Goal: Task Accomplishment & Management: Complete application form

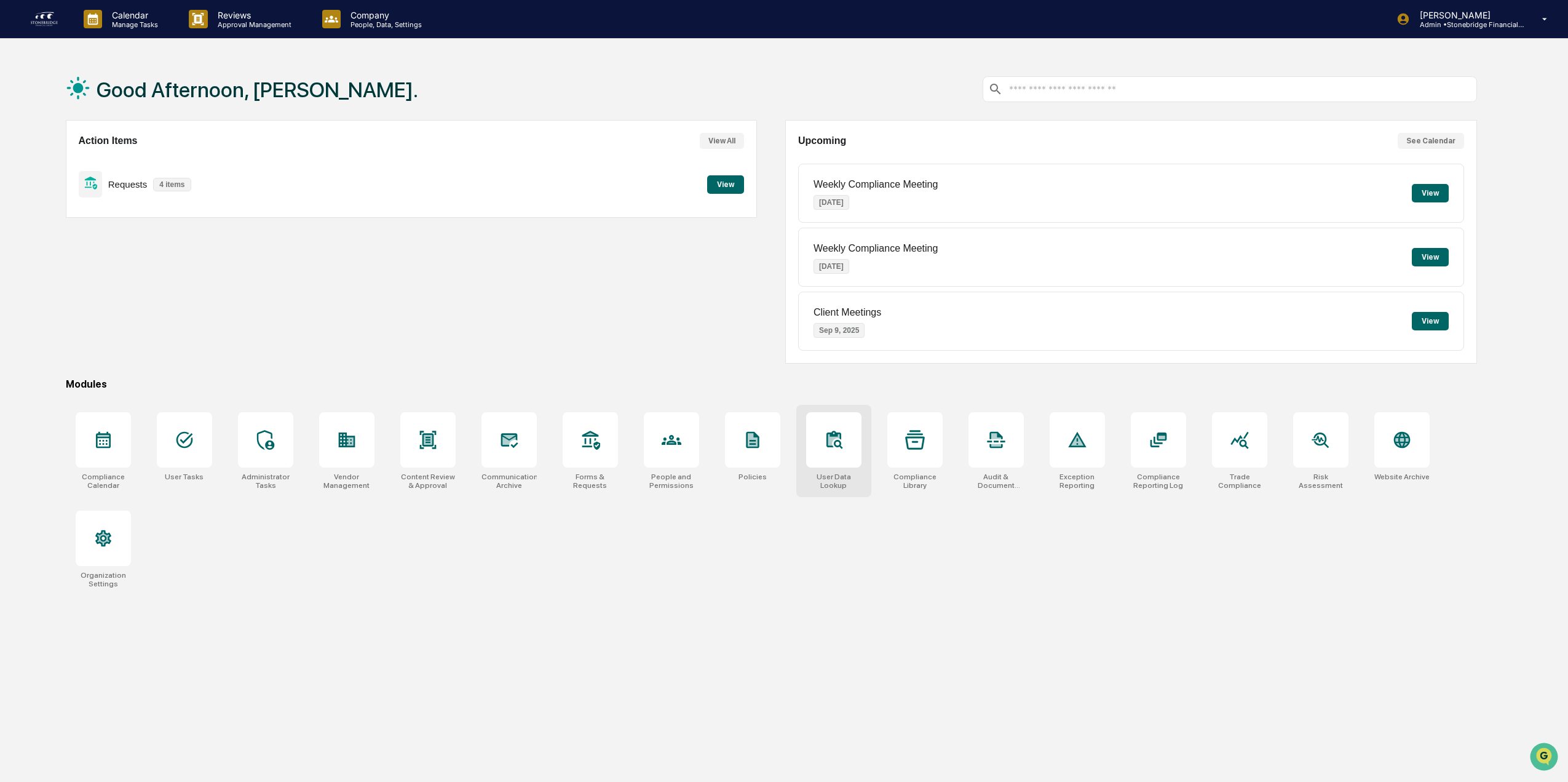
click at [857, 442] on div at bounding box center [834, 440] width 55 height 56
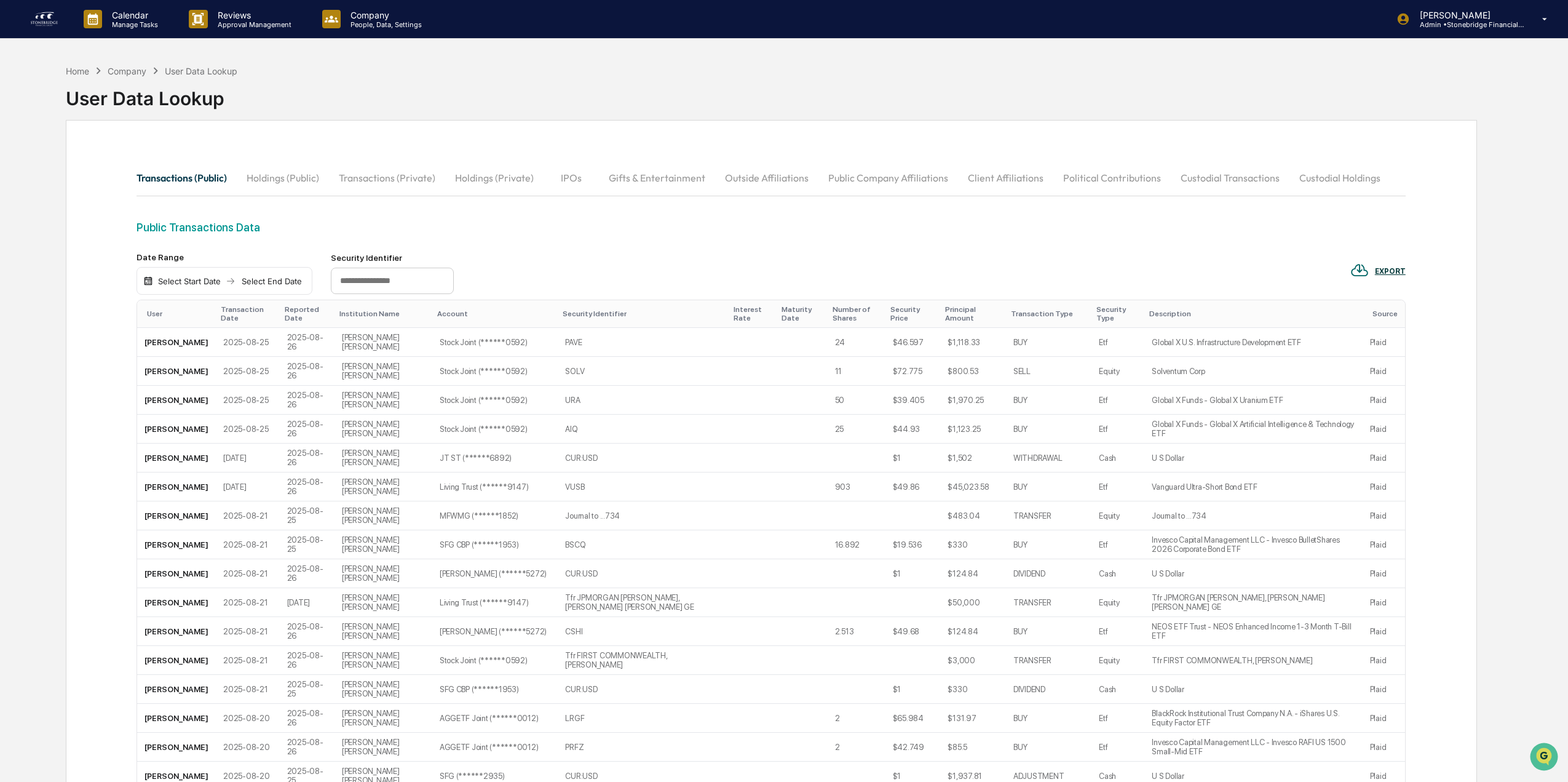
click at [1087, 174] on button "Political Contributions" at bounding box center [1112, 178] width 117 height 29
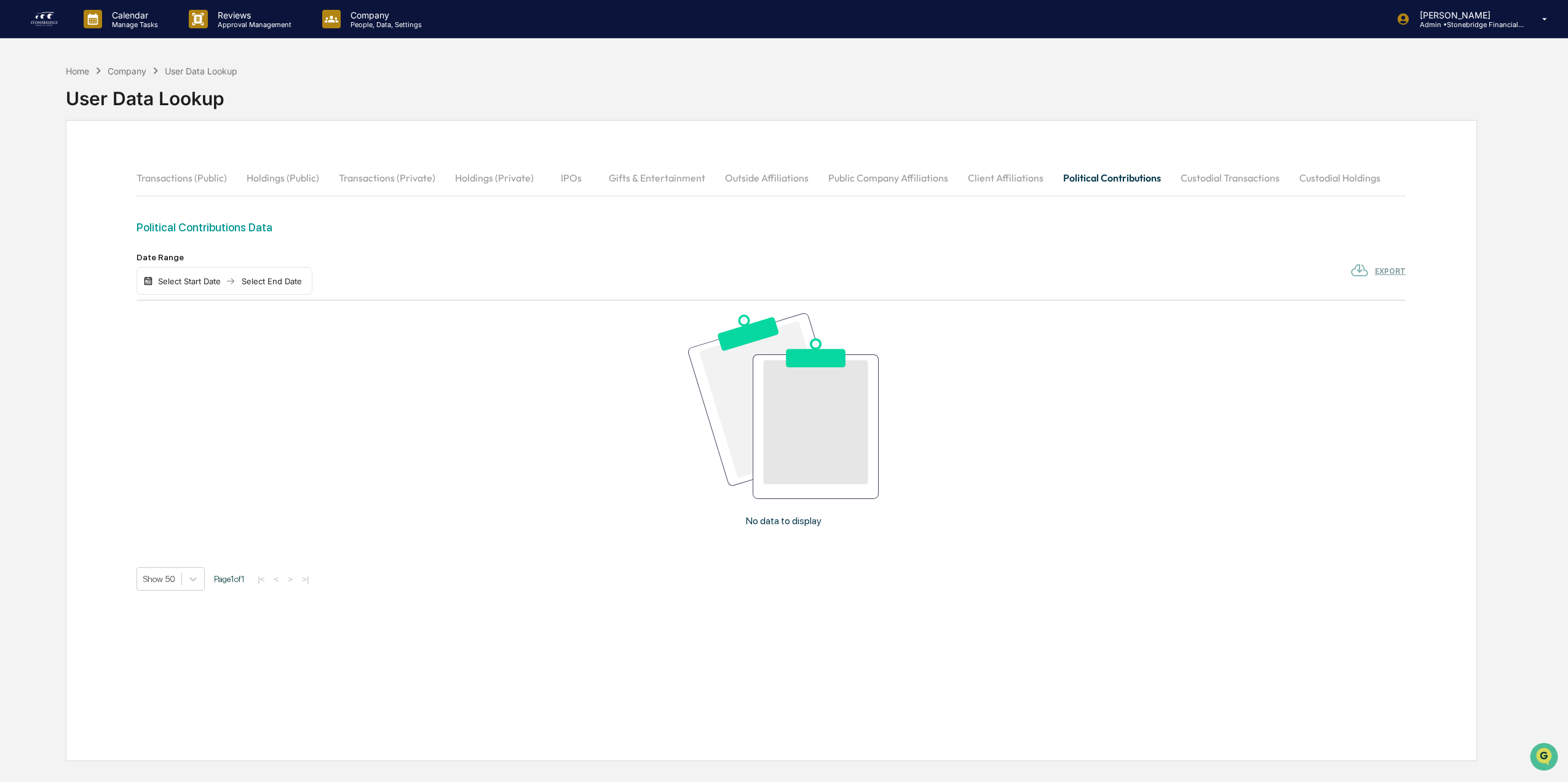
click at [1010, 180] on button "Client Affiliations" at bounding box center [1006, 178] width 95 height 29
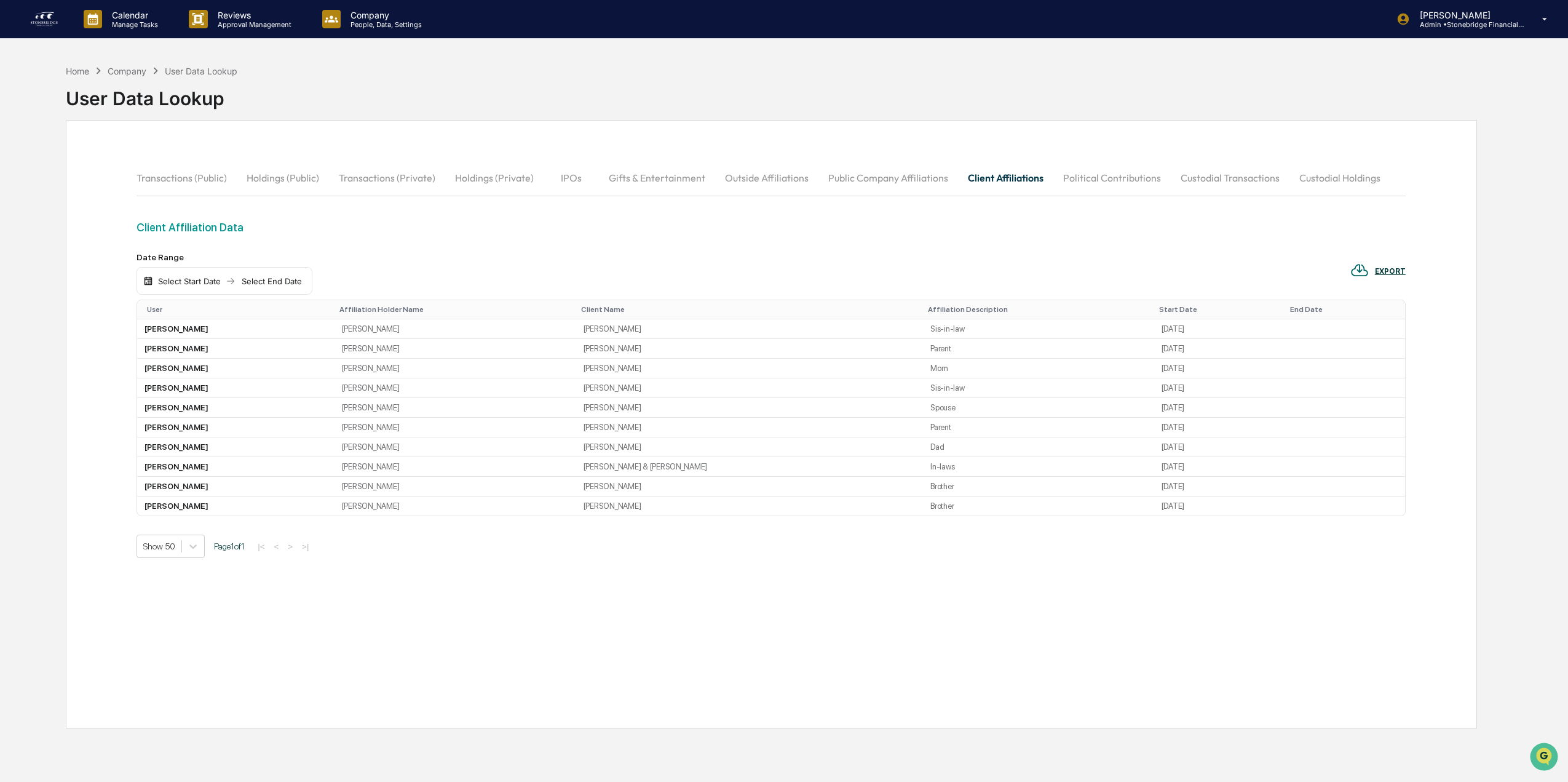
click at [893, 180] on button "Public Company Affiliations" at bounding box center [888, 178] width 140 height 29
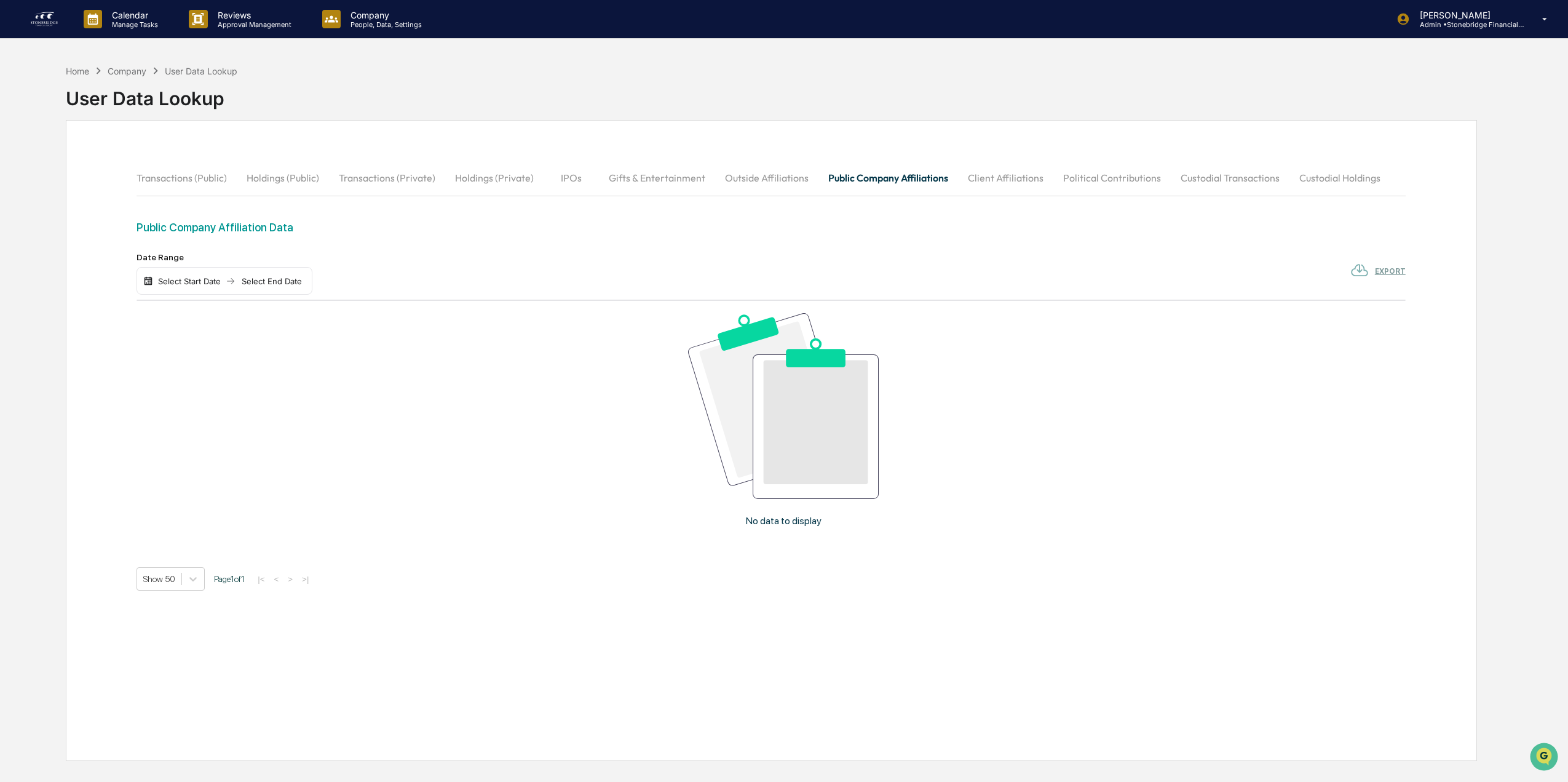
click at [755, 181] on button "Outside Affiliations" at bounding box center [767, 178] width 103 height 29
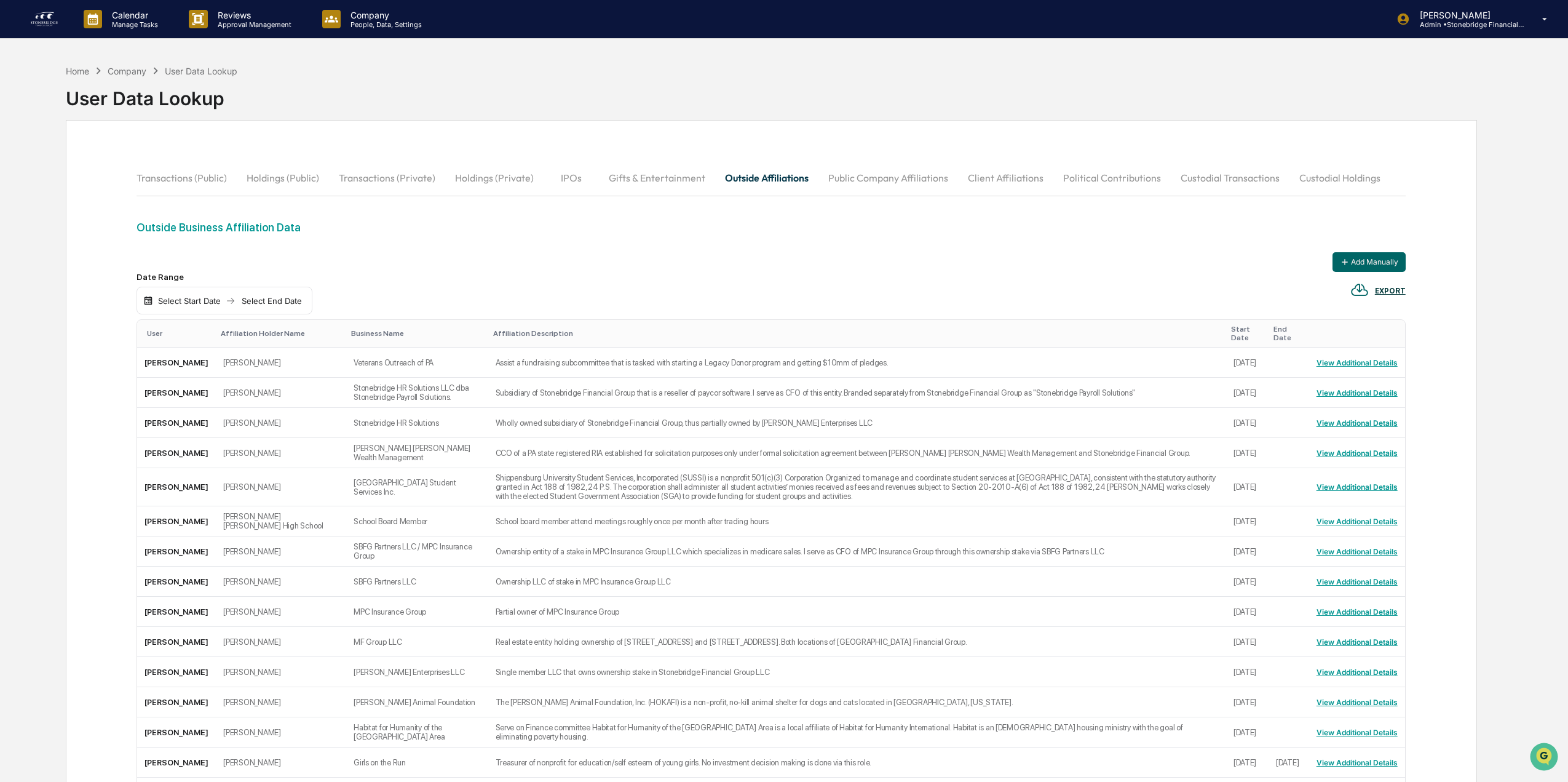
click at [169, 329] on div "User" at bounding box center [178, 333] width 64 height 9
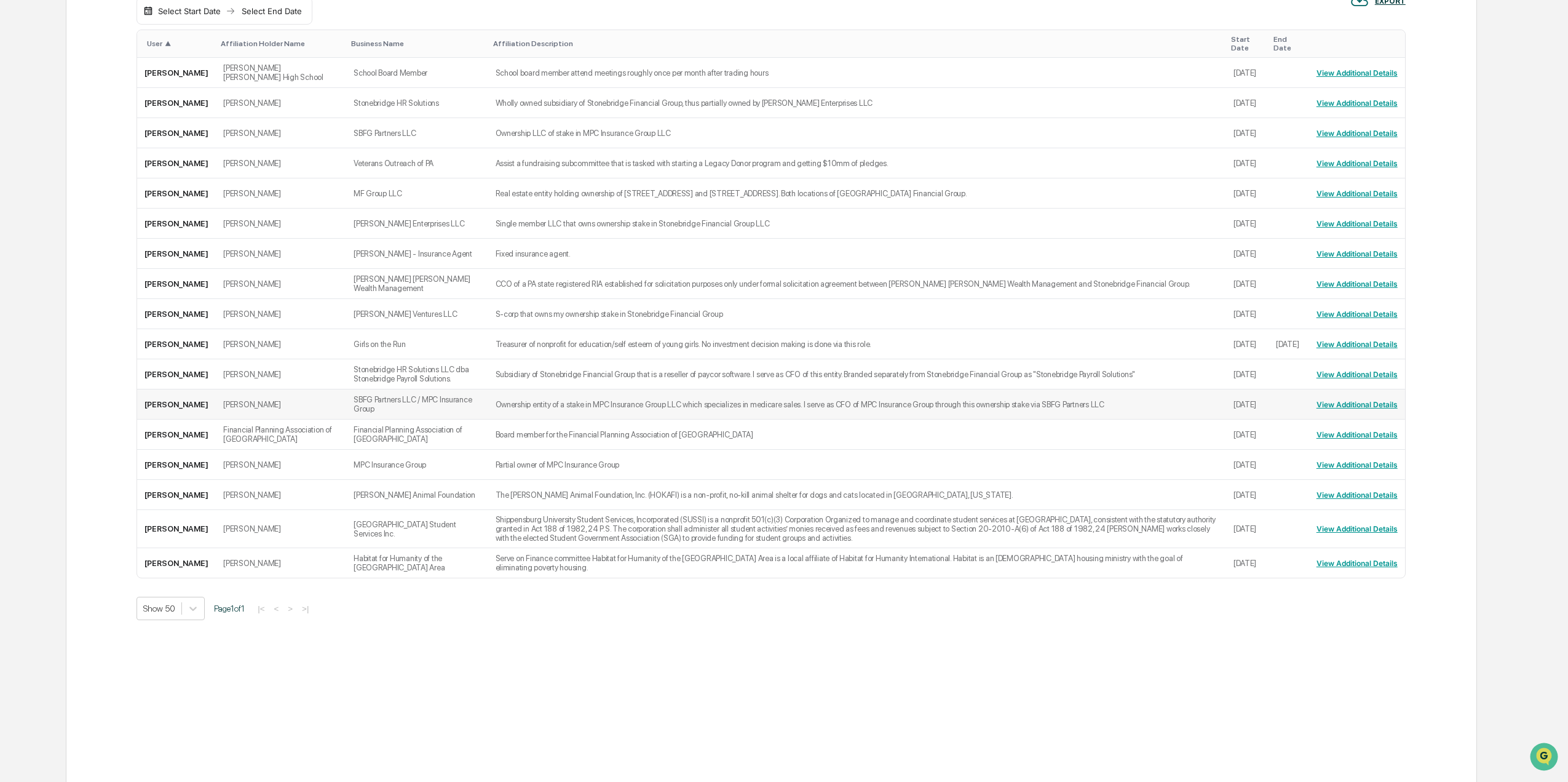
scroll to position [44, 0]
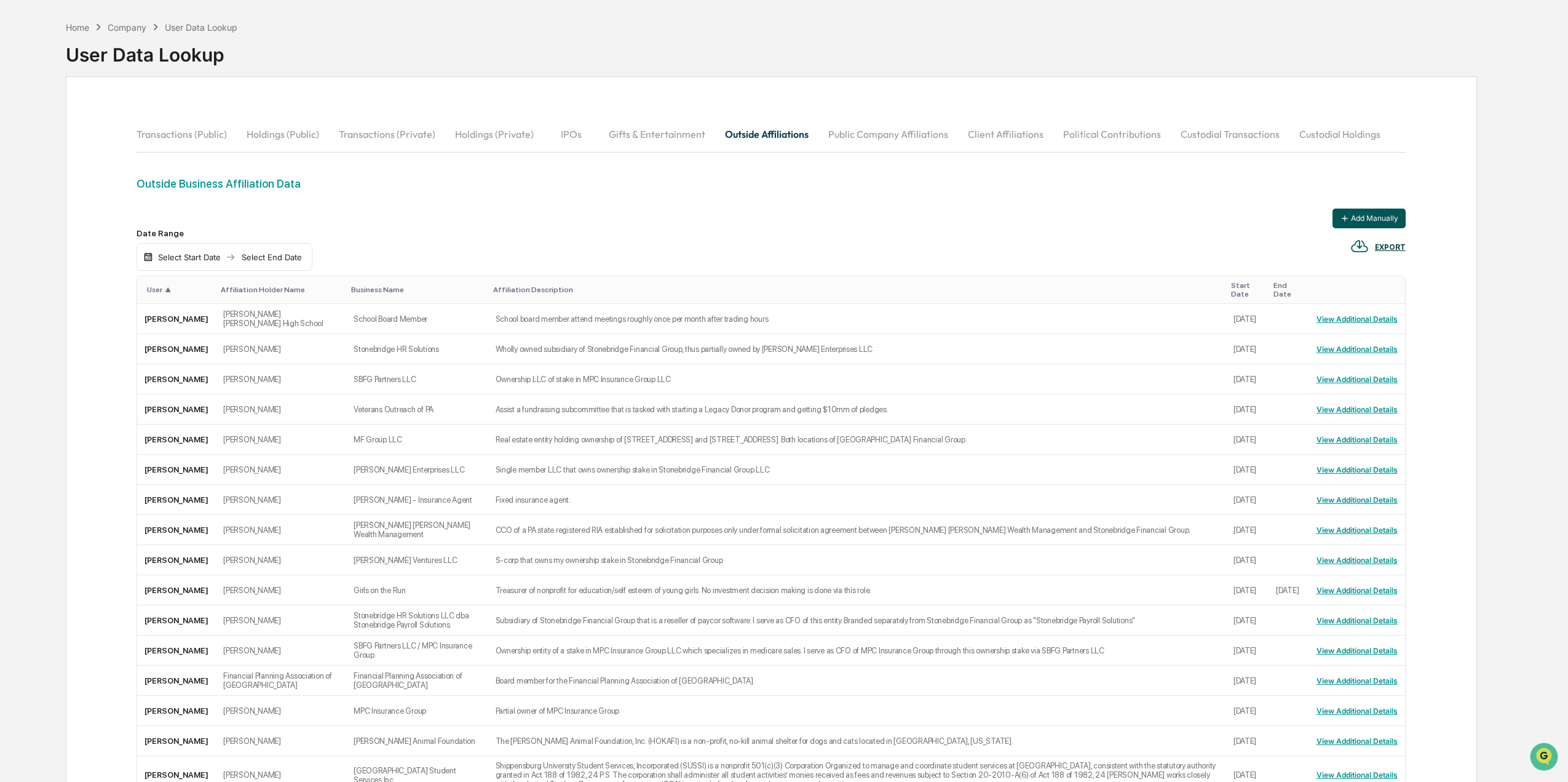
click at [1344, 217] on icon at bounding box center [1344, 218] width 10 height 10
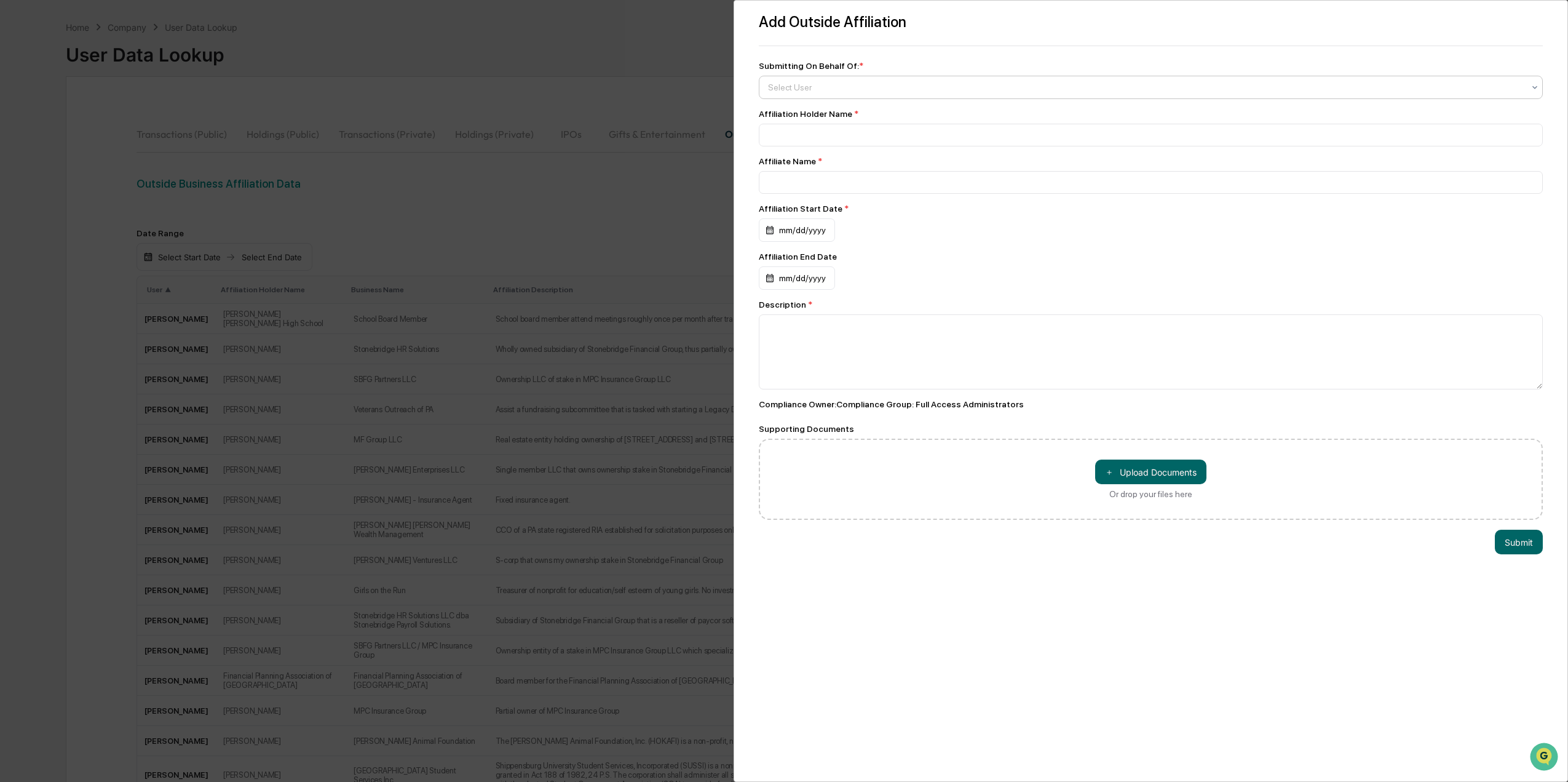
click at [806, 93] on div at bounding box center [1145, 87] width 755 height 13
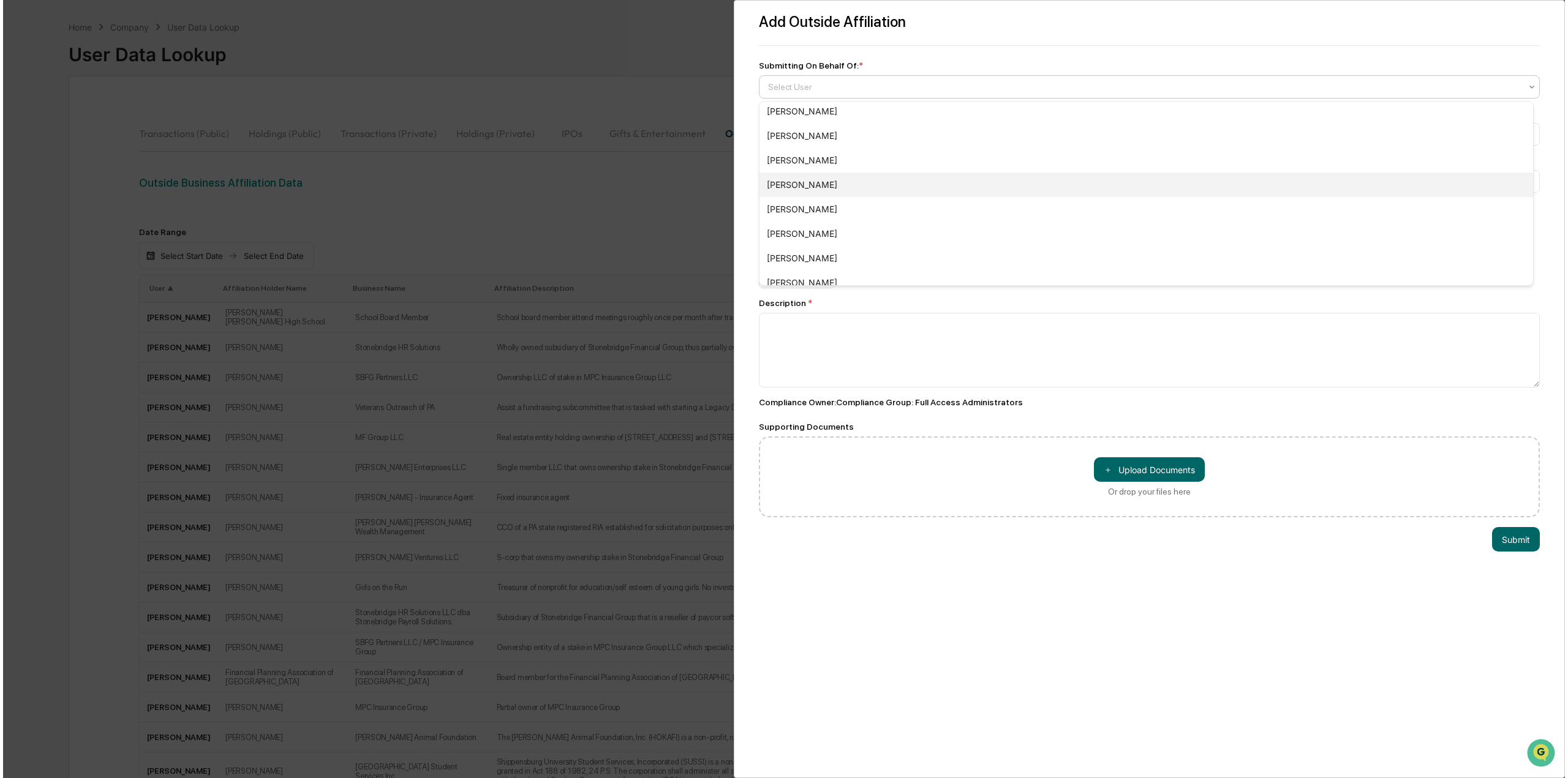
scroll to position [62, 0]
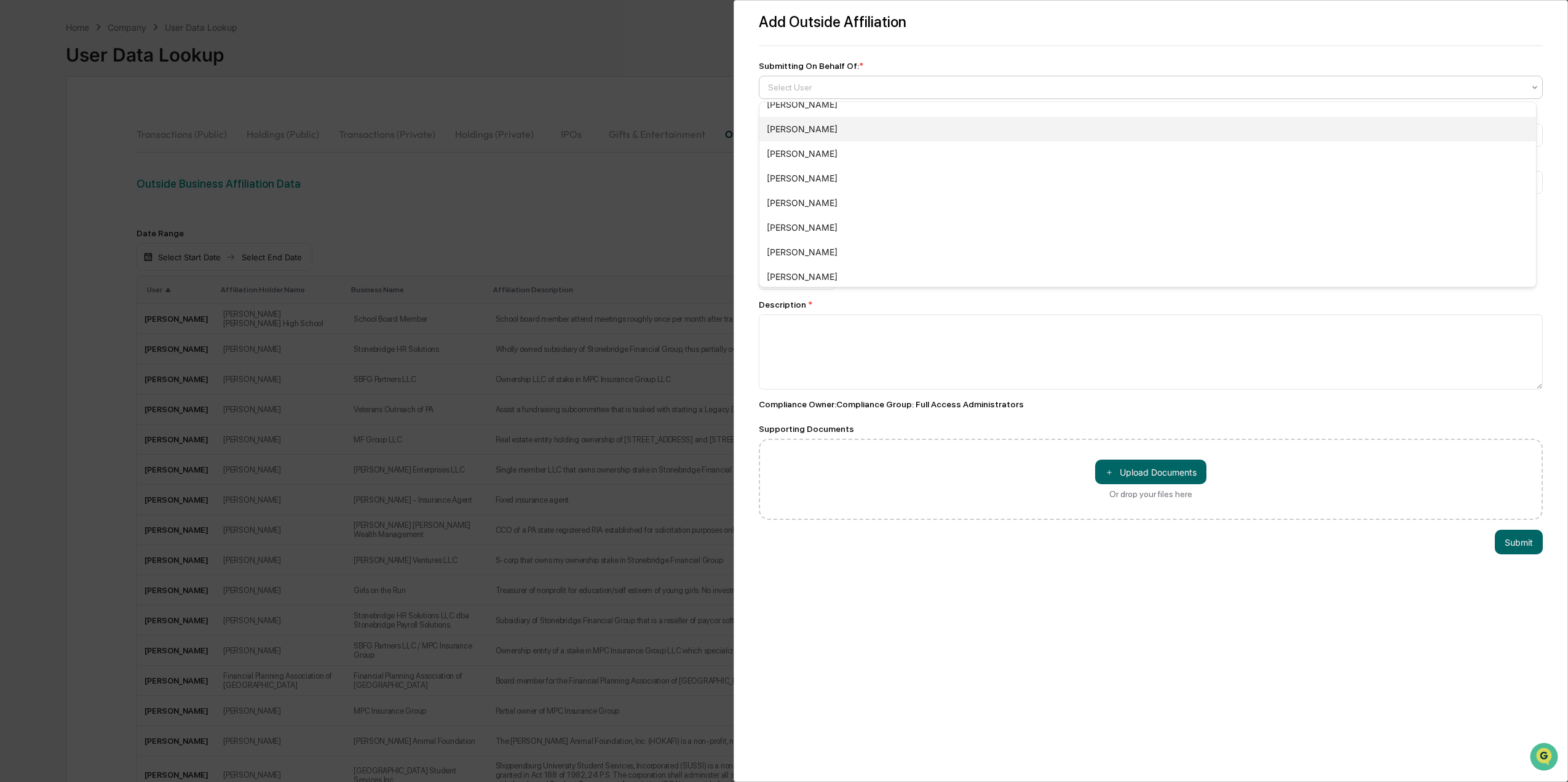
click at [809, 131] on div "[PERSON_NAME]" at bounding box center [1148, 128] width 777 height 25
click at [797, 136] on input at bounding box center [1150, 135] width 784 height 23
type input "**********"
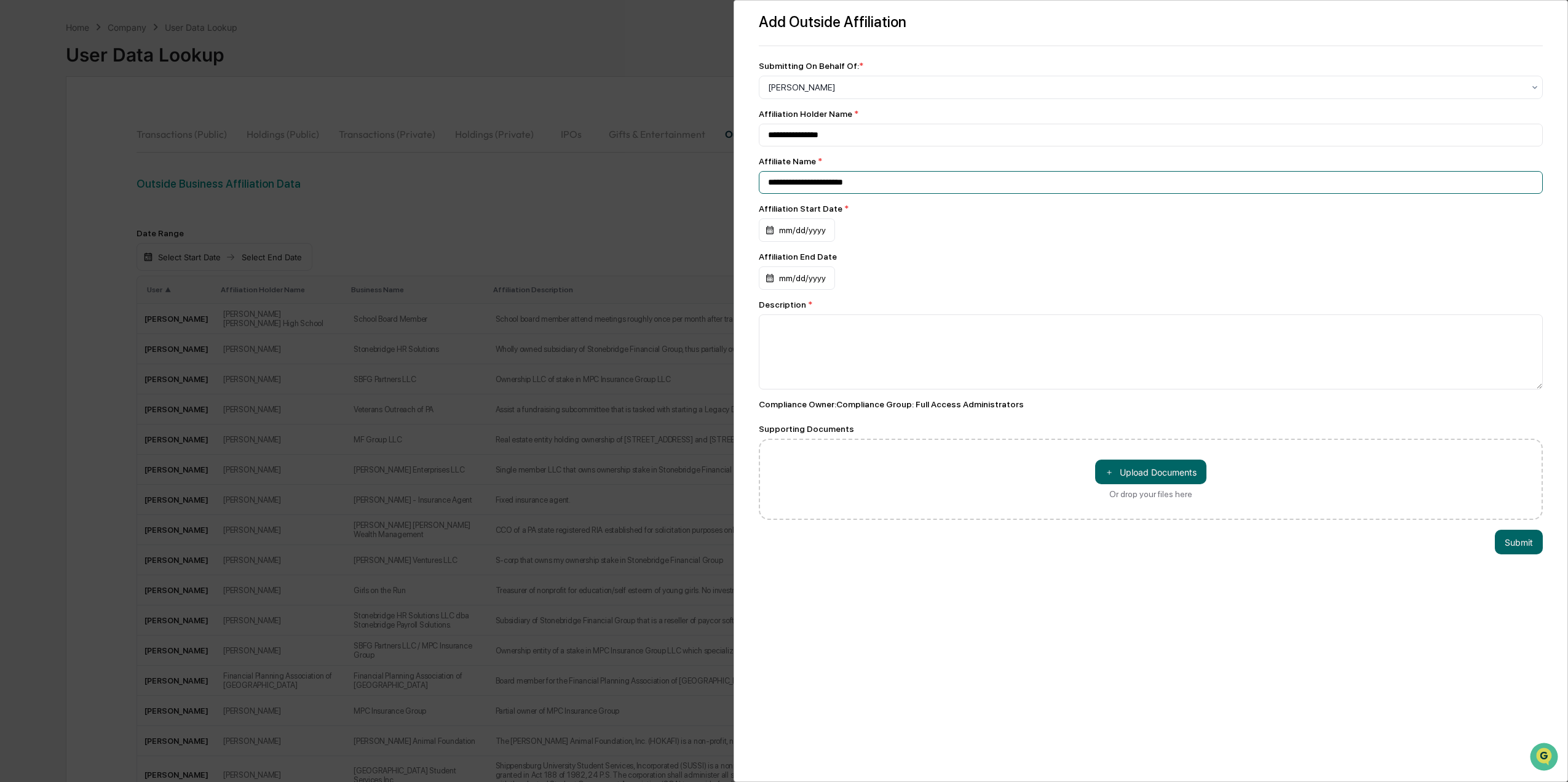
type input "**********"
click at [791, 240] on div "mm/dd/yyyy" at bounding box center [797, 229] width 76 height 23
click at [830, 265] on div "August 2025" at bounding box center [806, 262] width 59 height 13
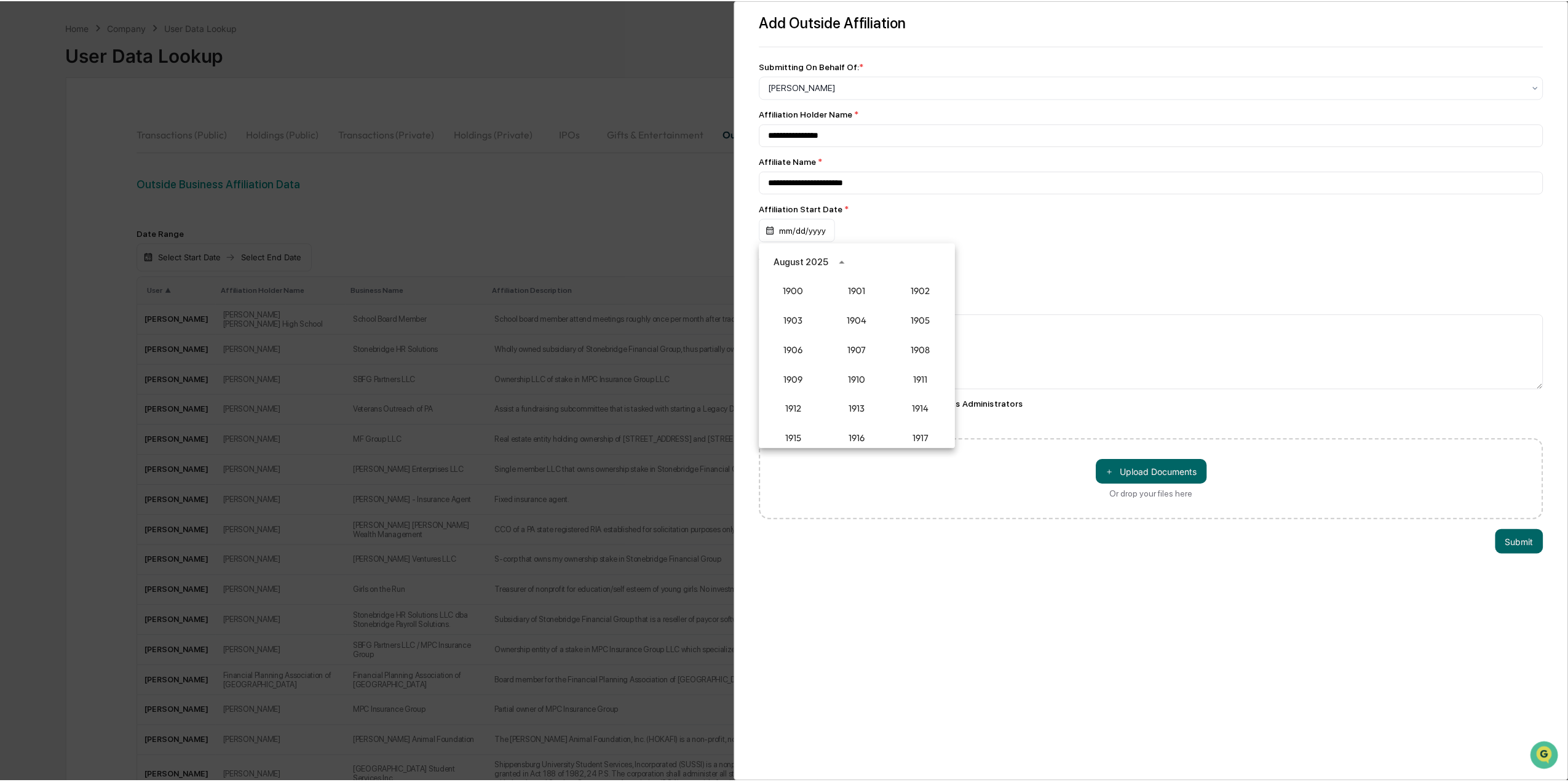
scroll to position [1140, 0]
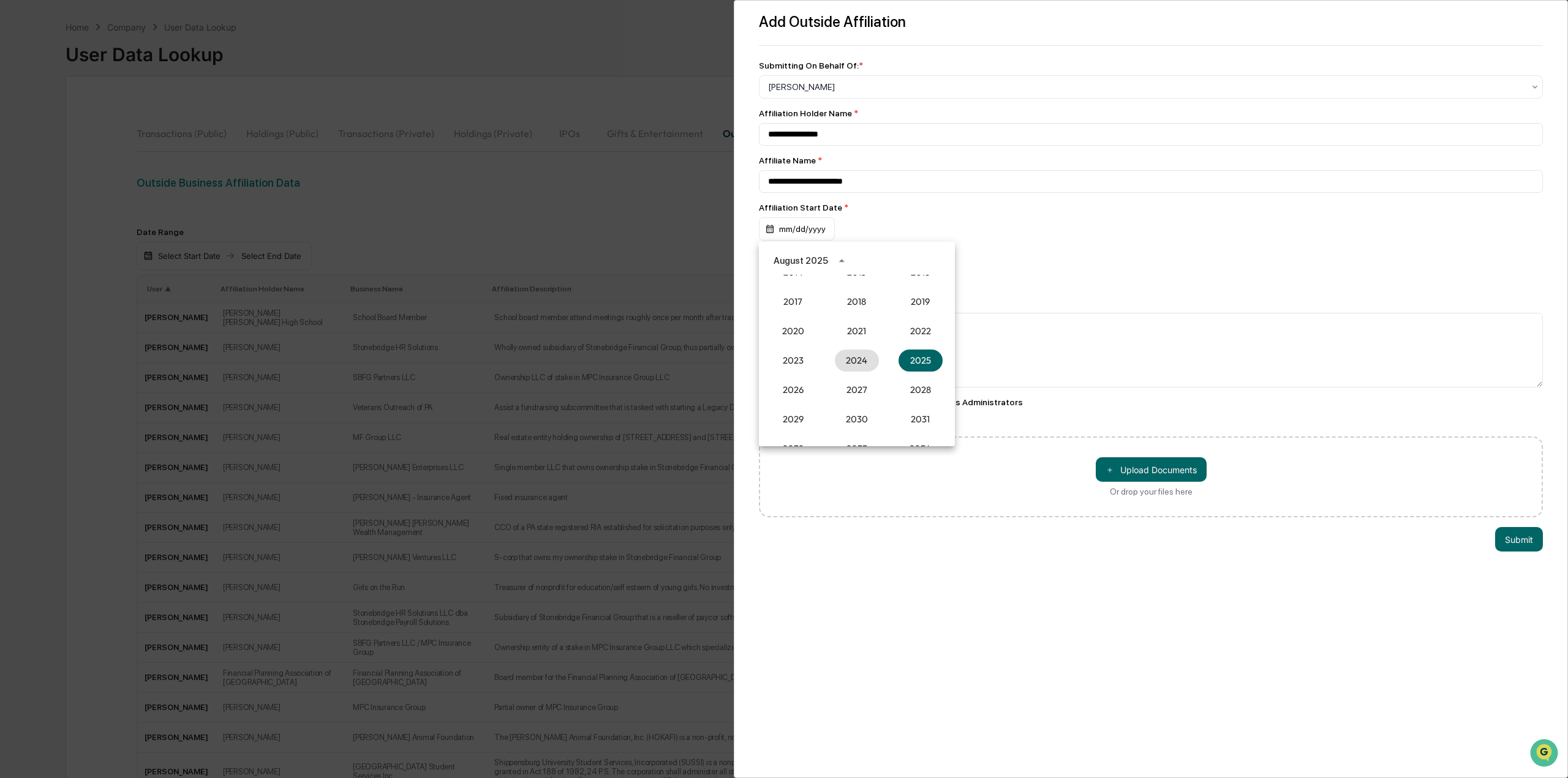
click at [857, 372] on div "2024" at bounding box center [857, 360] width 64 height 29
click at [852, 365] on button "2024" at bounding box center [857, 361] width 44 height 22
click at [872, 360] on button "Aug" at bounding box center [857, 354] width 44 height 22
click at [913, 359] on button "16" at bounding box center [906, 358] width 22 height 22
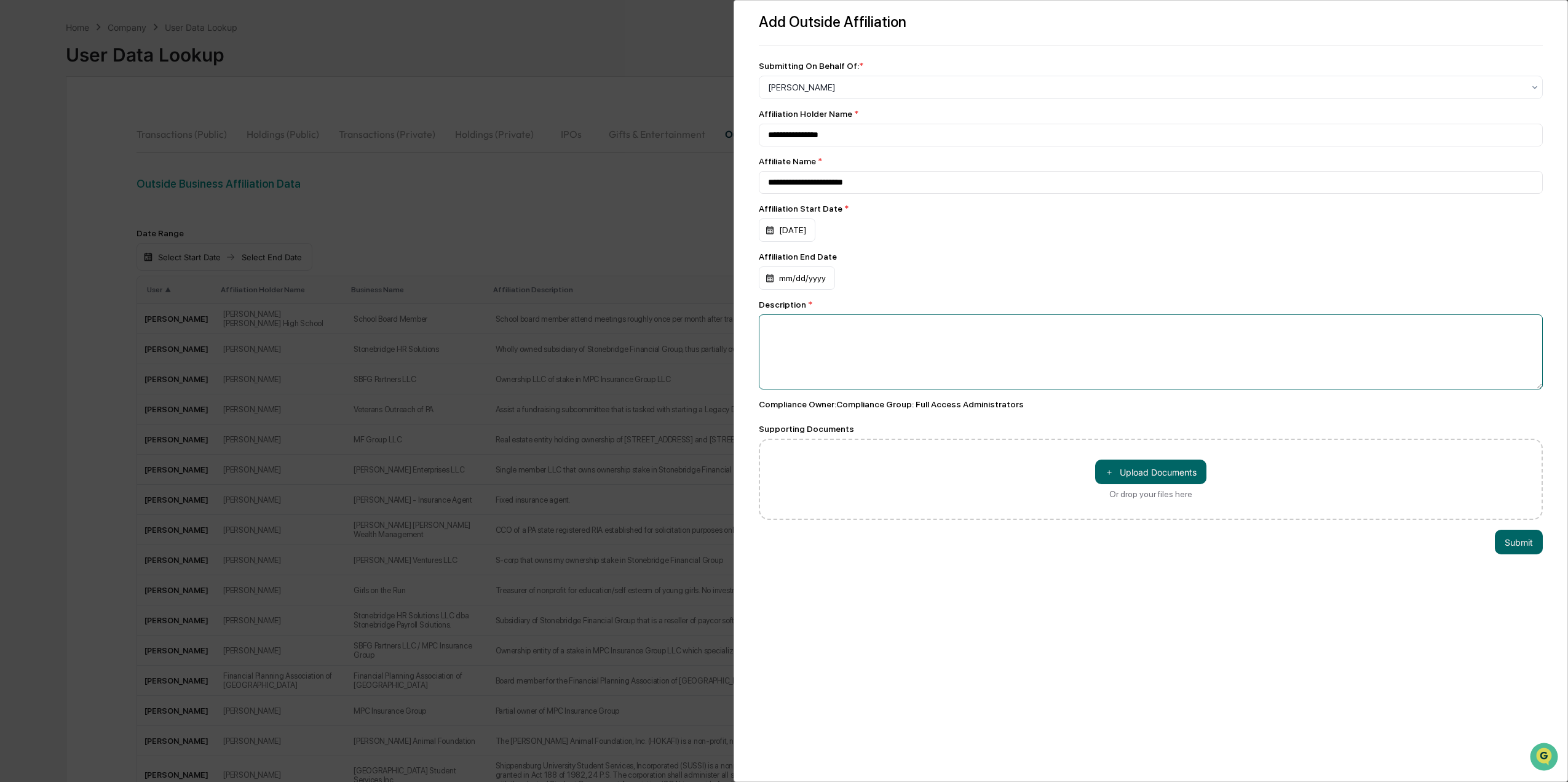
click at [810, 356] on textarea at bounding box center [1150, 351] width 784 height 75
drag, startPoint x: 840, startPoint y: 322, endPoint x: 836, endPoint y: 326, distance: 5.7
click at [836, 326] on textarea "**********" at bounding box center [1147, 351] width 778 height 75
click at [837, 331] on textarea "**********" at bounding box center [1147, 351] width 778 height 75
type textarea "**********"
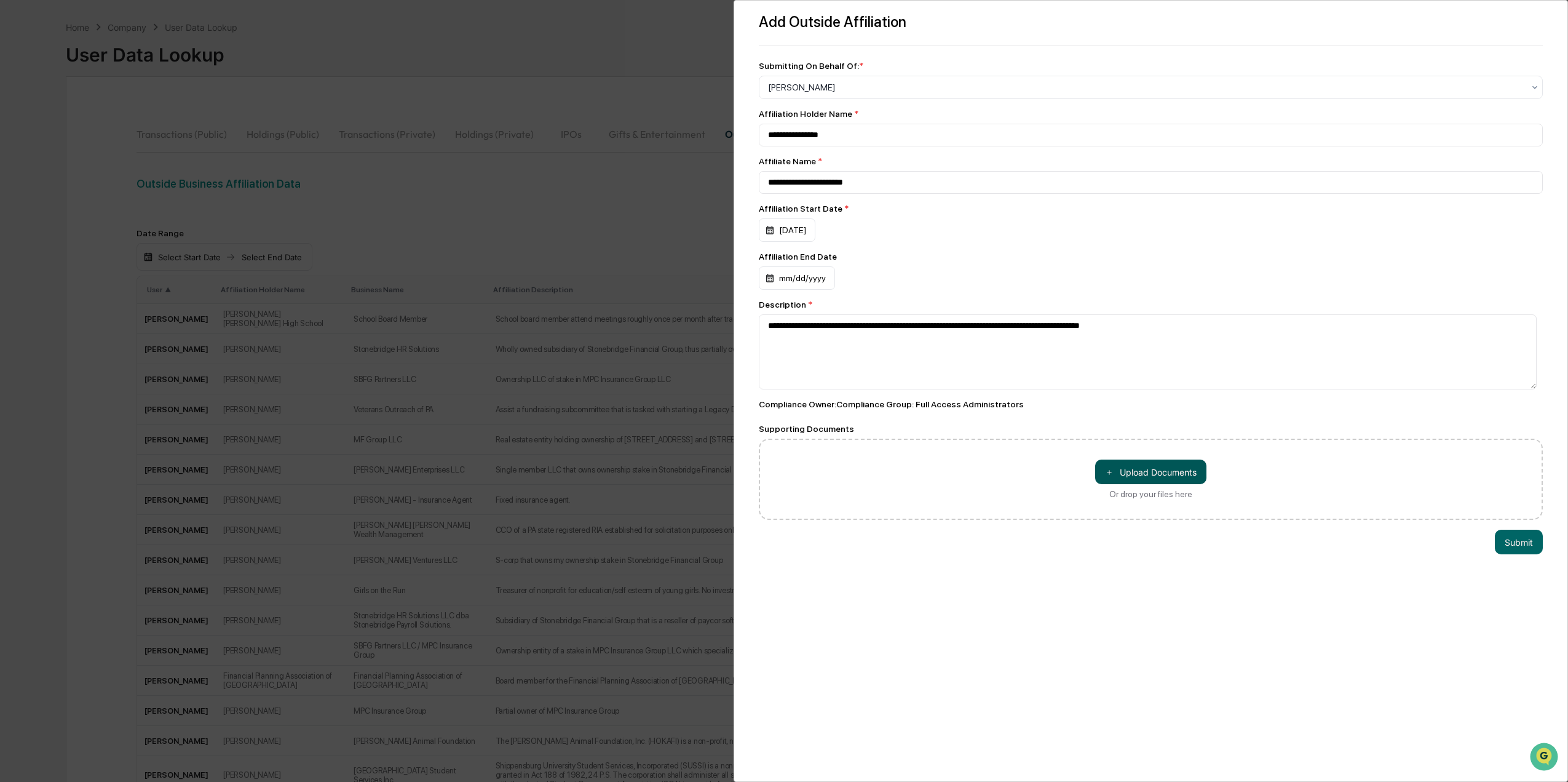
click at [1139, 470] on button "＋ Upload Documents" at bounding box center [1150, 471] width 111 height 25
click at [1509, 562] on button "Submit" at bounding box center [1519, 567] width 48 height 25
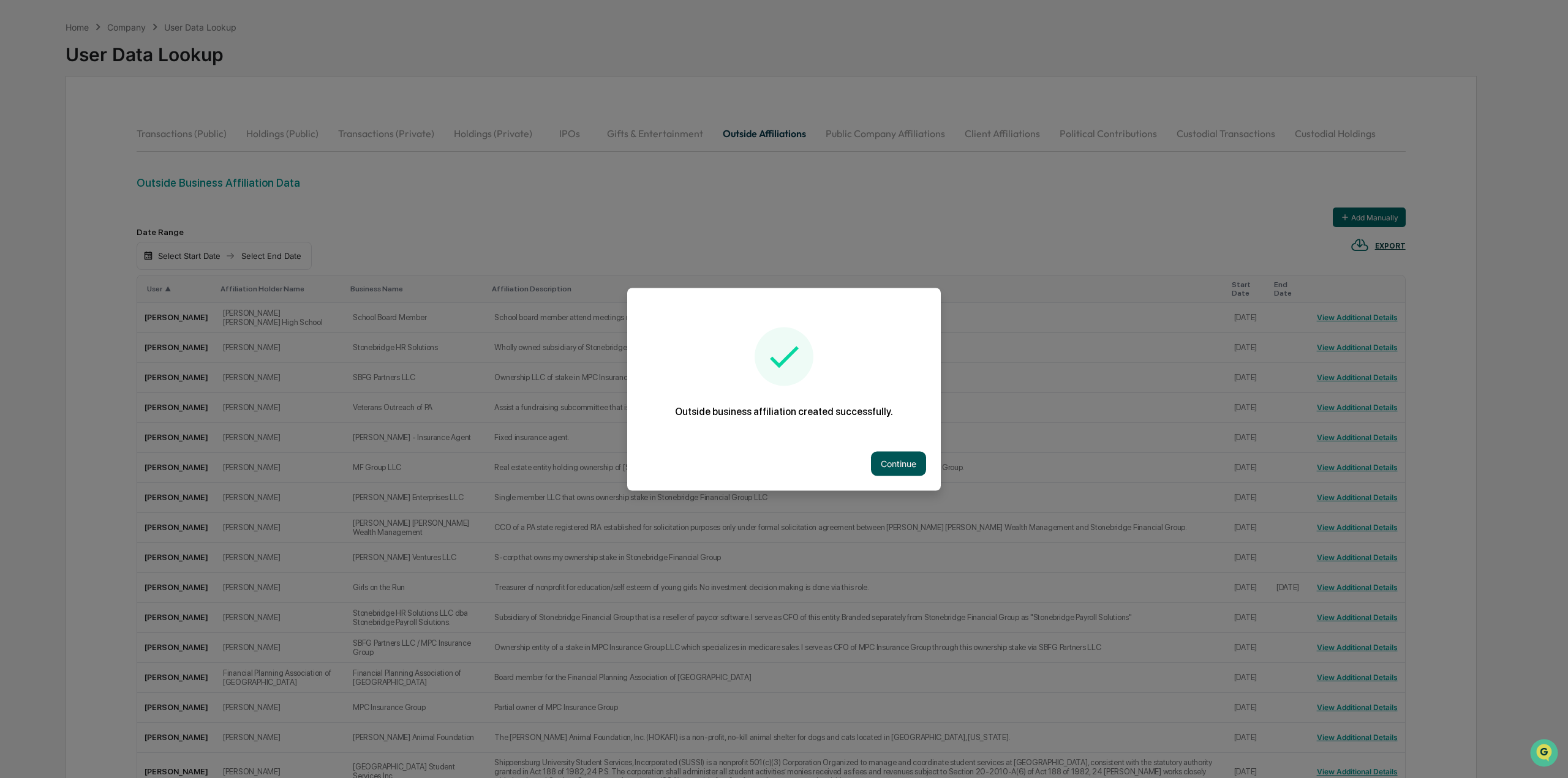
click at [908, 466] on button "Continue" at bounding box center [898, 463] width 55 height 24
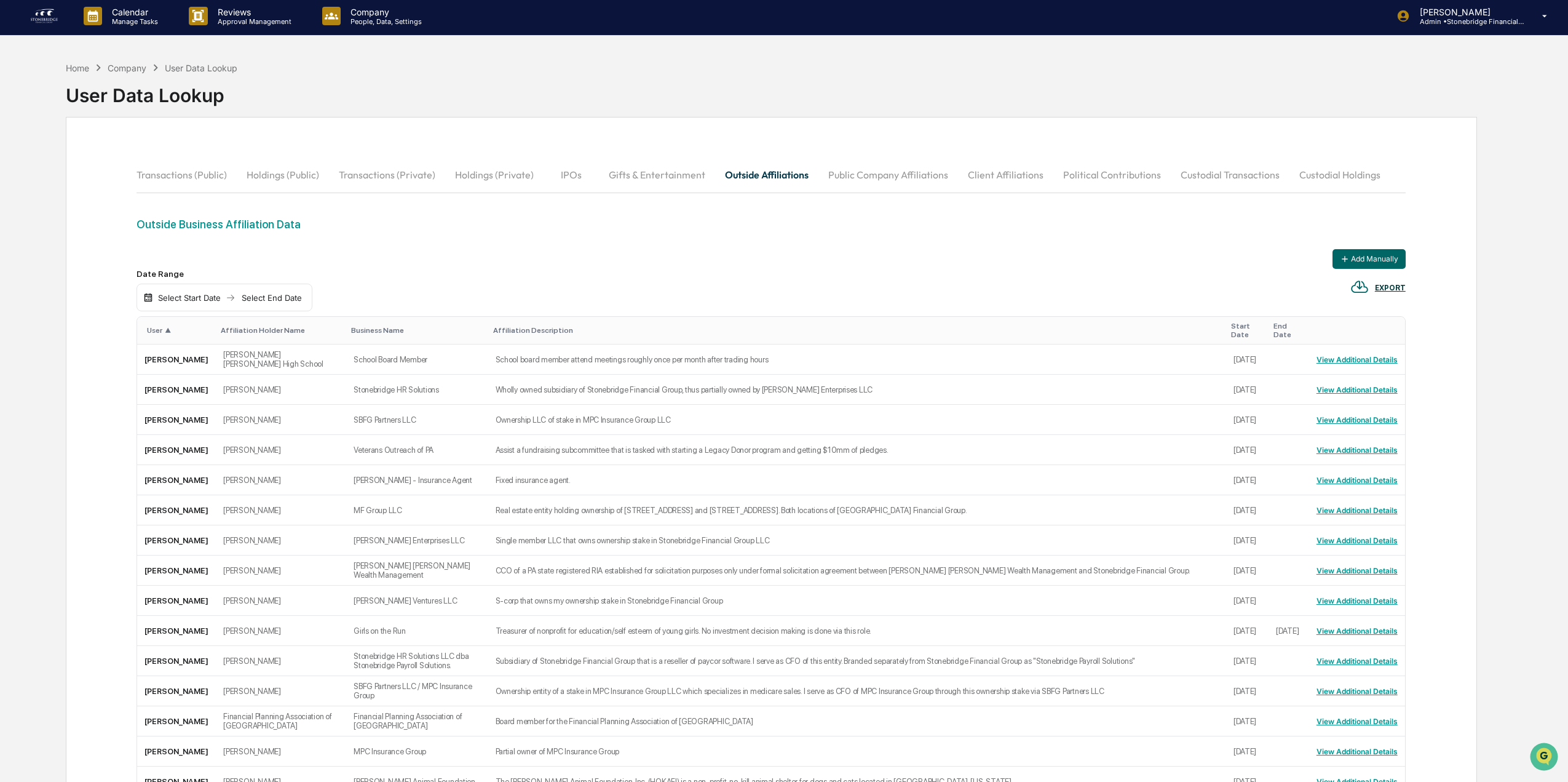
scroll to position [0, 0]
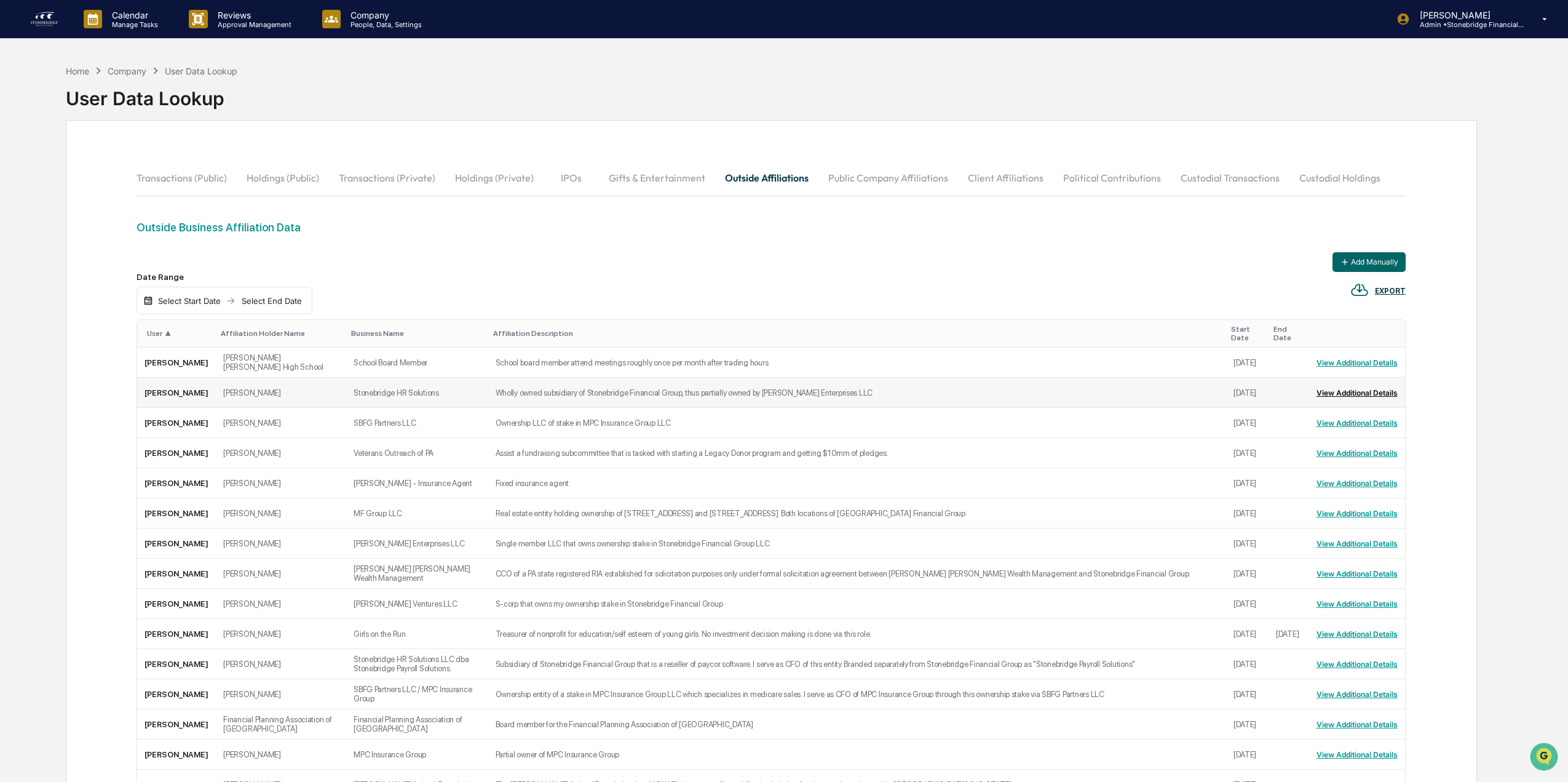
click at [1368, 386] on button "View Additional Details" at bounding box center [1357, 392] width 81 height 20
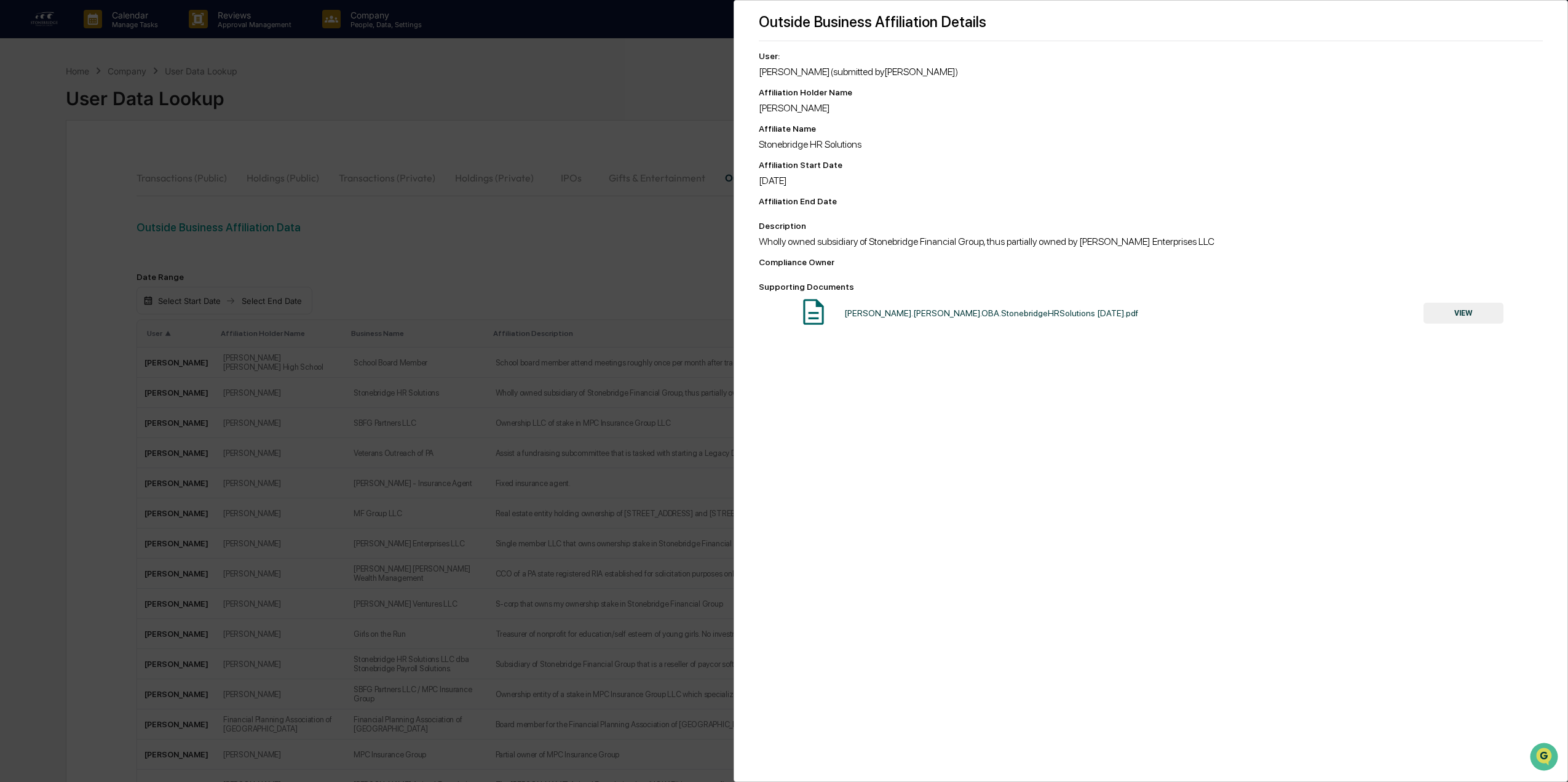
click at [1455, 309] on button "VIEW" at bounding box center [1463, 313] width 80 height 21
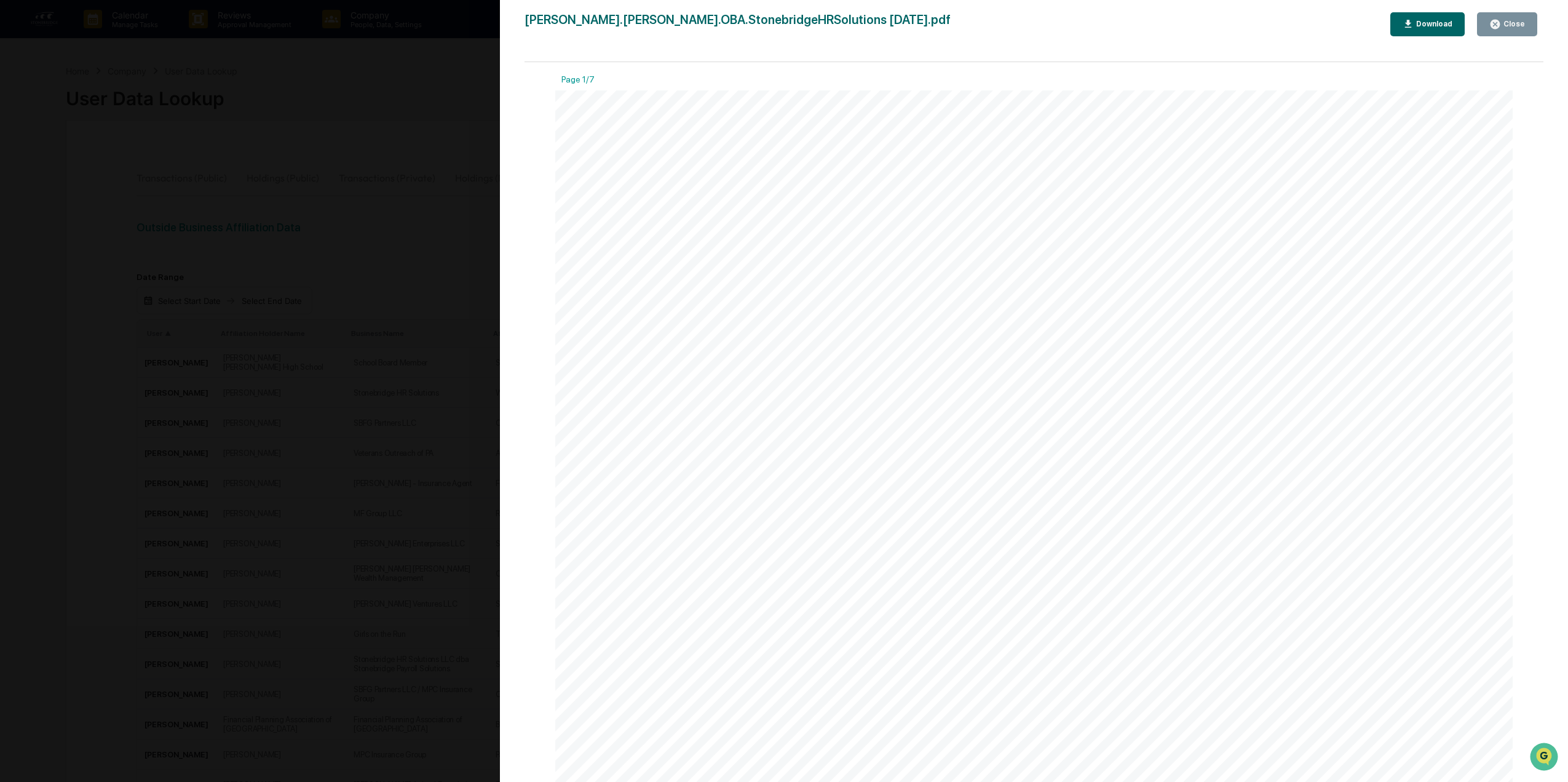
click at [1547, 32] on div "Version History [DATE] 12:41 AM [PERSON_NAME].[PERSON_NAME].OBA.StonebridgeHRSo…" at bounding box center [1034, 403] width 1069 height 807
click at [483, 166] on div "Version History [DATE] 12:41 AM [PERSON_NAME].[PERSON_NAME].OBA.StonebridgeHRSo…" at bounding box center [784, 391] width 1568 height 782
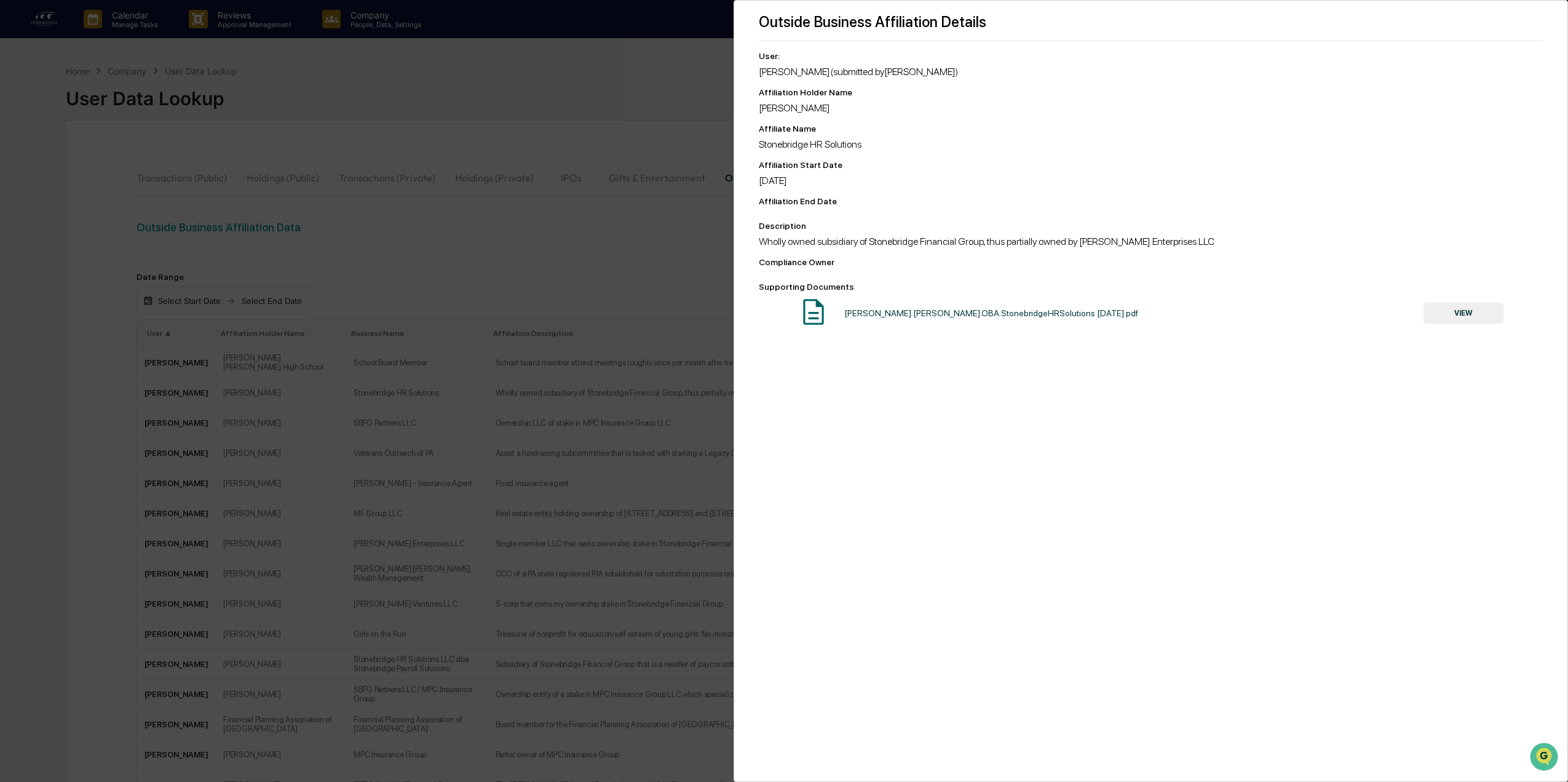
drag, startPoint x: 335, startPoint y: 265, endPoint x: 328, endPoint y: 265, distance: 7.0
click at [333, 265] on div "Outside Business Affiliation Details User: [PERSON_NAME] (submitted by [PERSON_…" at bounding box center [784, 391] width 1568 height 782
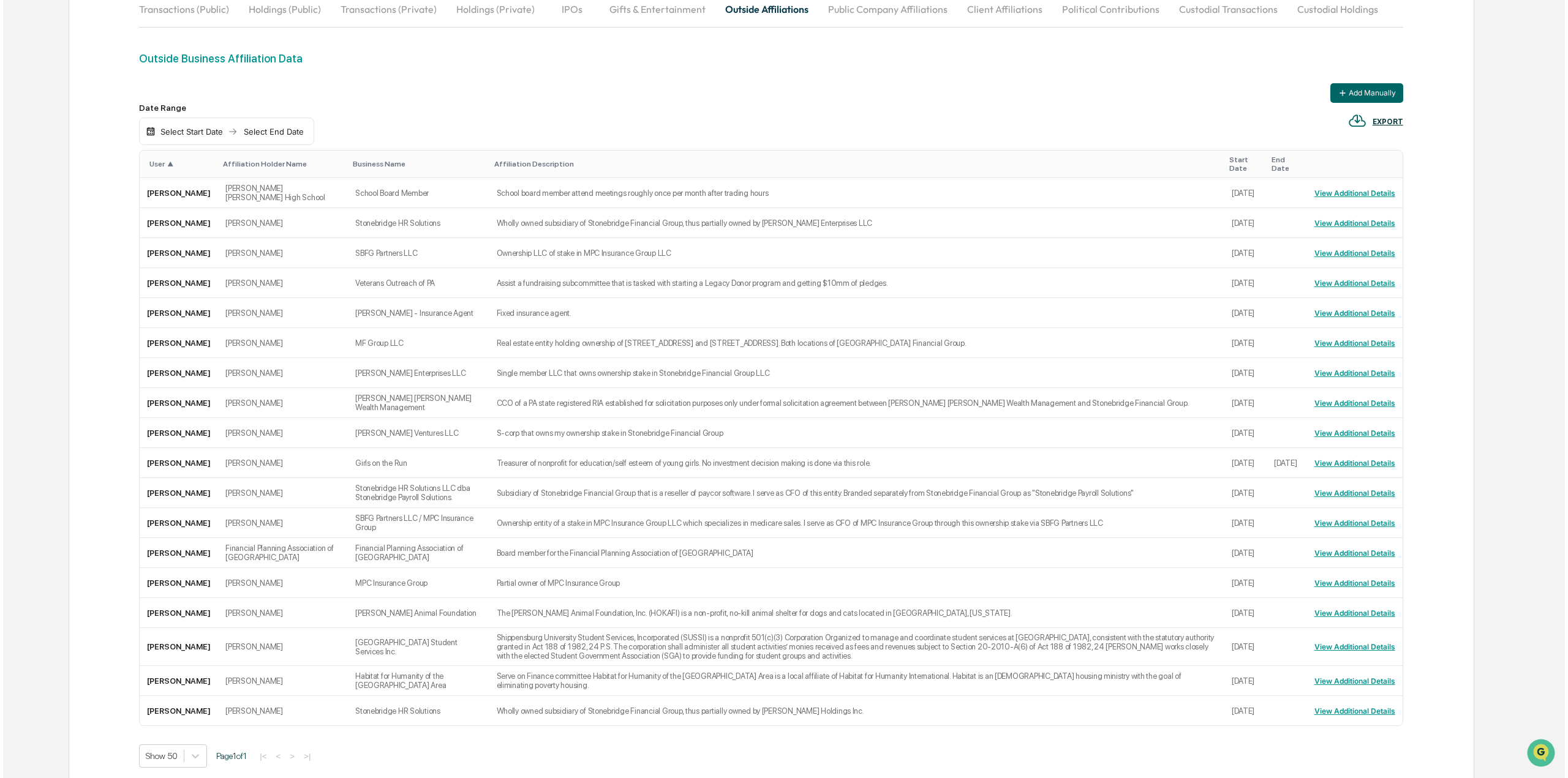
scroll to position [13, 0]
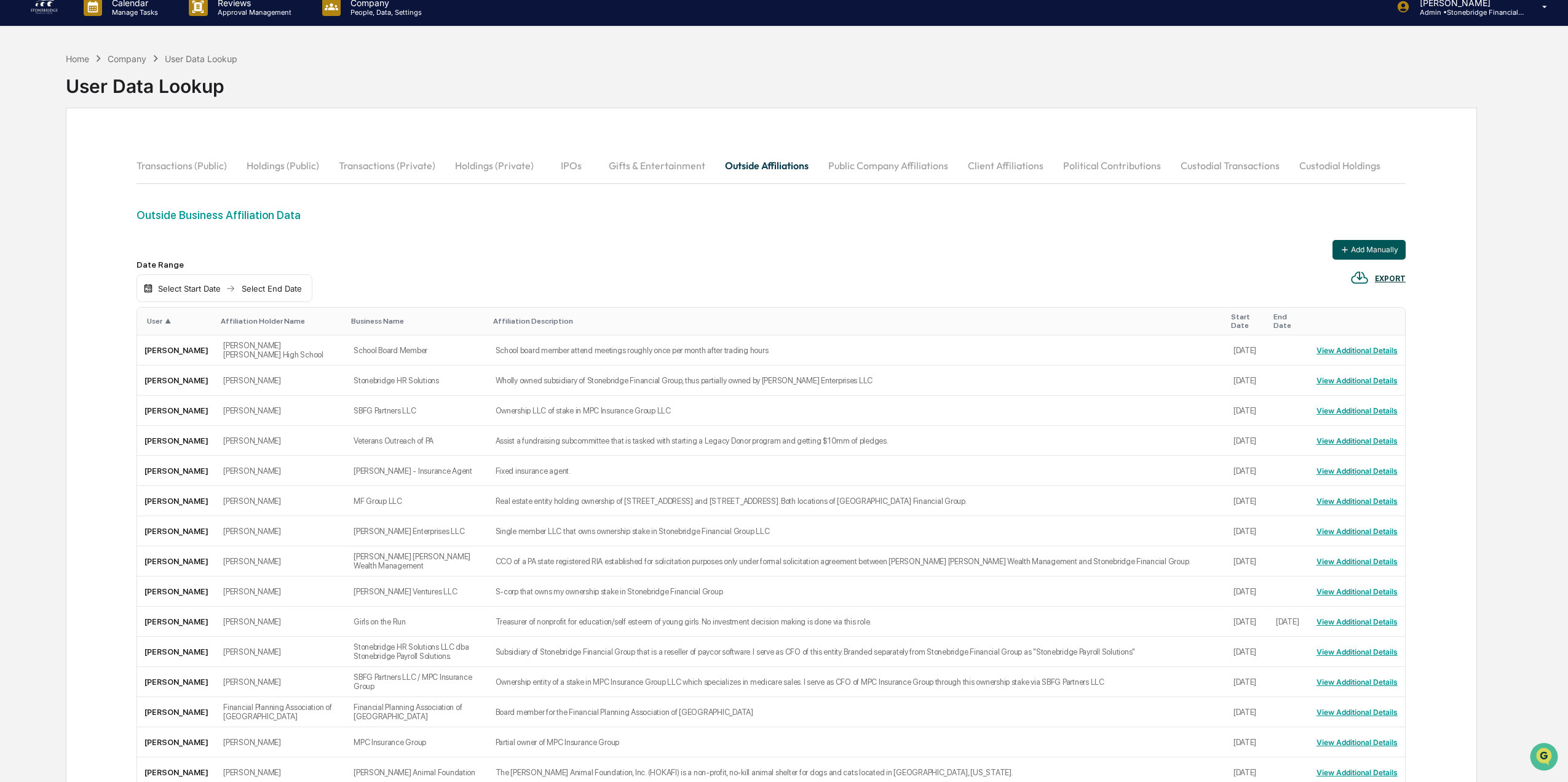
click at [1367, 251] on button "Add Manually" at bounding box center [1369, 250] width 73 height 20
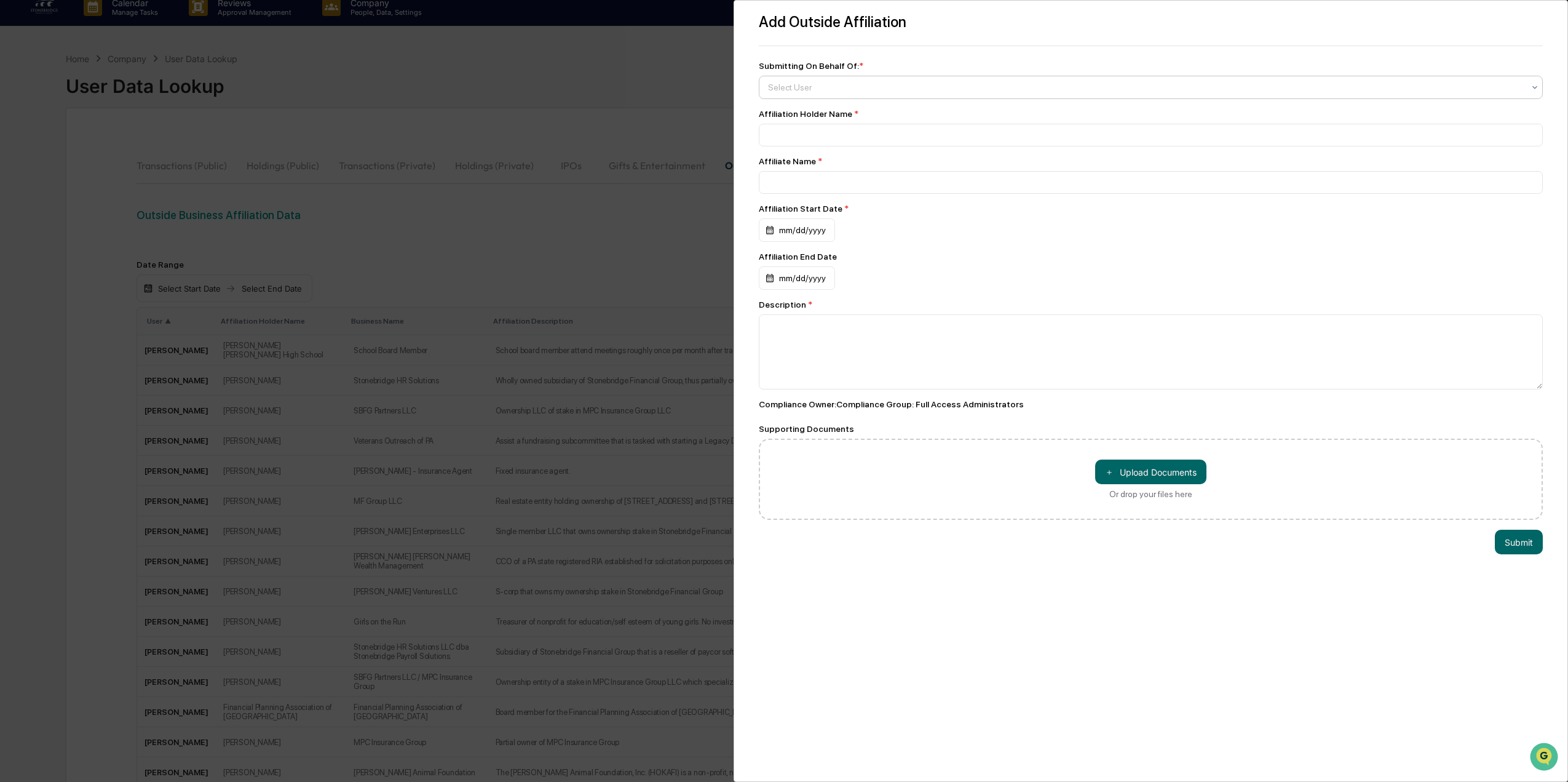
click at [816, 94] on div "Select User" at bounding box center [1145, 87] width 768 height 17
click at [826, 192] on div "[PERSON_NAME]" at bounding box center [1148, 190] width 777 height 25
click at [801, 132] on input at bounding box center [1150, 135] width 784 height 23
type input "**********"
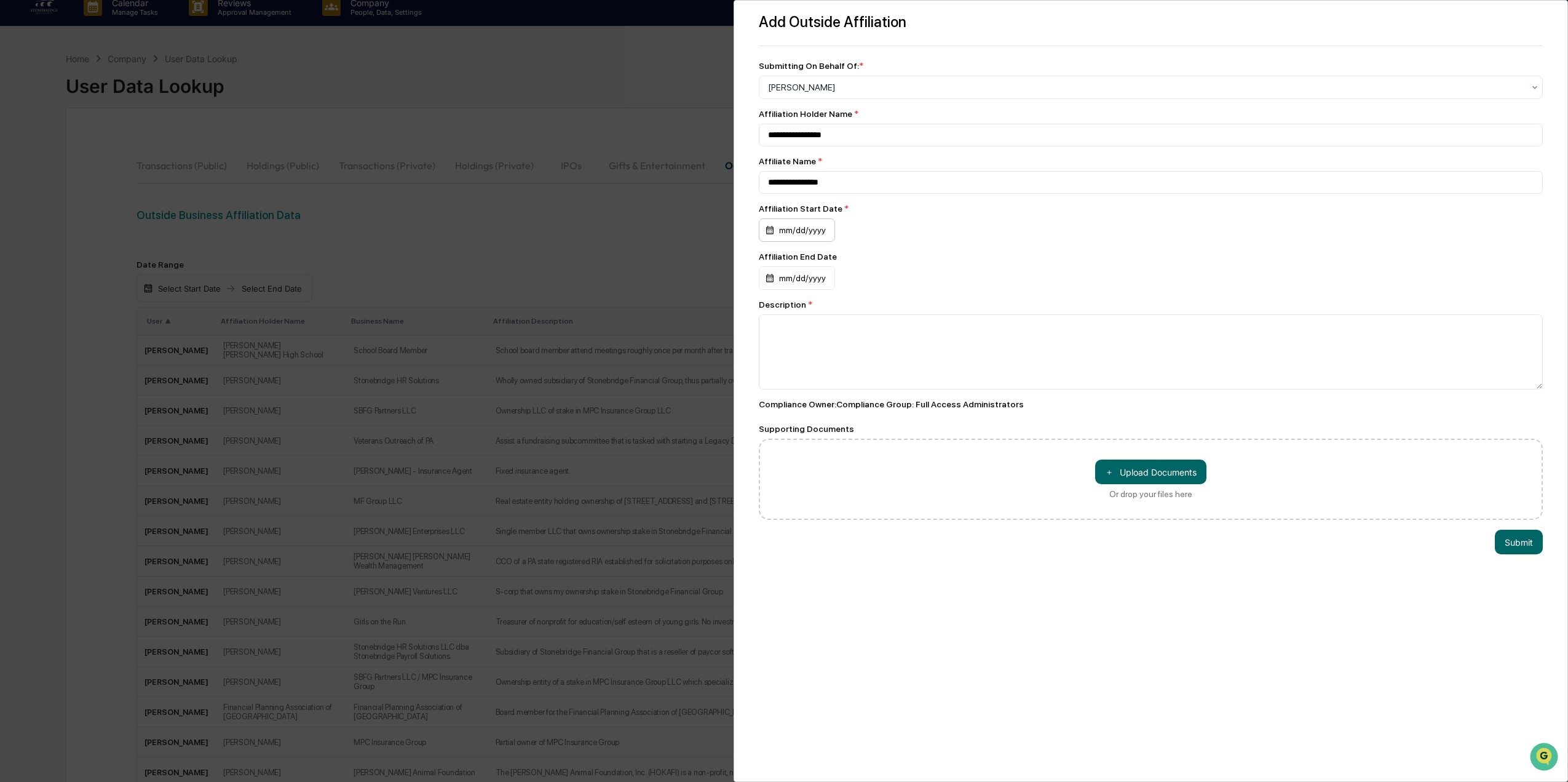
click at [807, 228] on div "mm/dd/yyyy" at bounding box center [797, 229] width 76 height 23
click at [816, 254] on div "August 2025" at bounding box center [816, 262] width 78 height 20
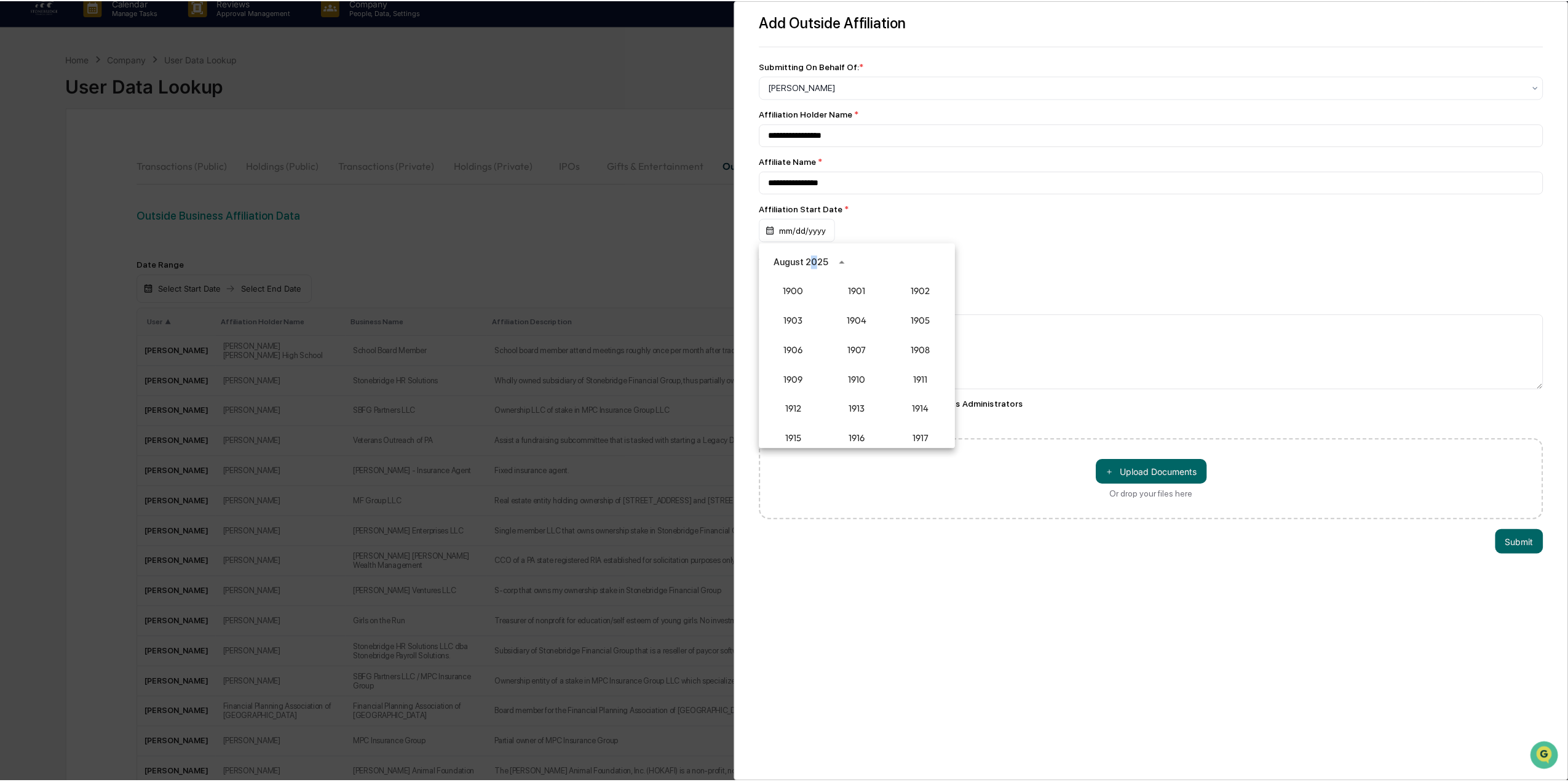
scroll to position [1140, 0]
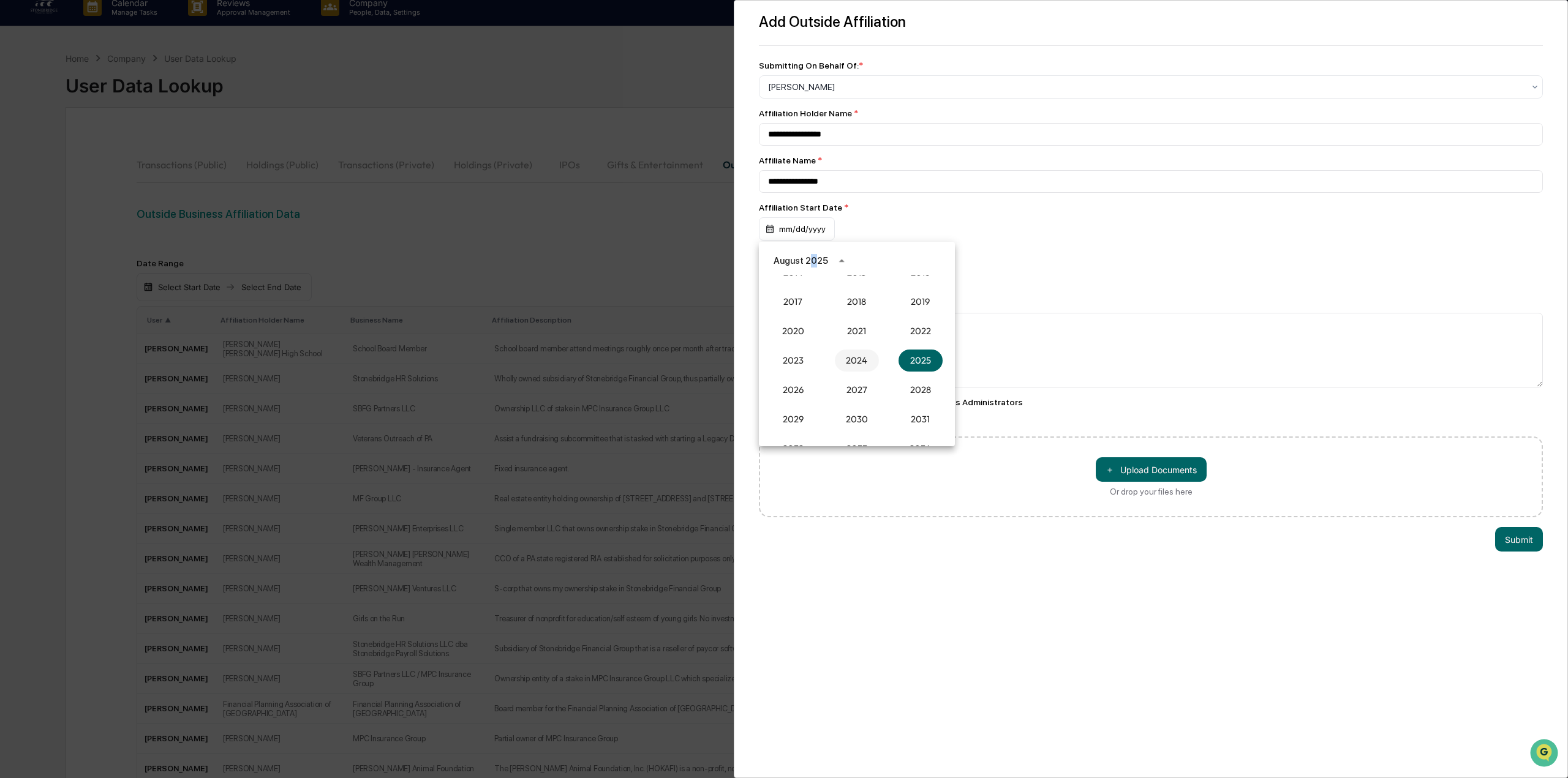
click at [850, 359] on button "2024" at bounding box center [857, 361] width 44 height 22
click at [801, 382] on button "Oct" at bounding box center [793, 386] width 44 height 22
click at [909, 361] on button "18" at bounding box center [906, 358] width 22 height 22
click at [865, 312] on div "Description *" at bounding box center [1146, 342] width 781 height 89
click at [867, 346] on textarea at bounding box center [1146, 350] width 781 height 75
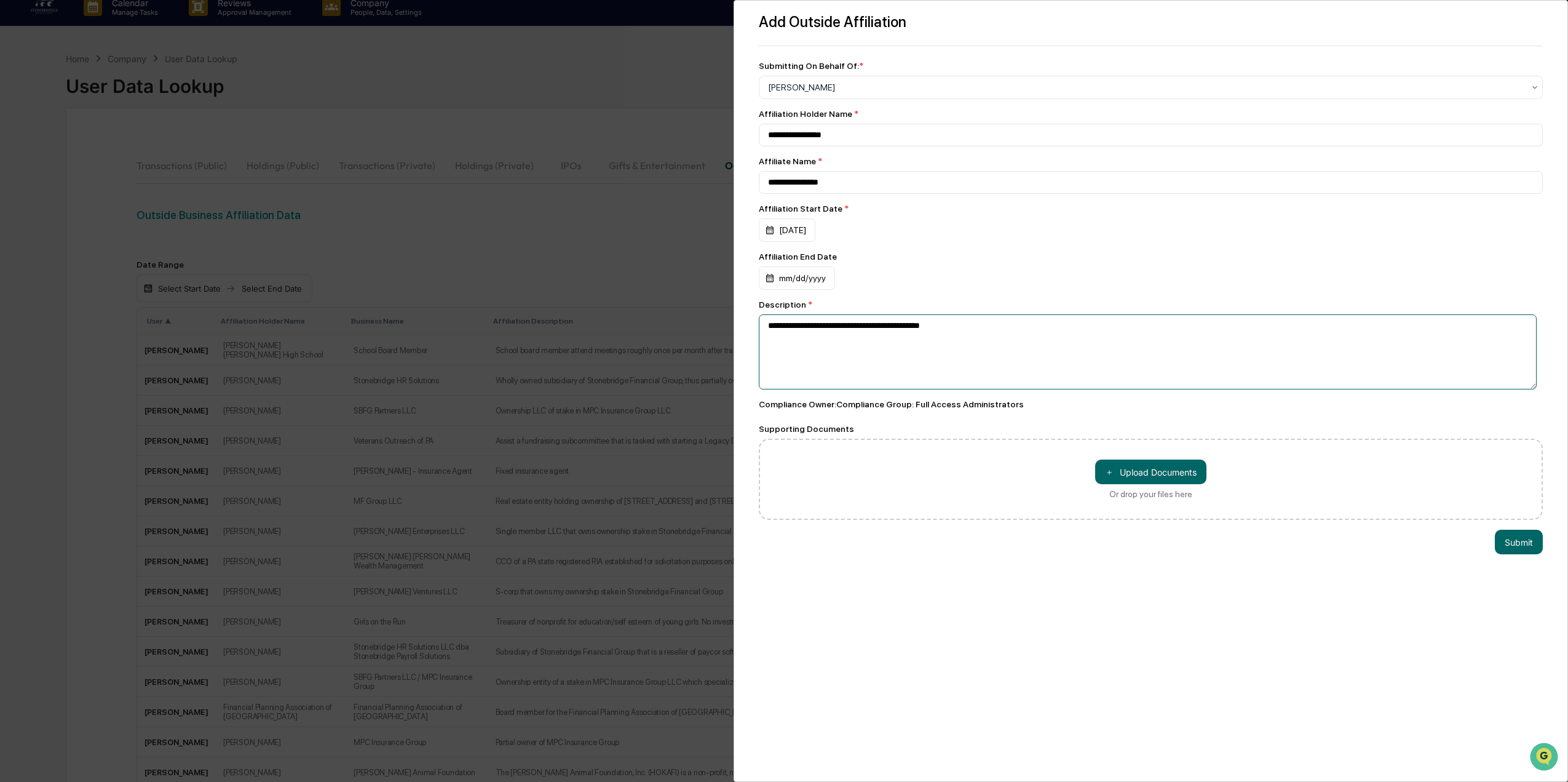
type textarea "**********"
click at [1142, 483] on button "＋ Upload Documents" at bounding box center [1150, 471] width 111 height 25
click at [1510, 569] on button "Submit" at bounding box center [1519, 567] width 48 height 25
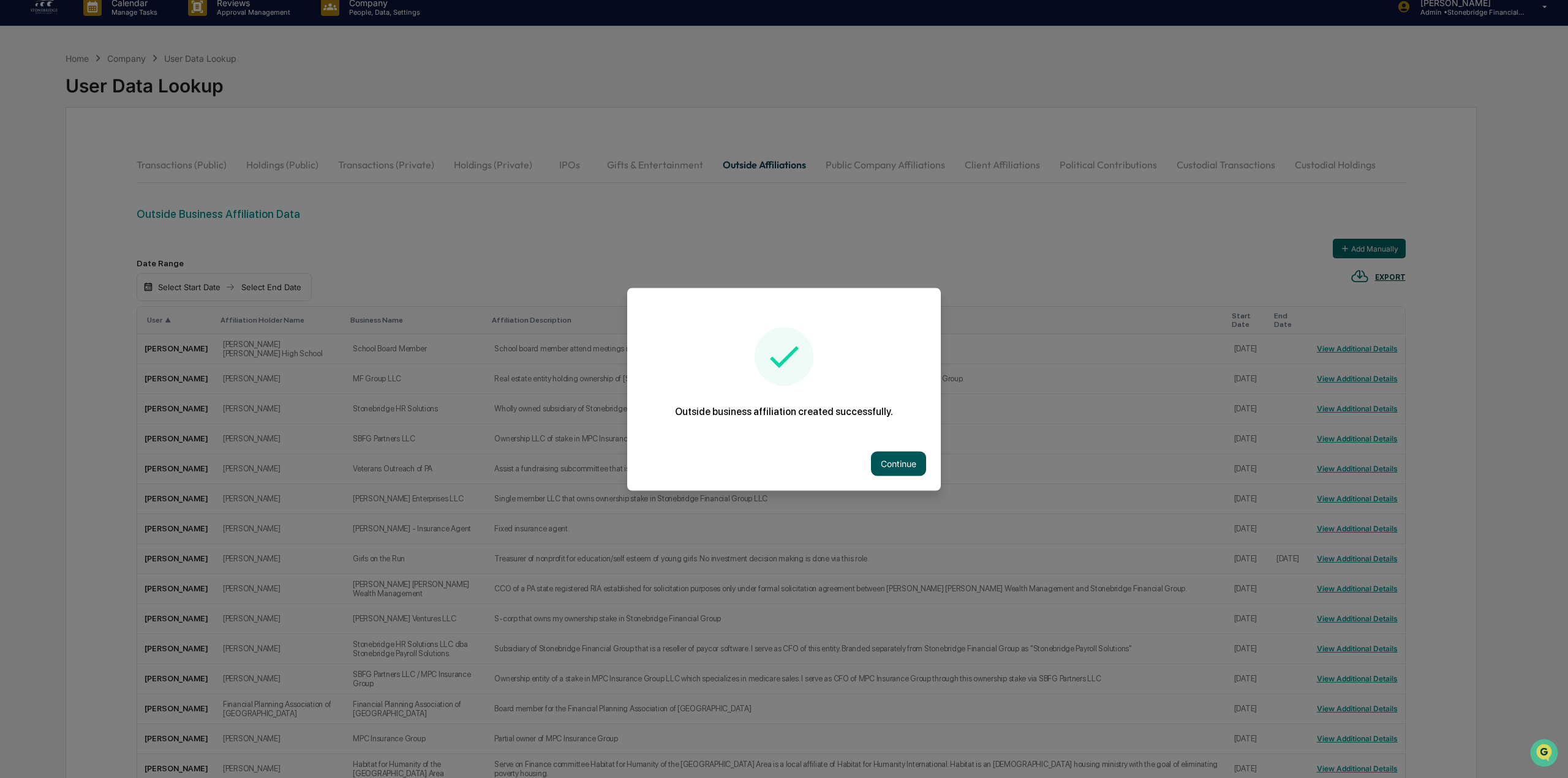
click at [901, 452] on button "Continue" at bounding box center [898, 463] width 55 height 24
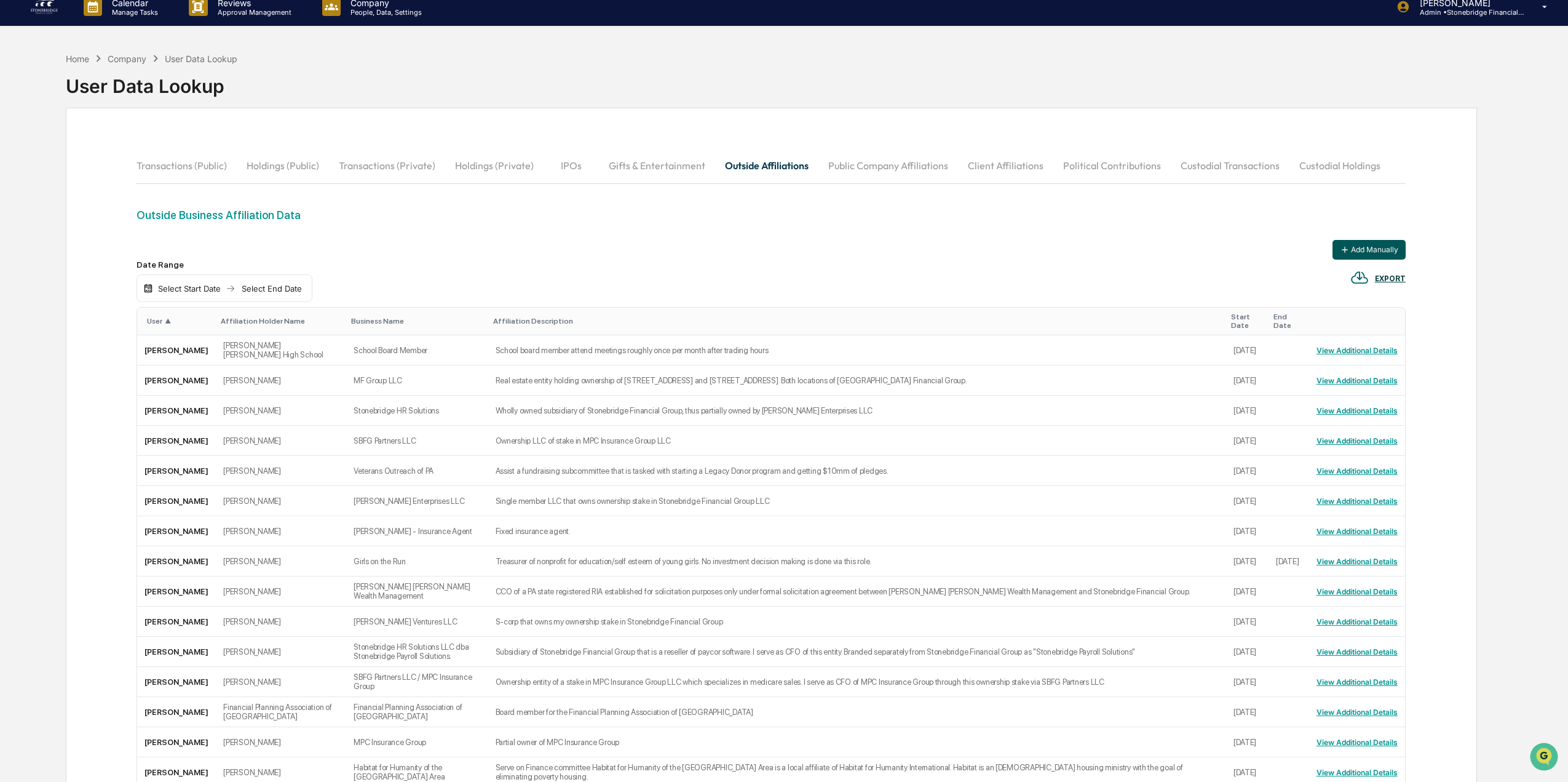
click at [1385, 255] on button "Add Manually" at bounding box center [1369, 250] width 73 height 20
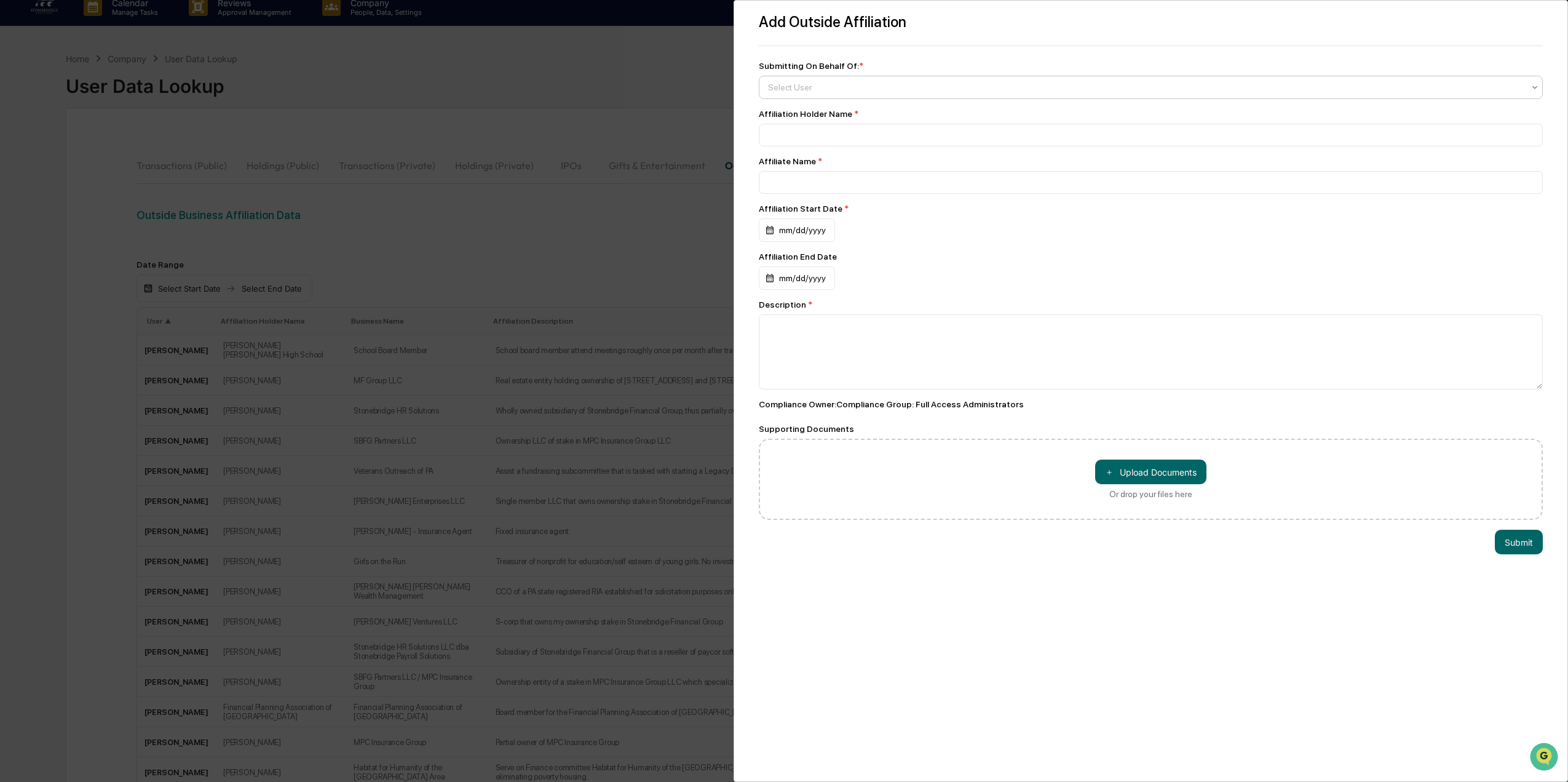
click at [799, 94] on div "Select User" at bounding box center [1145, 87] width 768 height 17
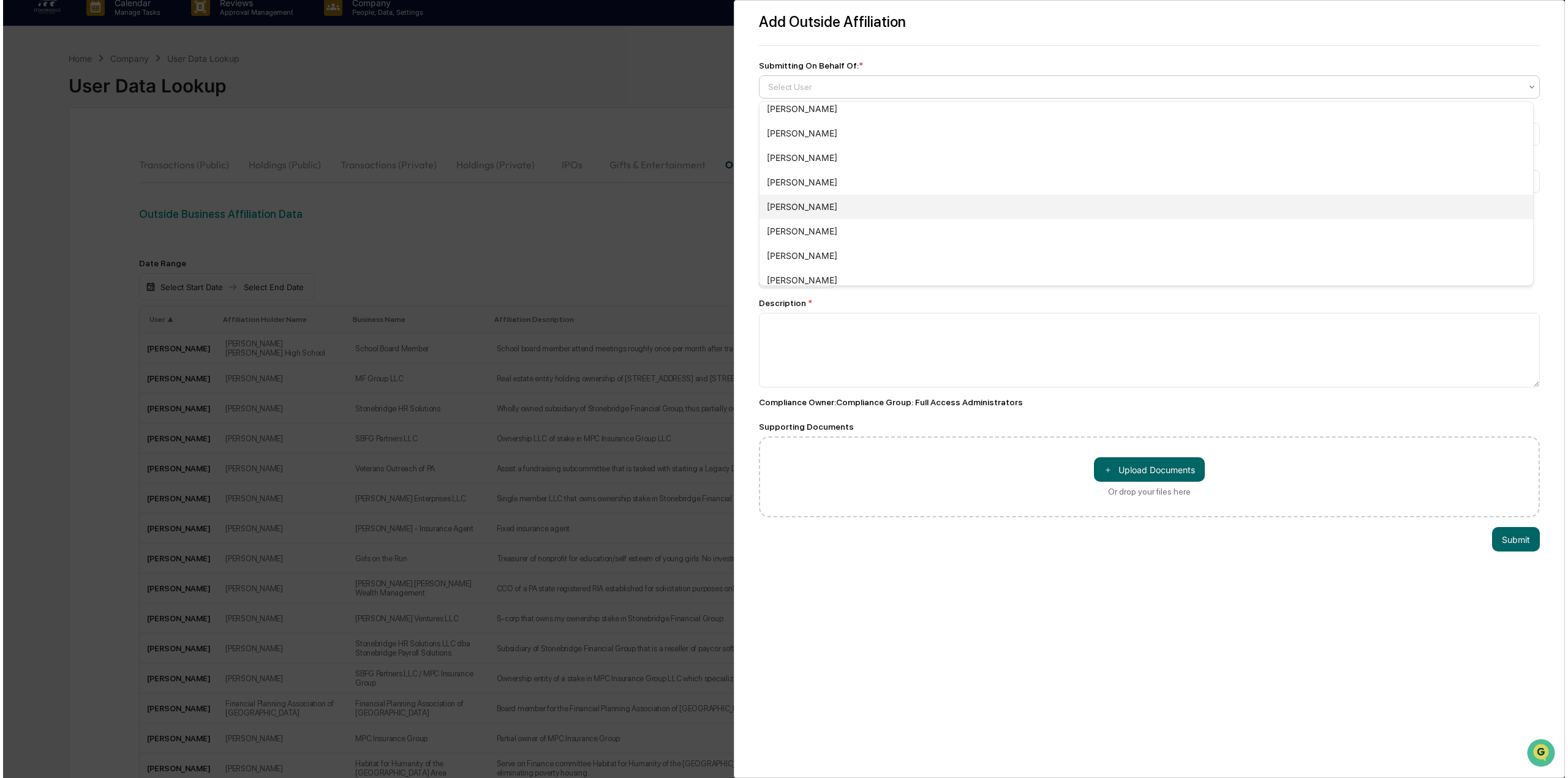
scroll to position [0, 0]
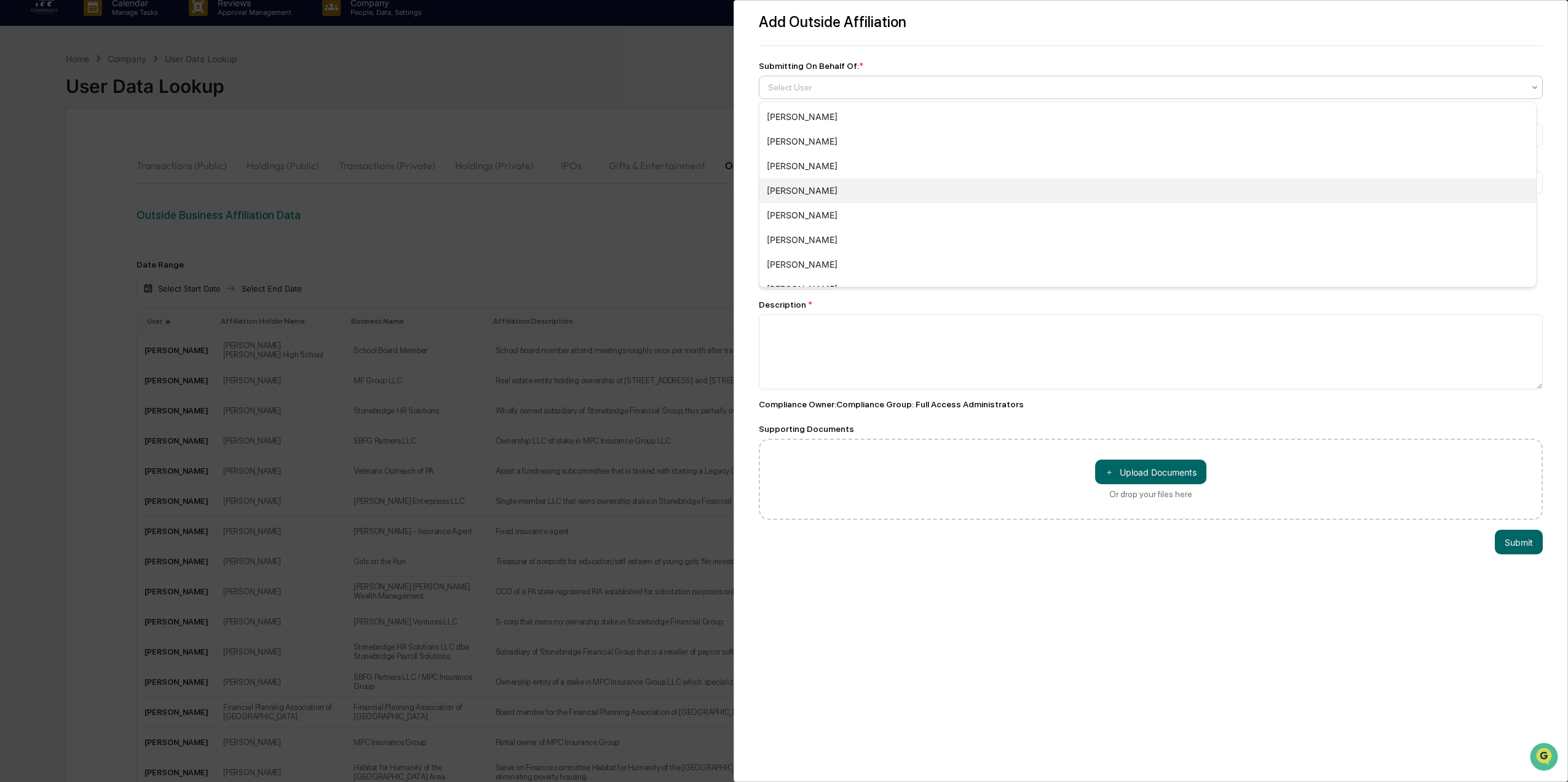
click at [832, 189] on div "[PERSON_NAME]" at bounding box center [1148, 190] width 777 height 25
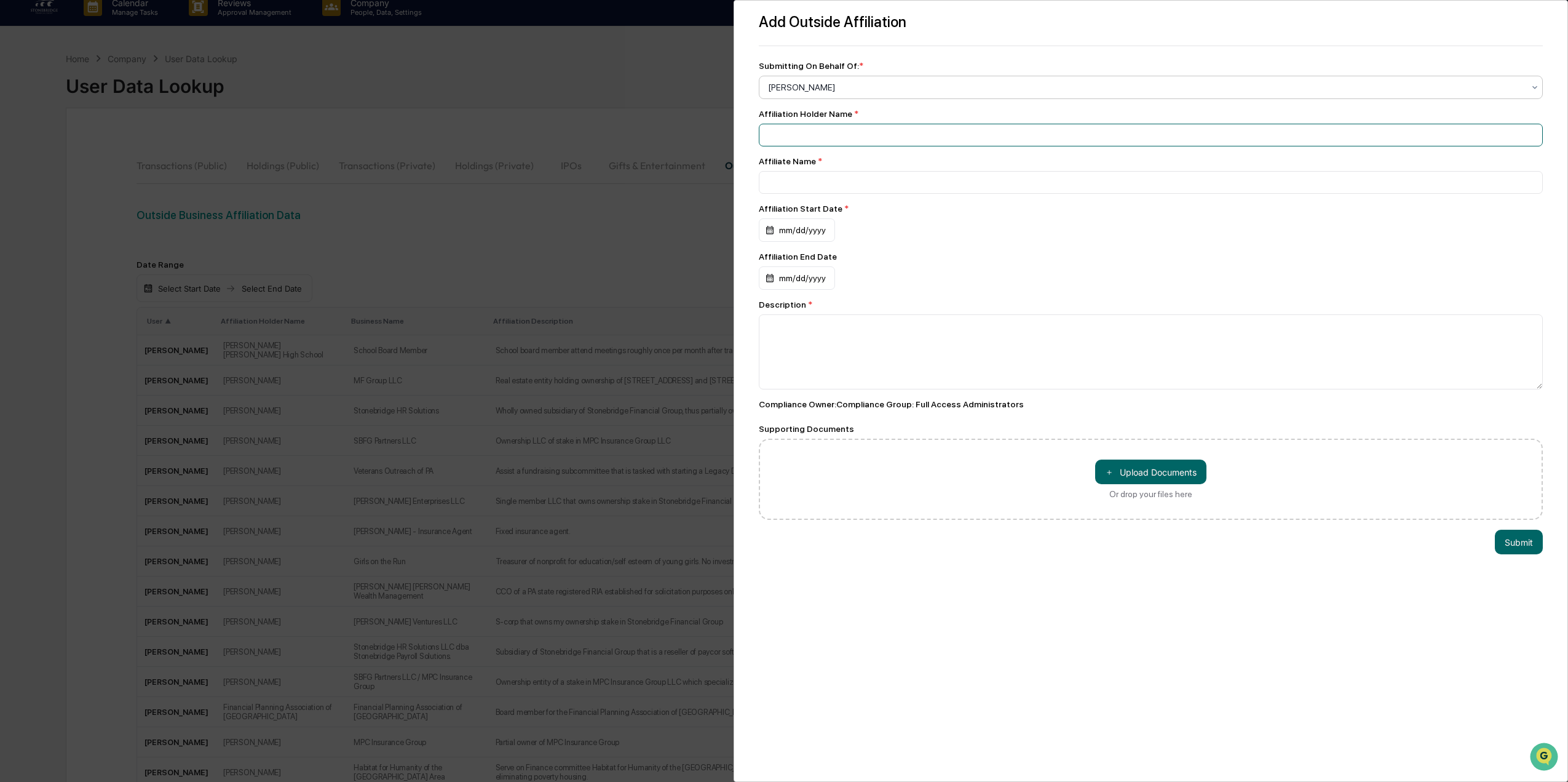
click at [797, 139] on input at bounding box center [1150, 135] width 784 height 23
type input "**********"
click at [786, 240] on div "mm/dd/yyyy" at bounding box center [797, 229] width 76 height 23
click at [838, 267] on icon "calendar view is open, switch to year view" at bounding box center [844, 262] width 13 height 13
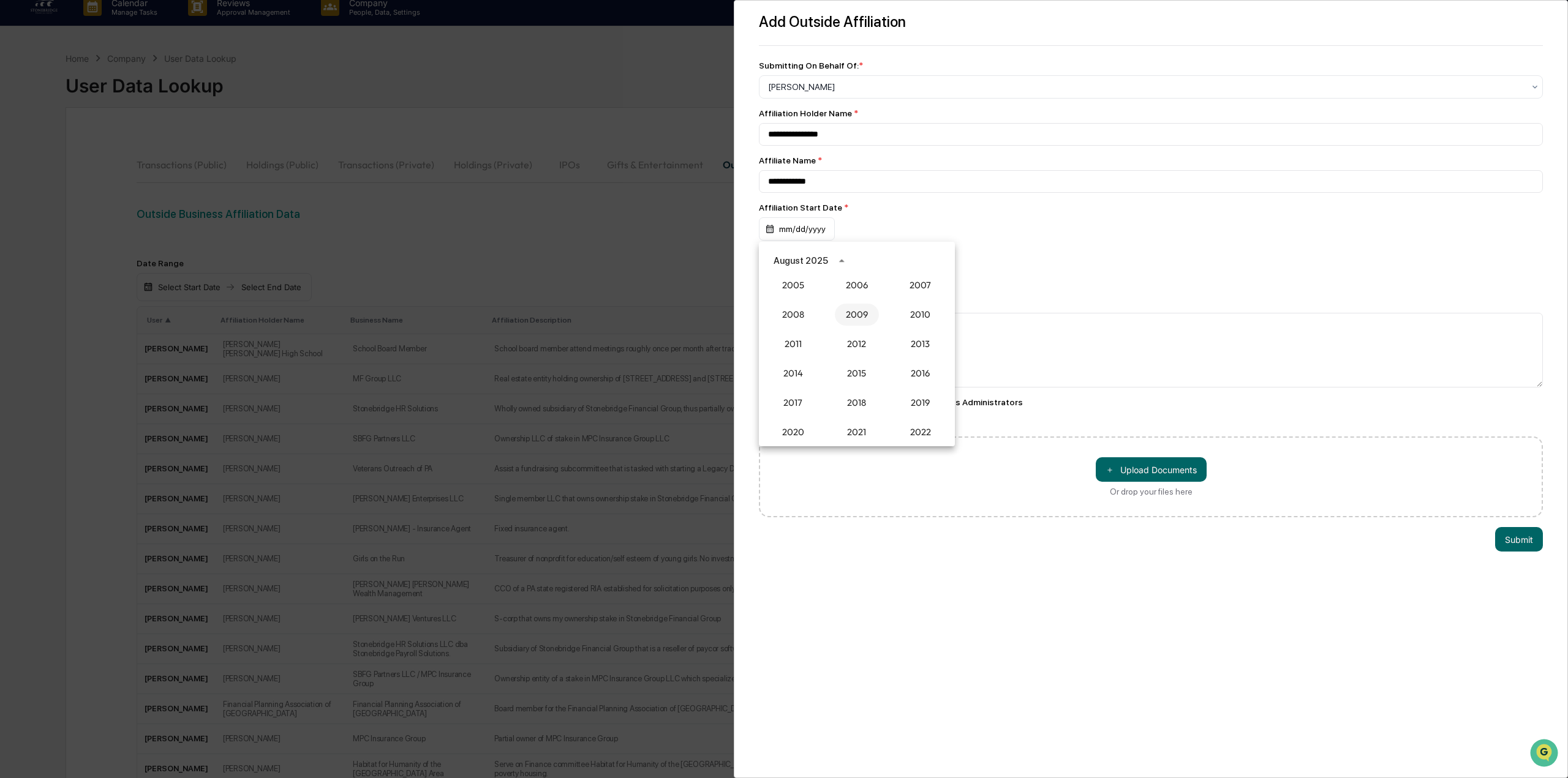
scroll to position [1011, 0]
click at [859, 366] on button "2012" at bounding box center [857, 365] width 44 height 22
click at [925, 325] on button "Jun" at bounding box center [921, 323] width 44 height 22
click at [808, 406] on button "25" at bounding box center [808, 405] width 22 height 22
click at [863, 352] on textarea at bounding box center [1146, 350] width 781 height 75
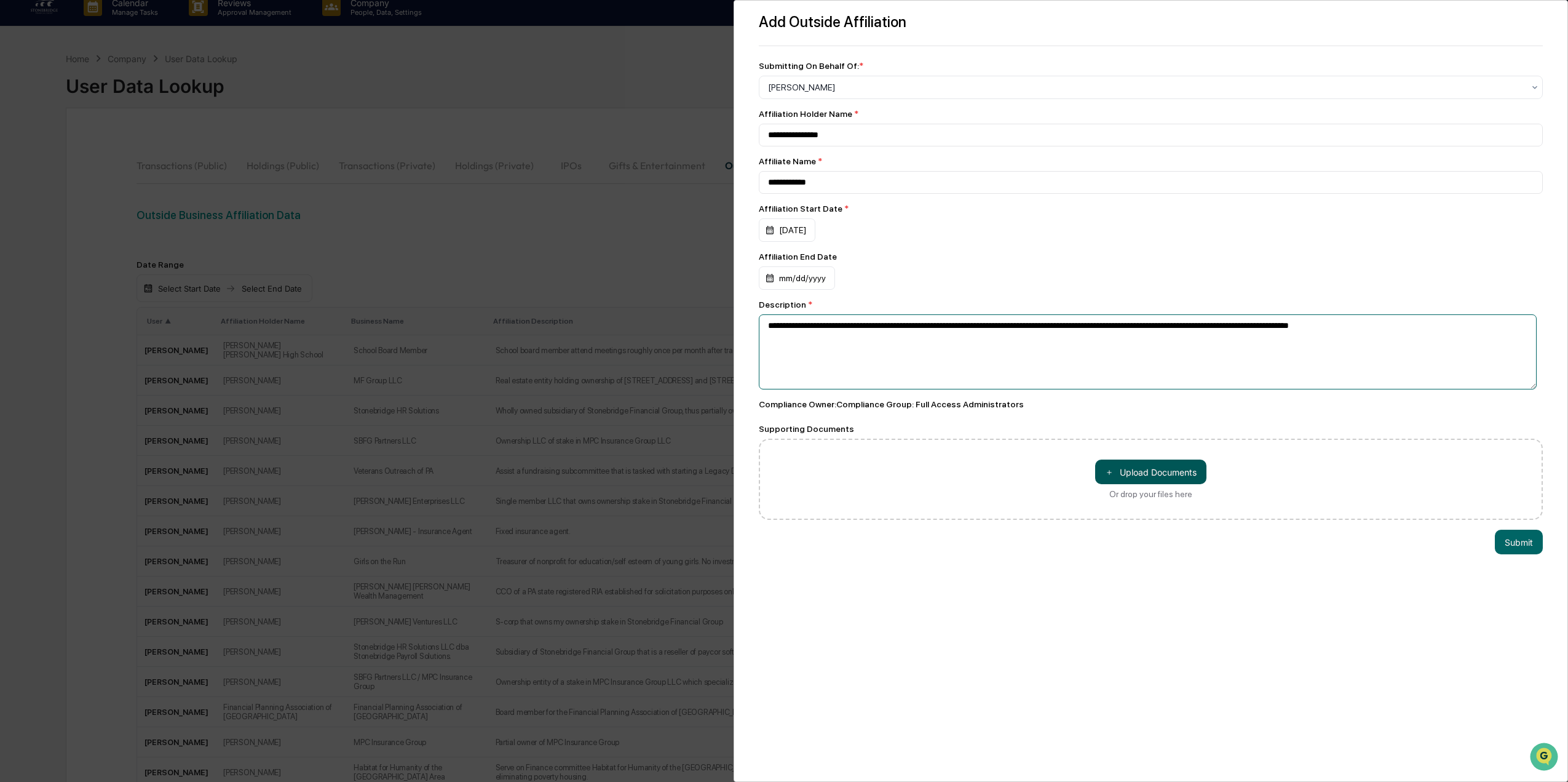
type textarea "**********"
click at [1191, 478] on button "＋ Upload Documents" at bounding box center [1150, 471] width 111 height 25
drag, startPoint x: 401, startPoint y: 148, endPoint x: 1302, endPoint y: 595, distance: 1005.8
click at [1302, 595] on div "**********" at bounding box center [1150, 391] width 835 height 782
click at [1508, 565] on button "Submit" at bounding box center [1519, 567] width 48 height 25
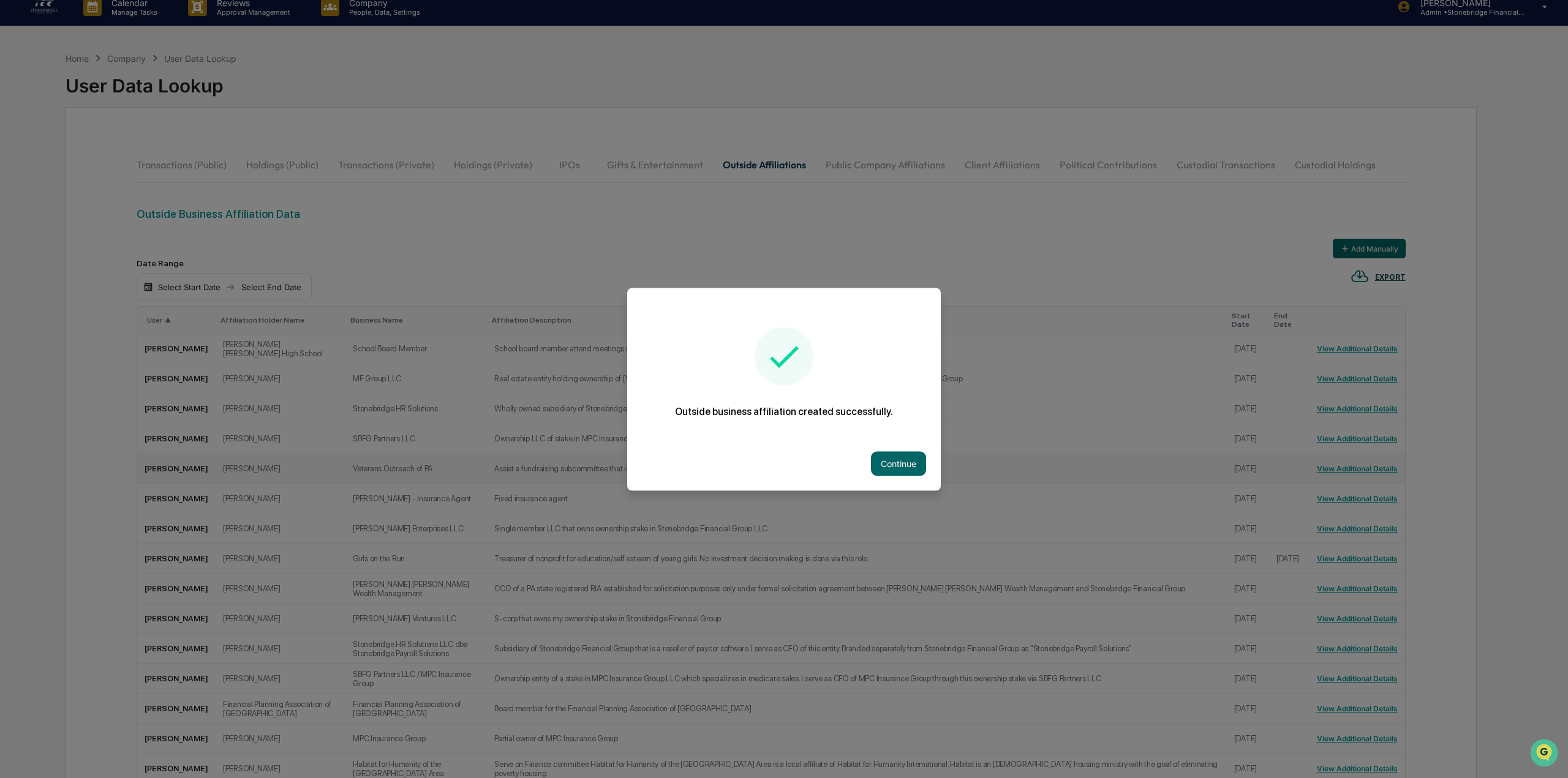
click at [896, 466] on button "Continue" at bounding box center [898, 463] width 55 height 24
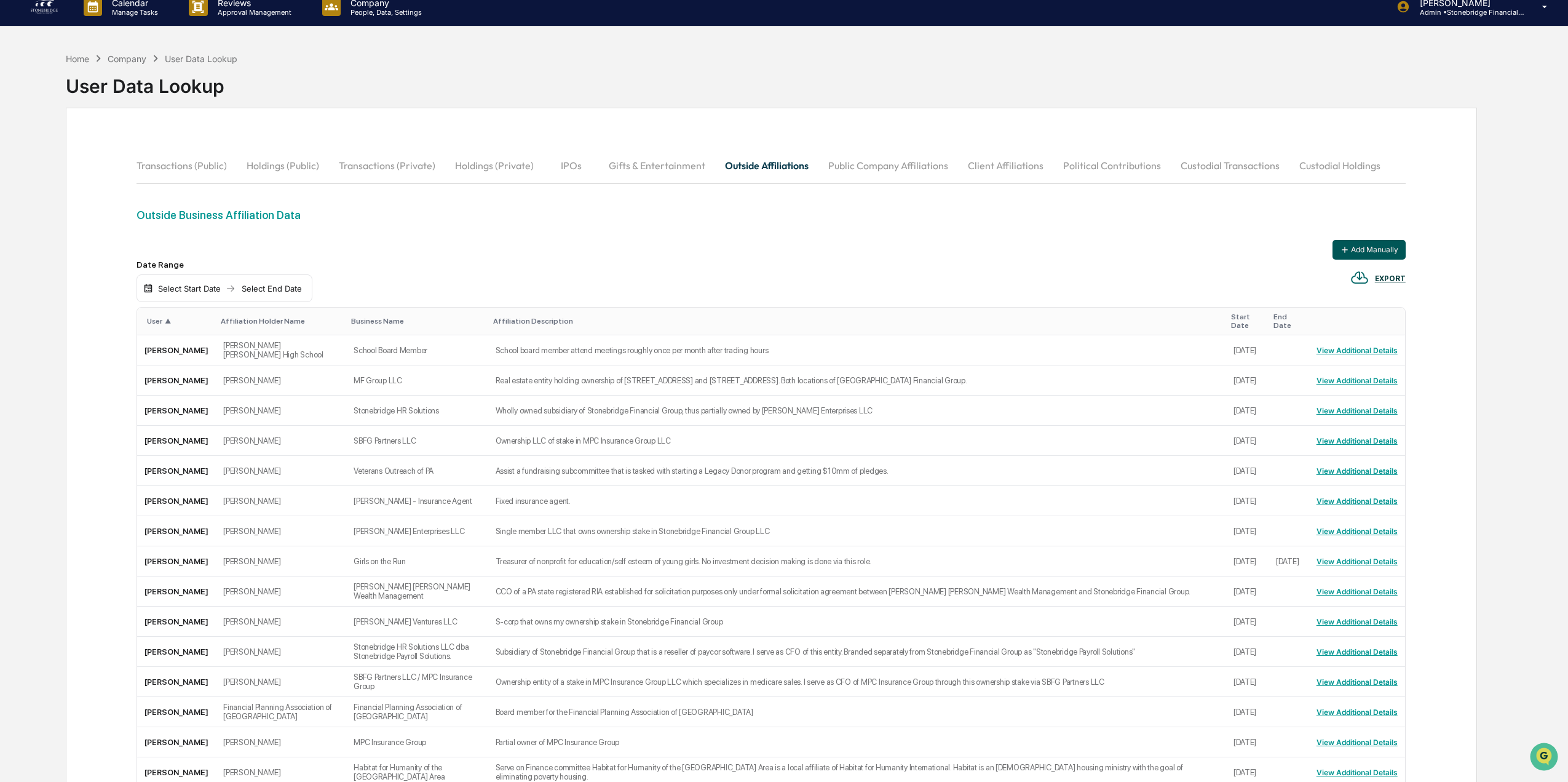
click at [1360, 252] on button "Add Manually" at bounding box center [1369, 250] width 73 height 20
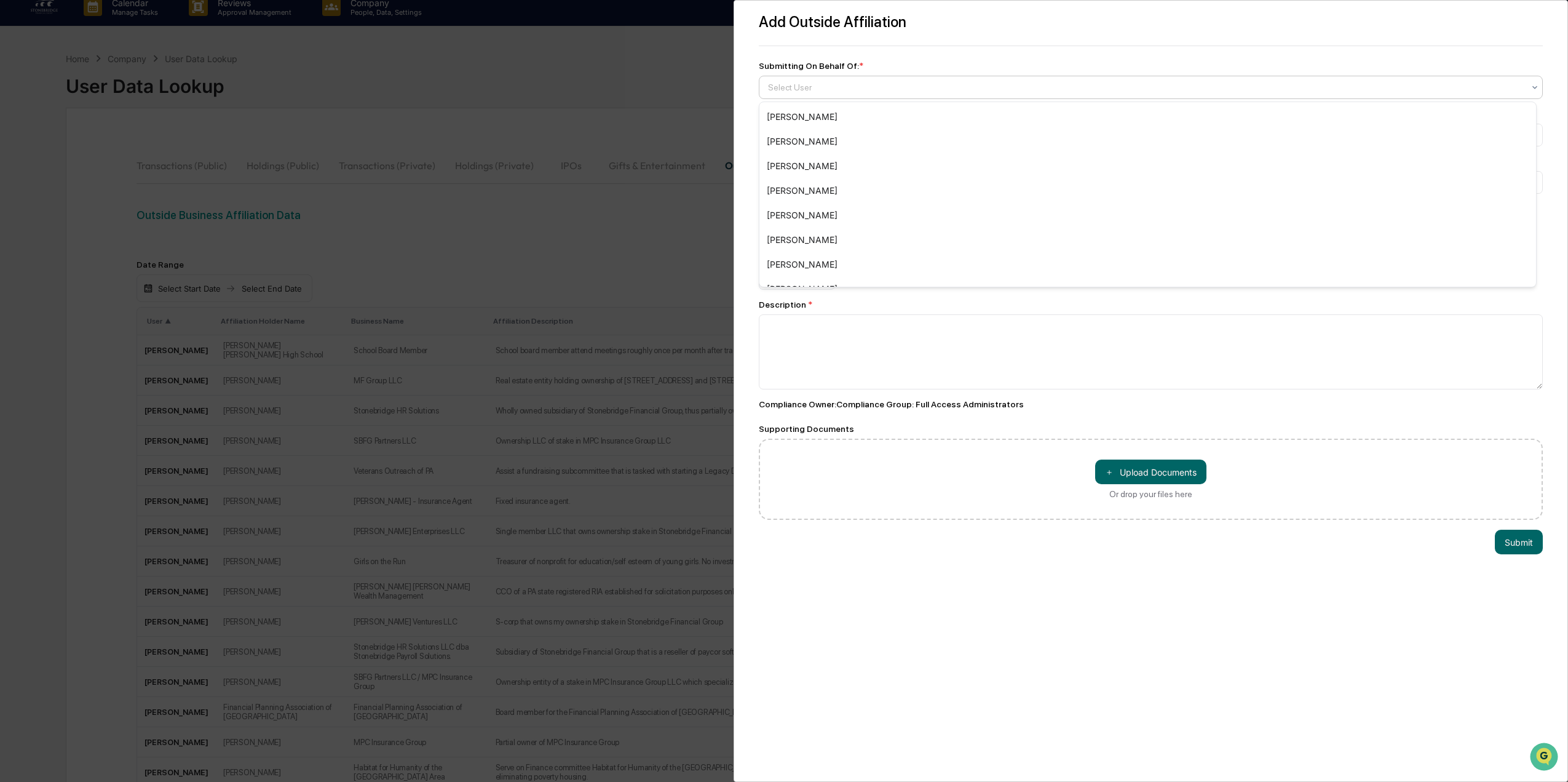
click at [816, 89] on div at bounding box center [1145, 87] width 755 height 13
click at [828, 190] on div "[PERSON_NAME]" at bounding box center [1148, 190] width 777 height 25
click at [813, 137] on input at bounding box center [1150, 135] width 784 height 23
type input "**********"
click at [807, 225] on div "mm/dd/yyyy" at bounding box center [797, 229] width 76 height 23
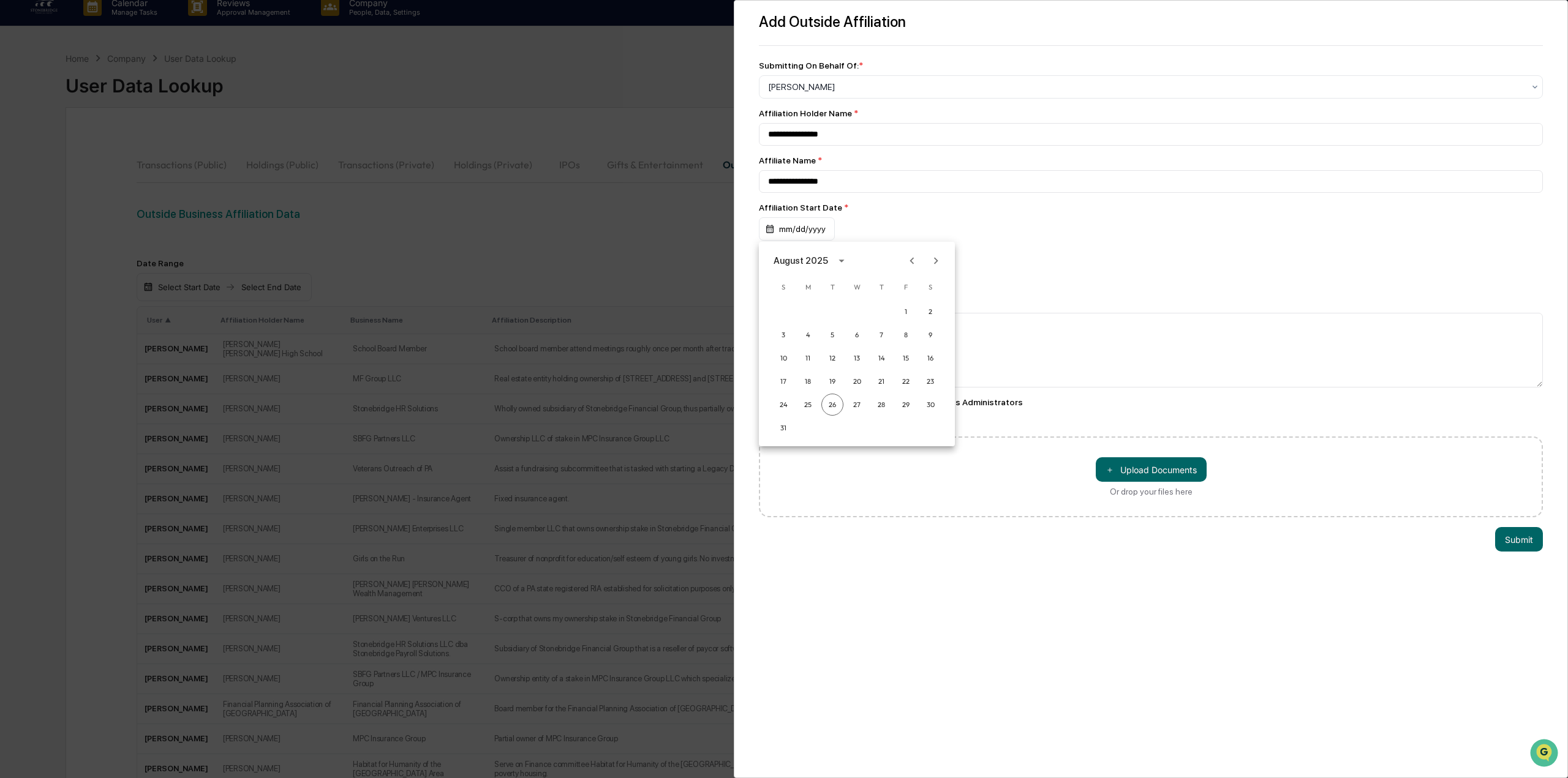
drag, startPoint x: 871, startPoint y: 175, endPoint x: 860, endPoint y: 186, distance: 15.6
click at [869, 176] on div at bounding box center [784, 389] width 1568 height 778
click at [856, 186] on div "[DATE] S M T W T F S 1 2 3 4 5 6 7 8 9 10 11 12 13 14 15 16 17 18 19 20 21 22 2…" at bounding box center [781, 389] width 1562 height 778
click at [838, 146] on input "**********" at bounding box center [1146, 134] width 781 height 23
type input "**********"
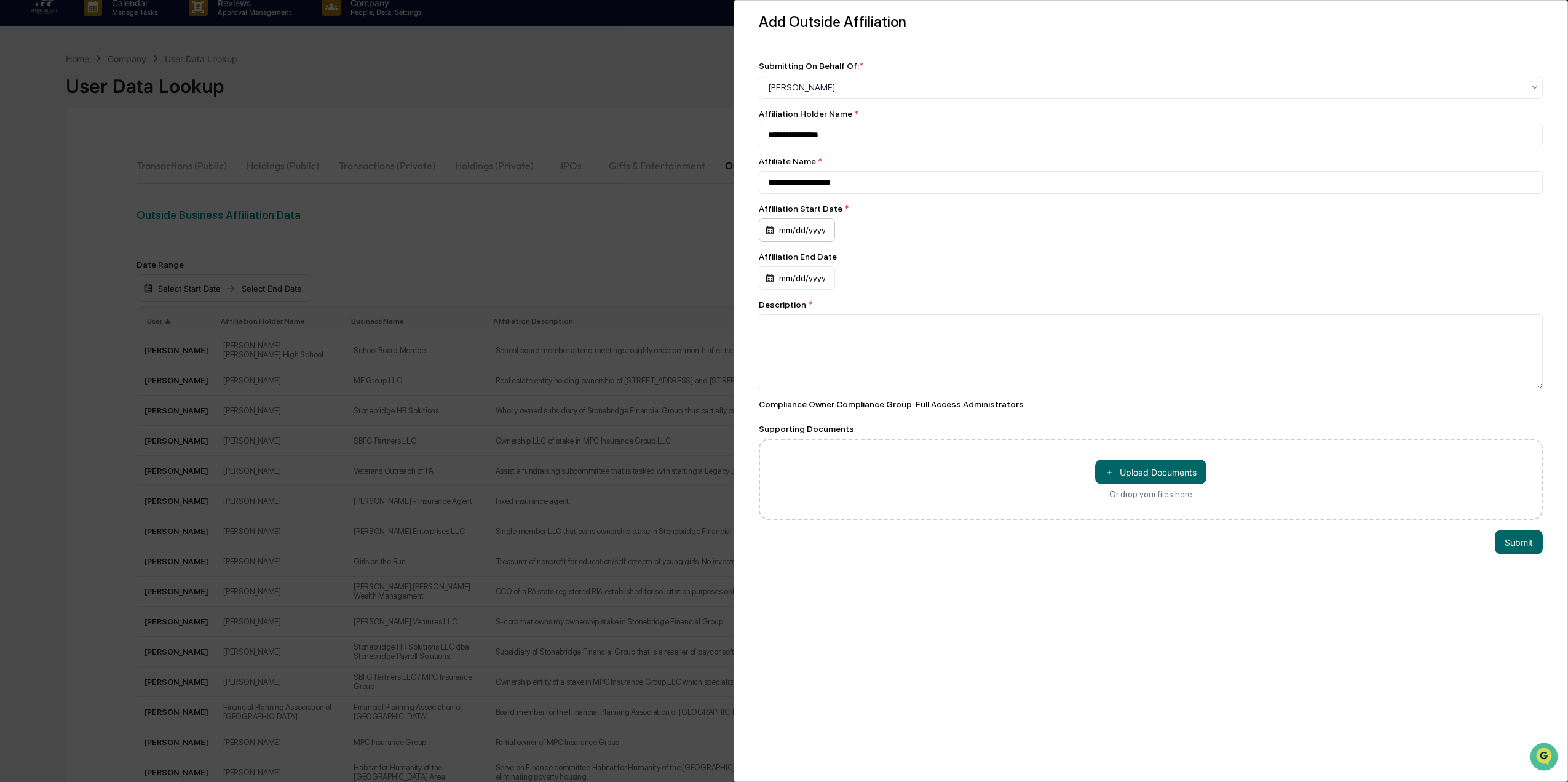
click at [801, 229] on div "mm/dd/yyyy" at bounding box center [797, 229] width 76 height 23
click at [840, 262] on icon "calendar view is open, switch to year view" at bounding box center [844, 262] width 13 height 13
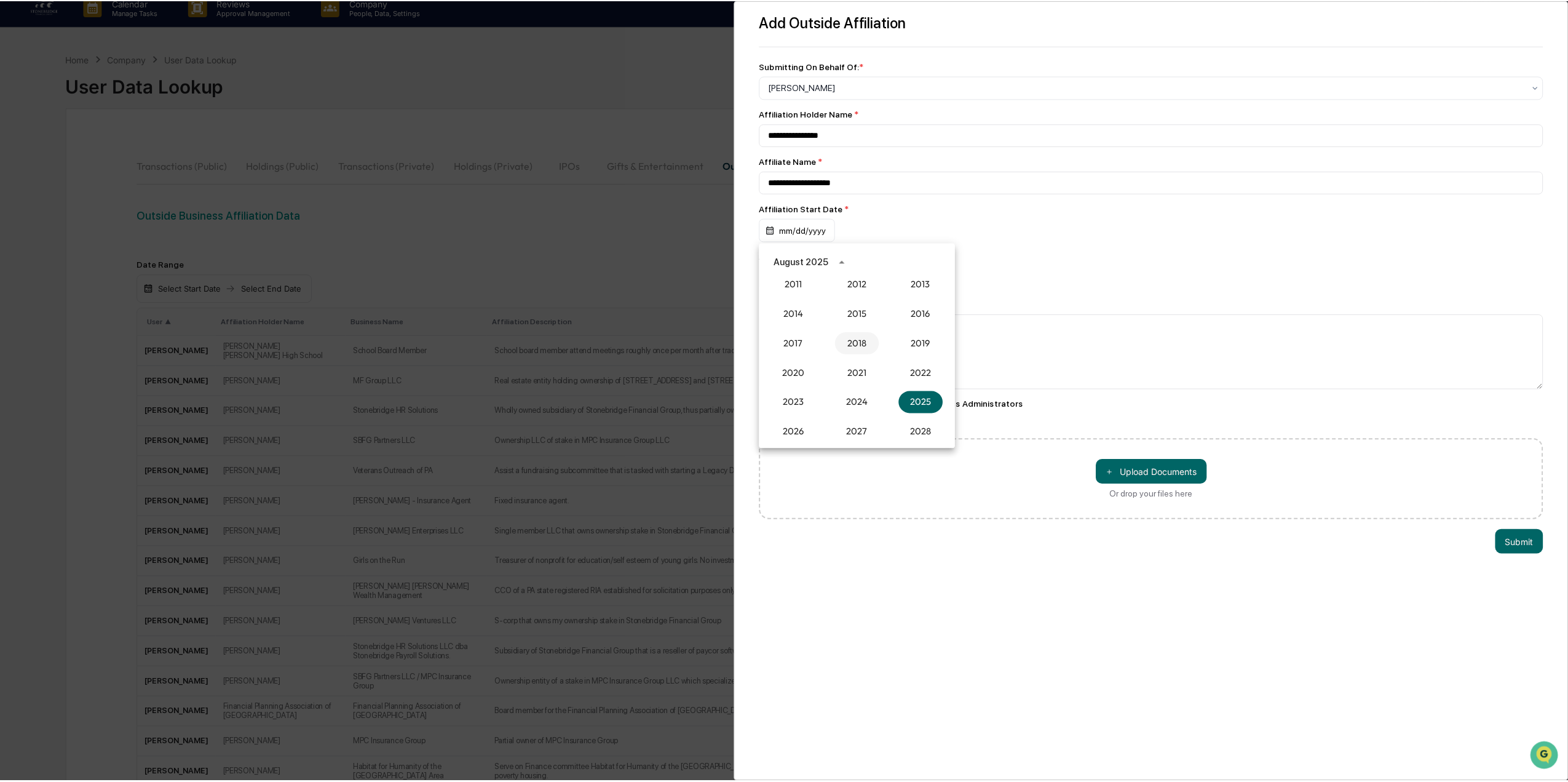
scroll to position [1078, 0]
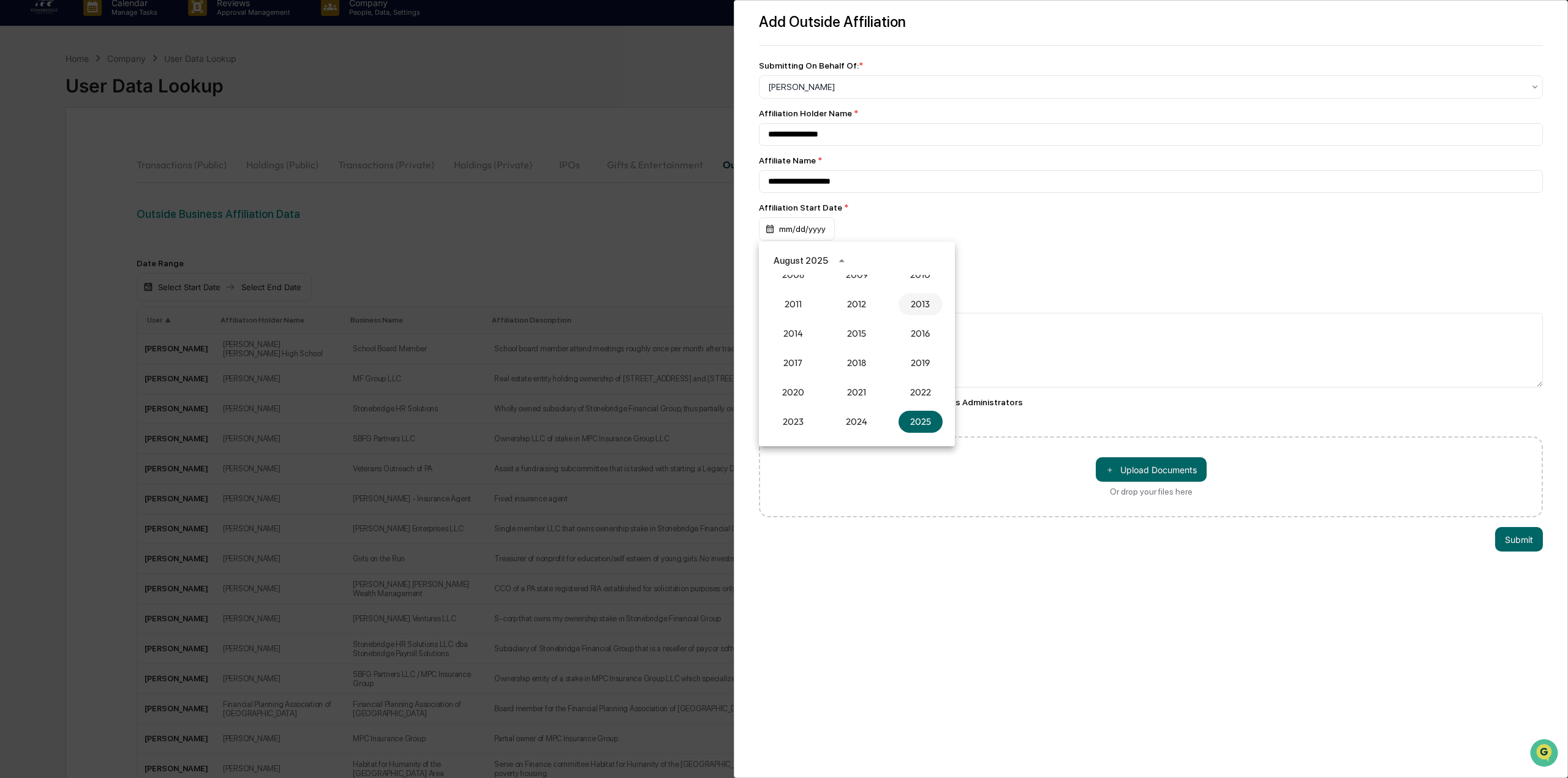
click at [906, 308] on button "2013" at bounding box center [921, 305] width 44 height 22
click at [801, 290] on button "Jan" at bounding box center [793, 290] width 44 height 22
click at [854, 336] on button "9" at bounding box center [857, 335] width 22 height 22
click at [1003, 241] on div "**********" at bounding box center [1146, 312] width 781 height 409
click at [875, 342] on textarea at bounding box center [1146, 350] width 781 height 75
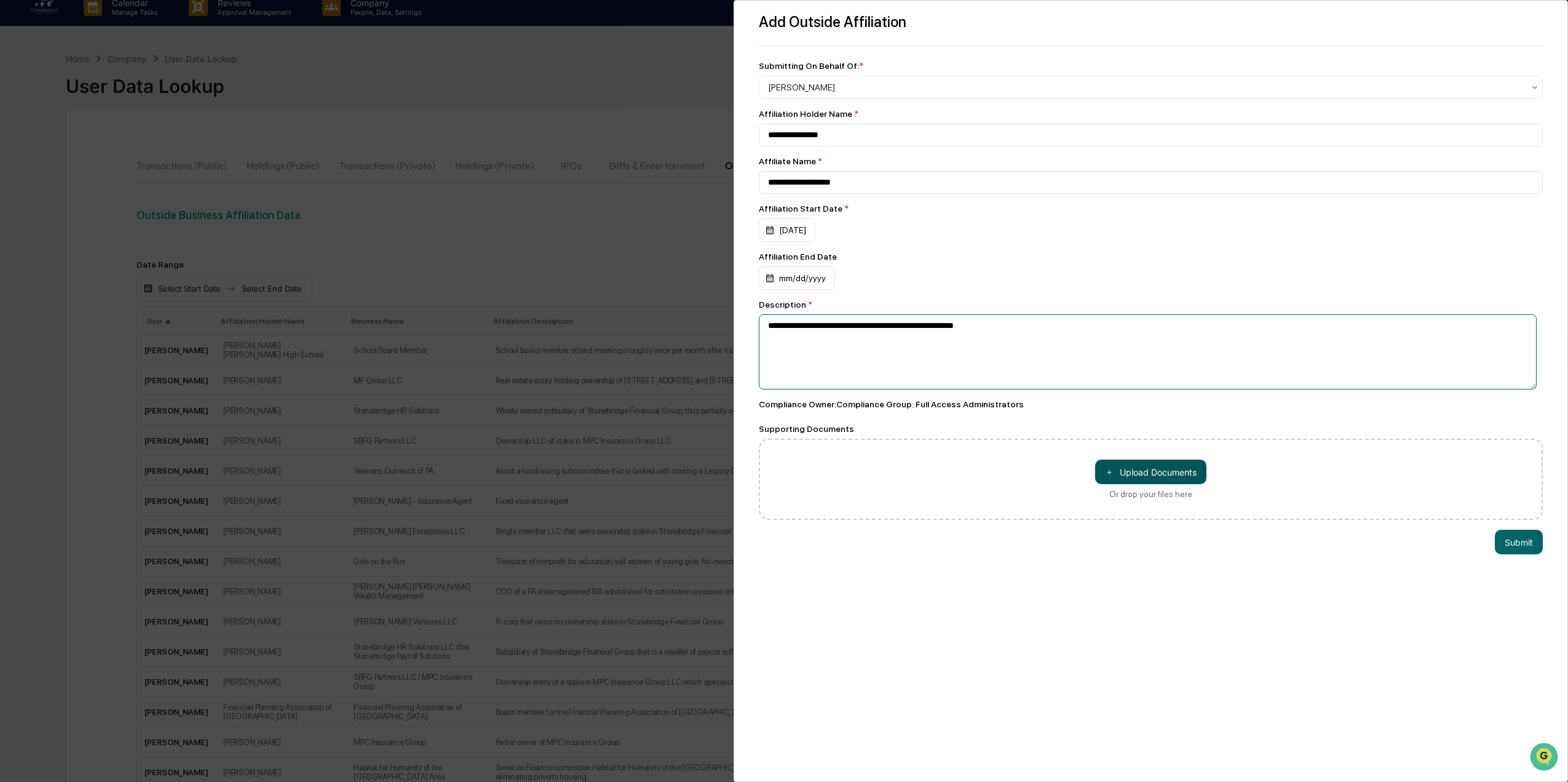
type textarea "**********"
click at [1182, 481] on button "＋ Upload Documents" at bounding box center [1150, 471] width 111 height 25
click at [1528, 573] on button "Submit" at bounding box center [1519, 567] width 48 height 25
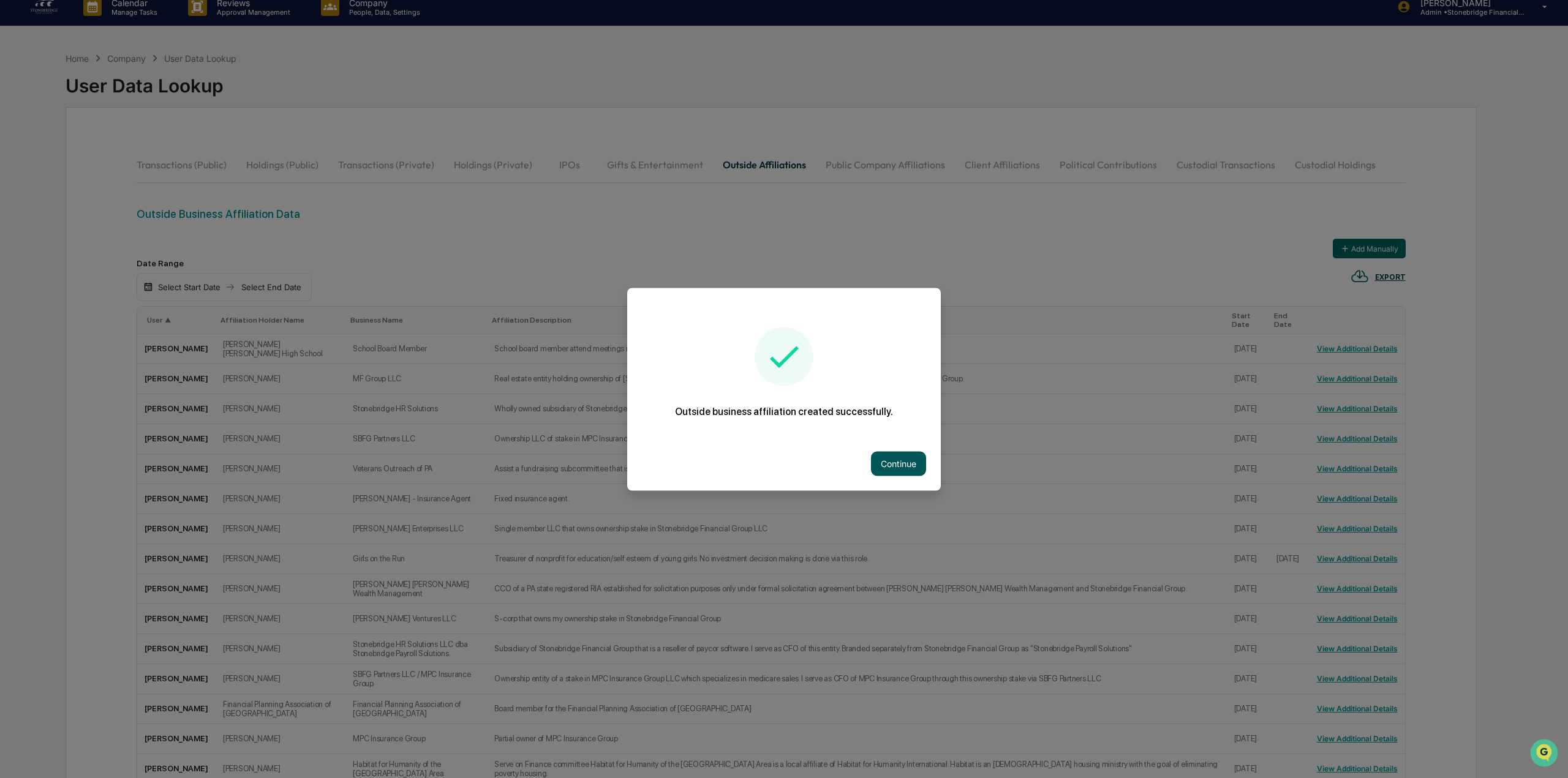
click at [918, 466] on button "Continue" at bounding box center [898, 463] width 55 height 24
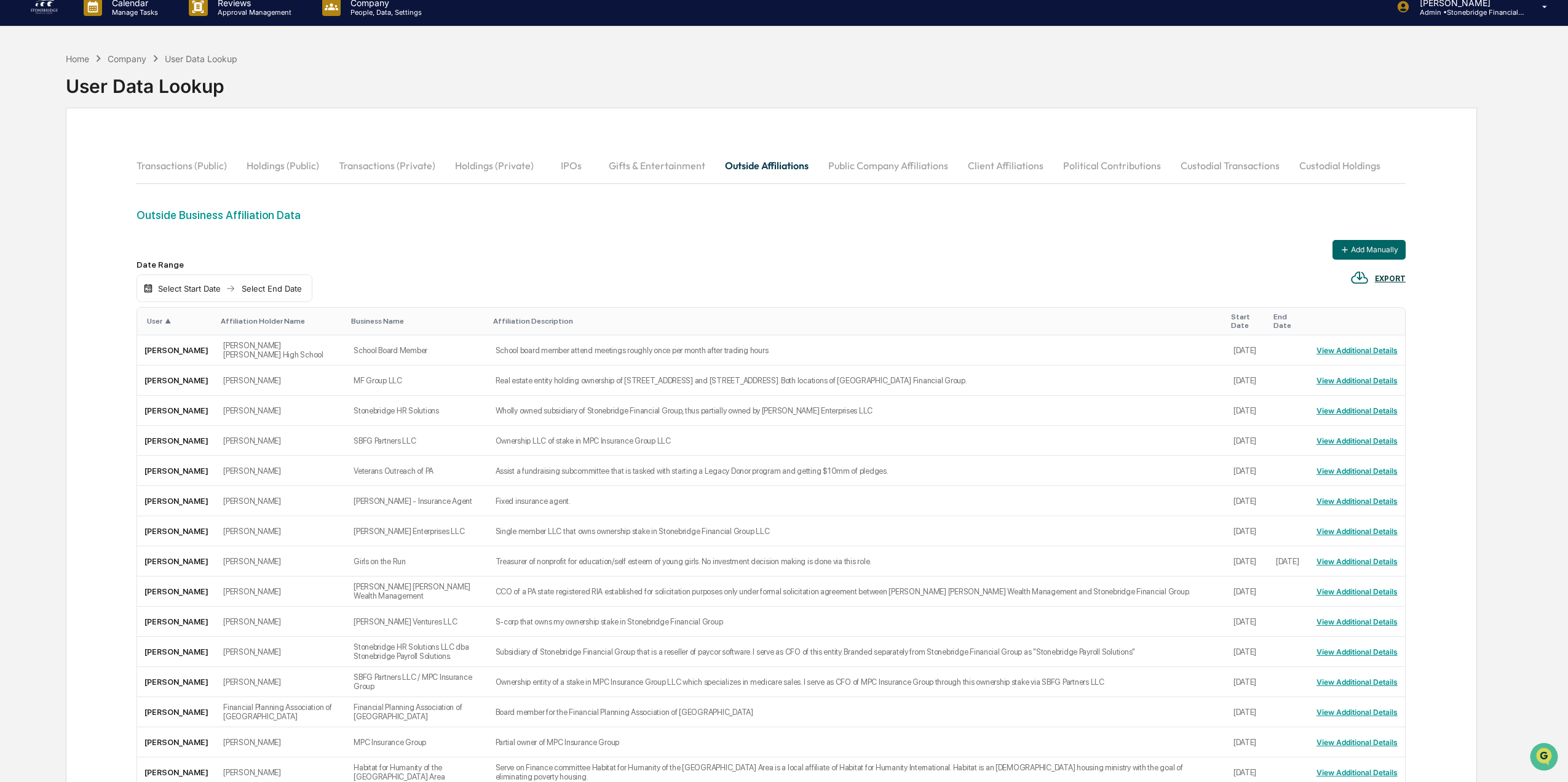
click at [137, 56] on div "Company" at bounding box center [127, 58] width 39 height 10
click at [123, 62] on div "Company" at bounding box center [127, 58] width 39 height 10
click at [243, 13] on p "Approval Management" at bounding box center [252, 12] width 90 height 9
click at [130, 57] on div at bounding box center [787, 391] width 1574 height 782
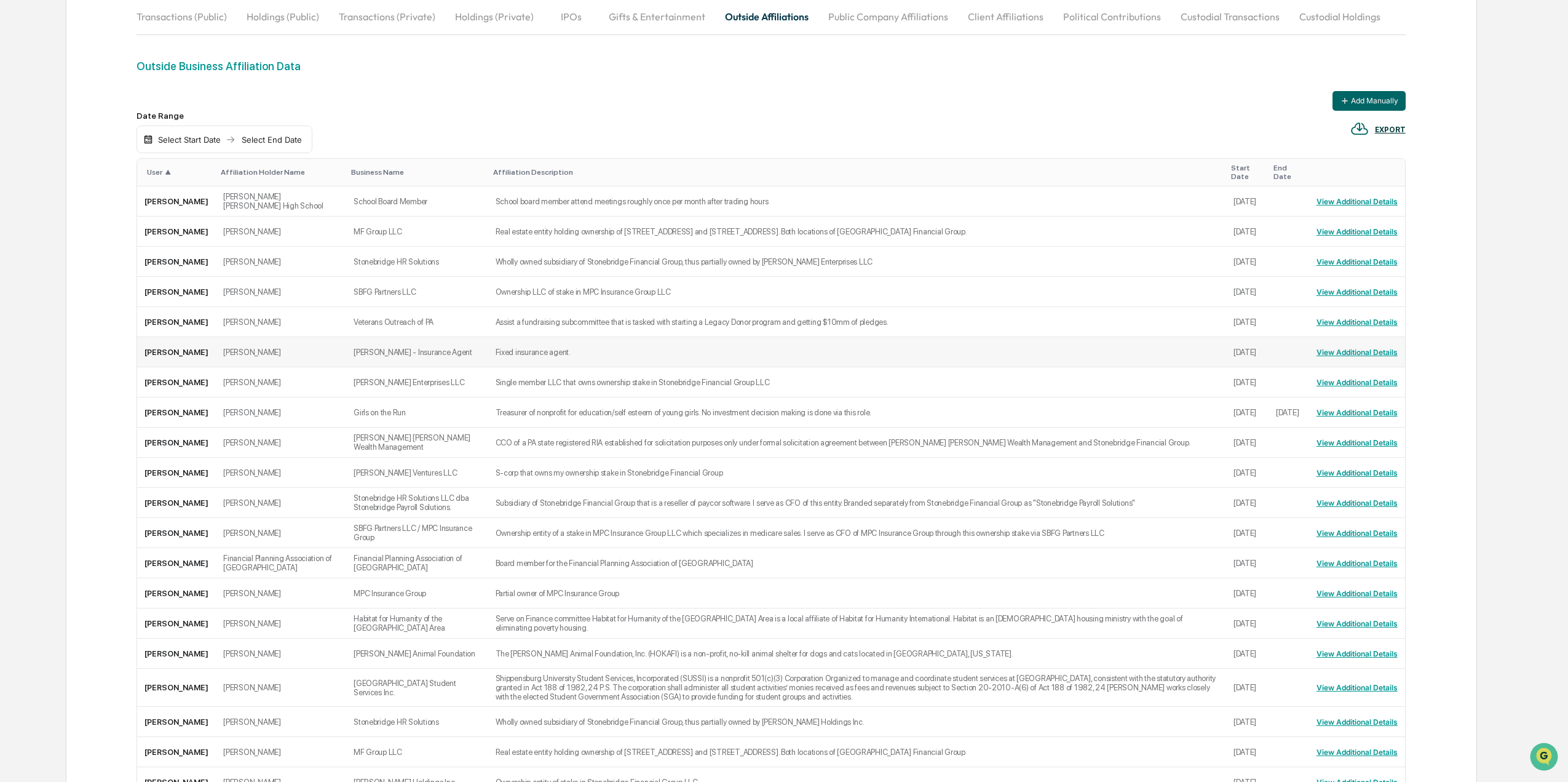
scroll to position [0, 0]
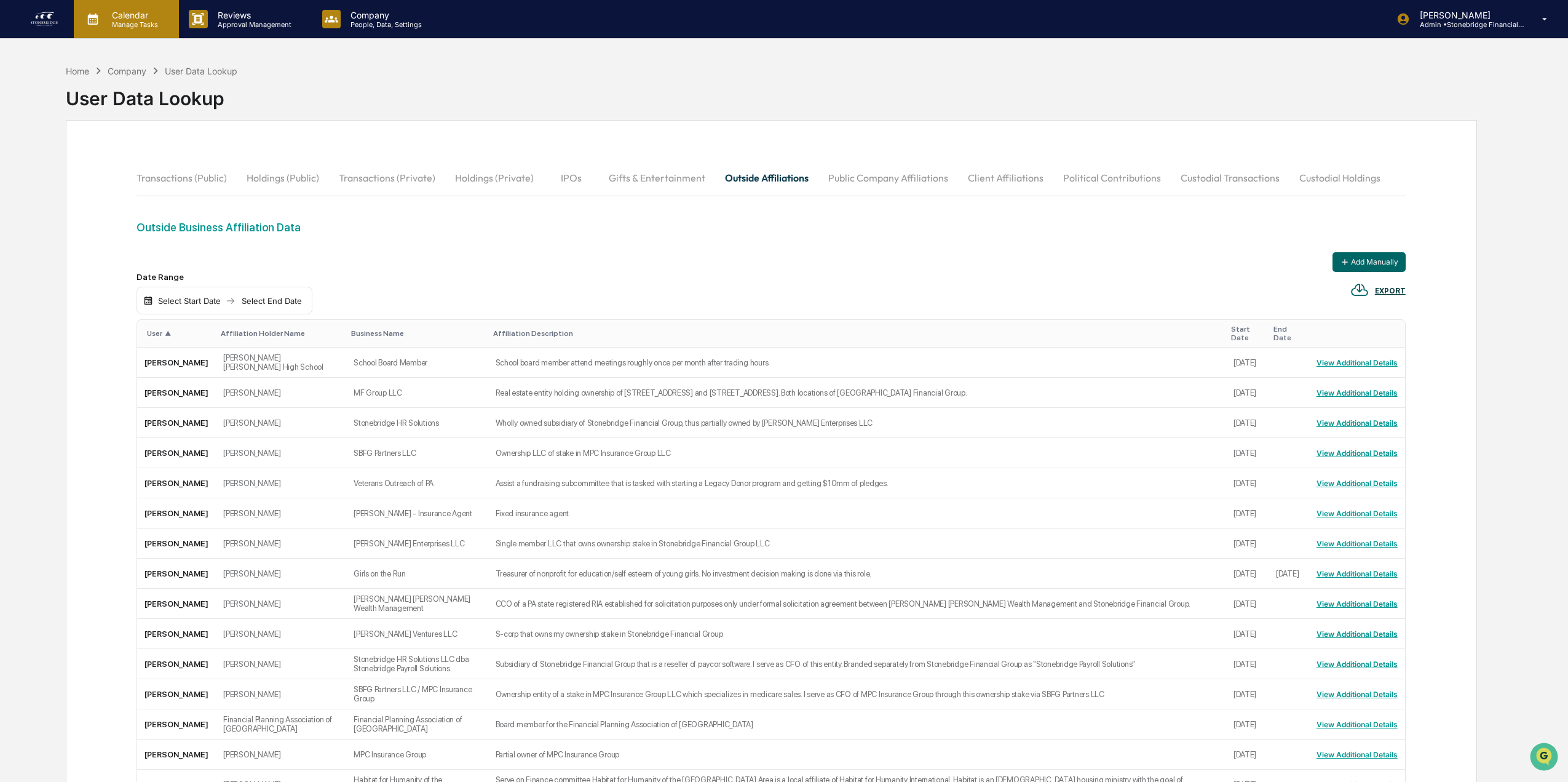
click at [149, 25] on p "Manage Tasks" at bounding box center [133, 25] width 62 height 9
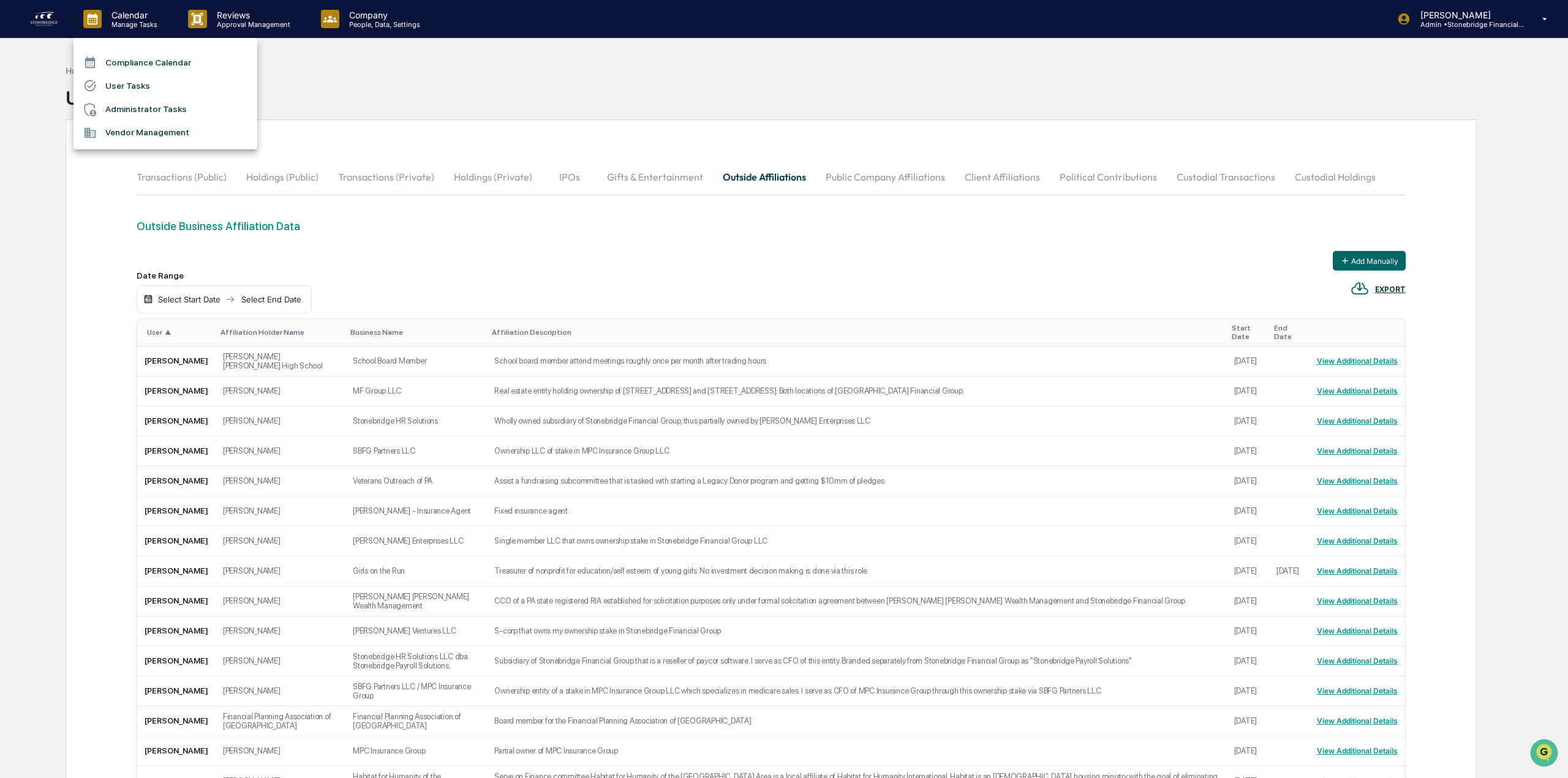
click at [54, 19] on div at bounding box center [784, 389] width 1568 height 778
click at [47, 21] on div "Compliance Calendar User Tasks Administrator Tasks Vendor Management" at bounding box center [781, 389] width 1562 height 778
click at [48, 21] on img at bounding box center [43, 19] width 29 height 20
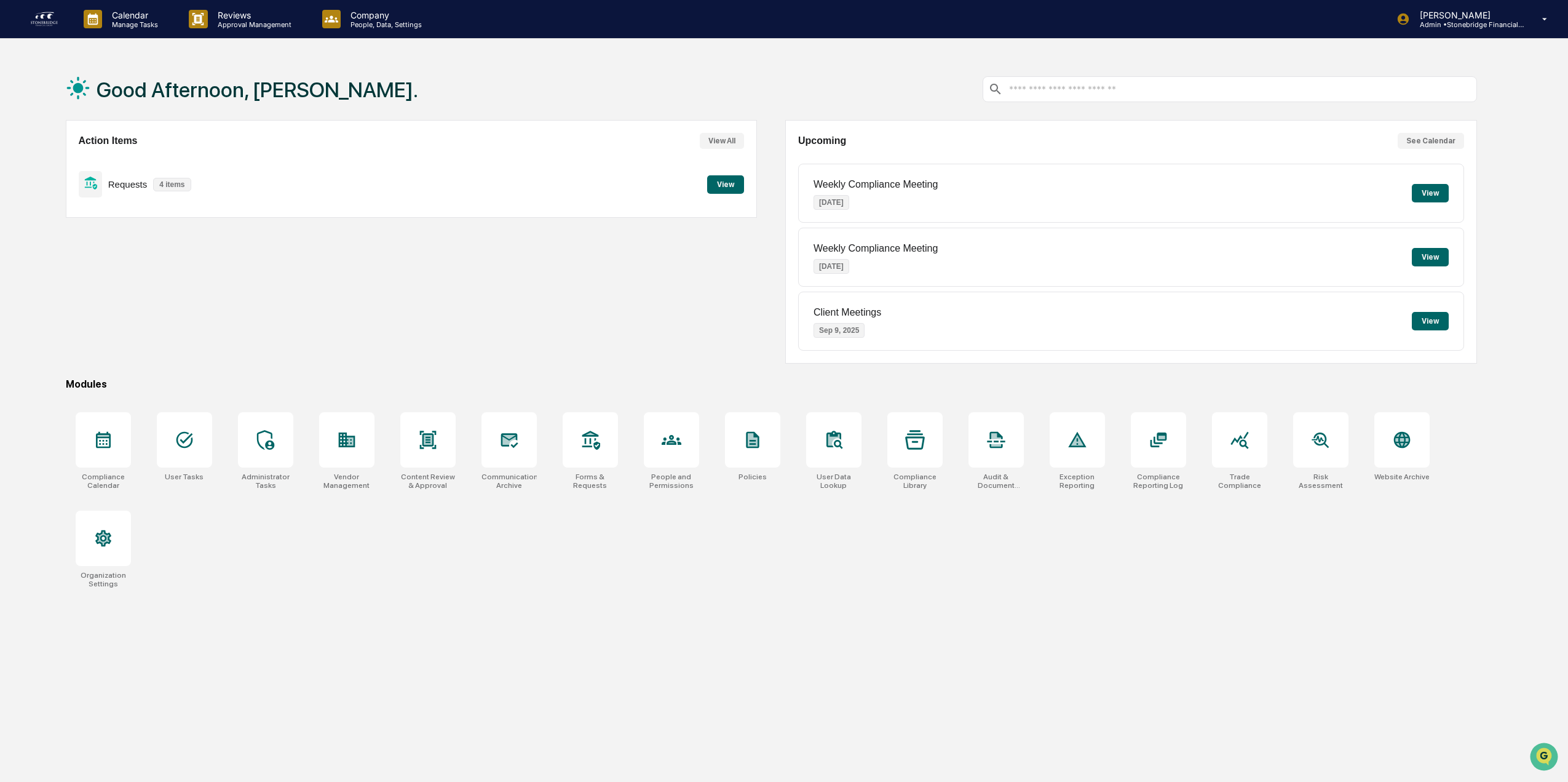
click at [740, 190] on button "View" at bounding box center [725, 184] width 37 height 18
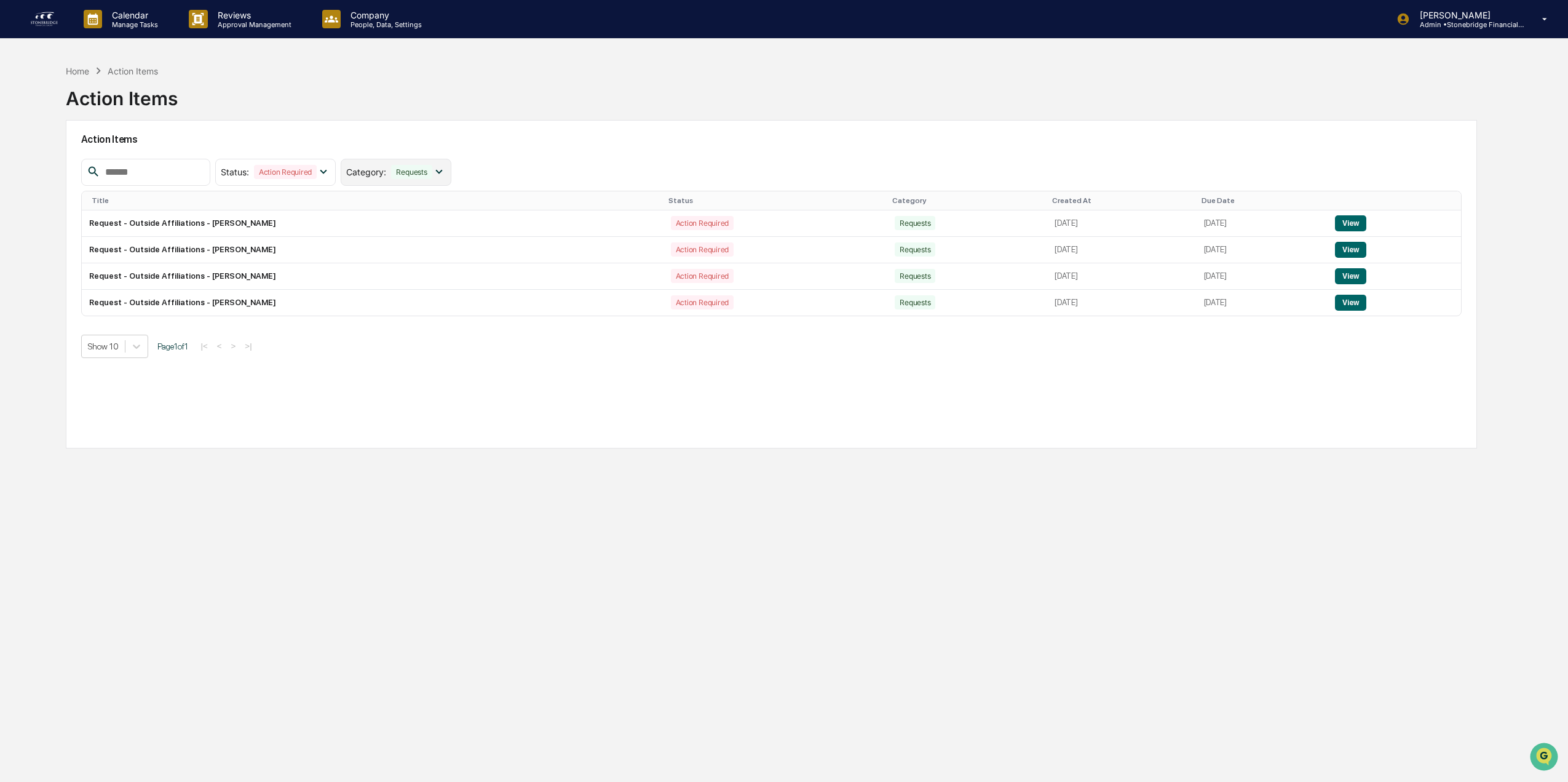
click at [437, 181] on div "Category : Requests" at bounding box center [396, 172] width 110 height 27
click at [316, 174] on div "Action Required" at bounding box center [285, 172] width 63 height 14
click at [237, 254] on div at bounding box center [231, 251] width 11 height 11
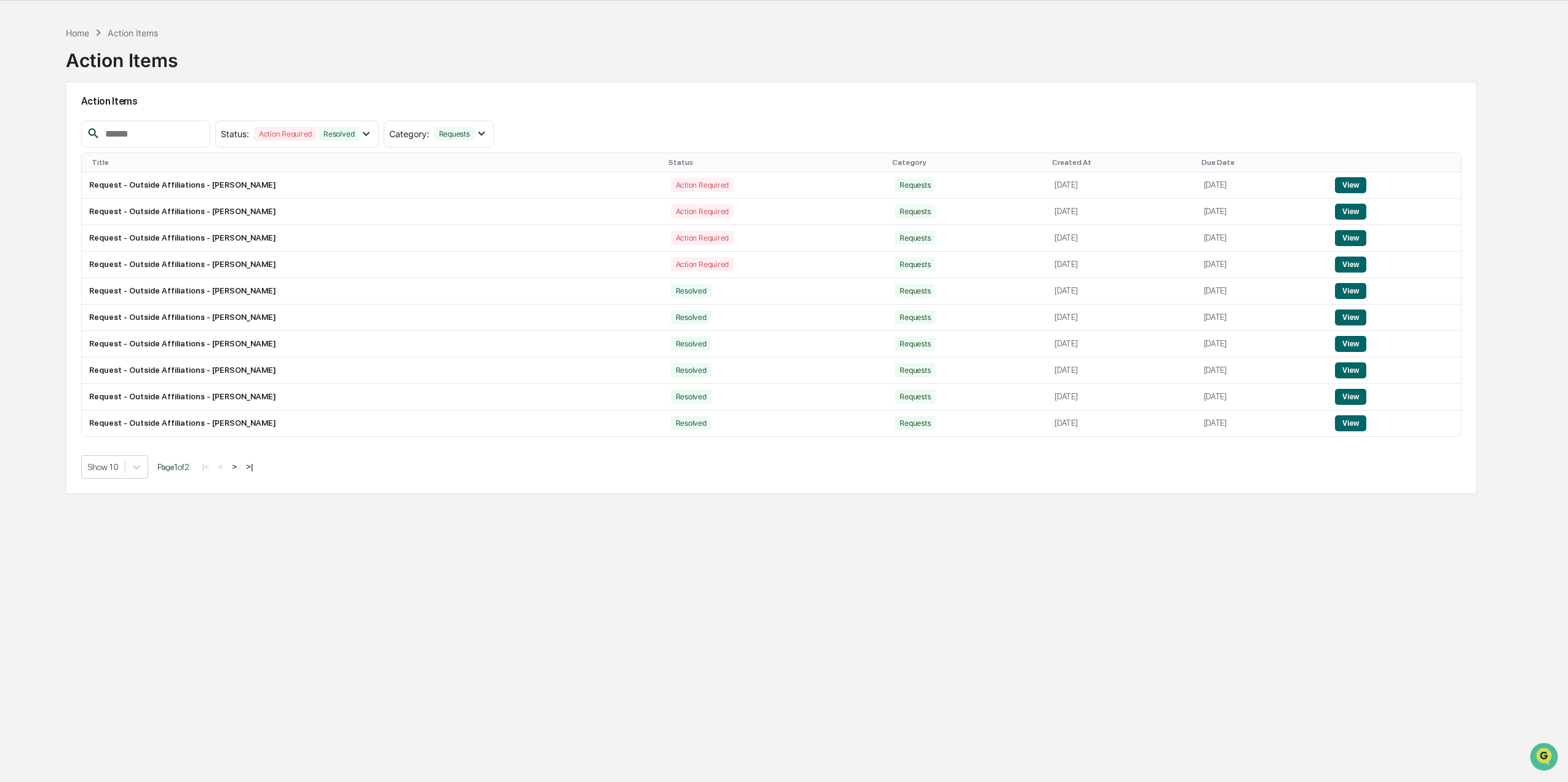
scroll to position [59, 0]
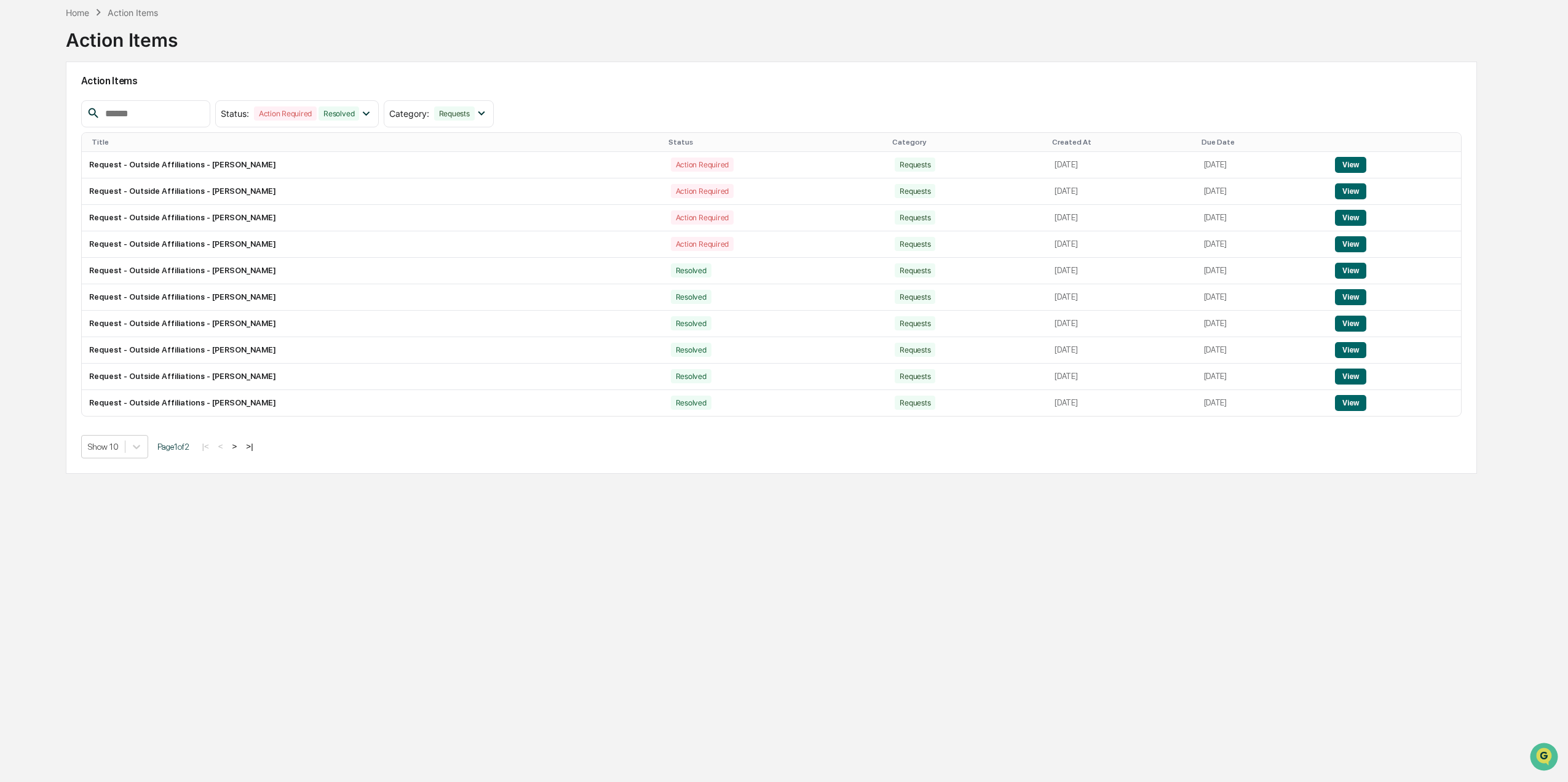
click at [240, 447] on button ">" at bounding box center [235, 446] width 13 height 10
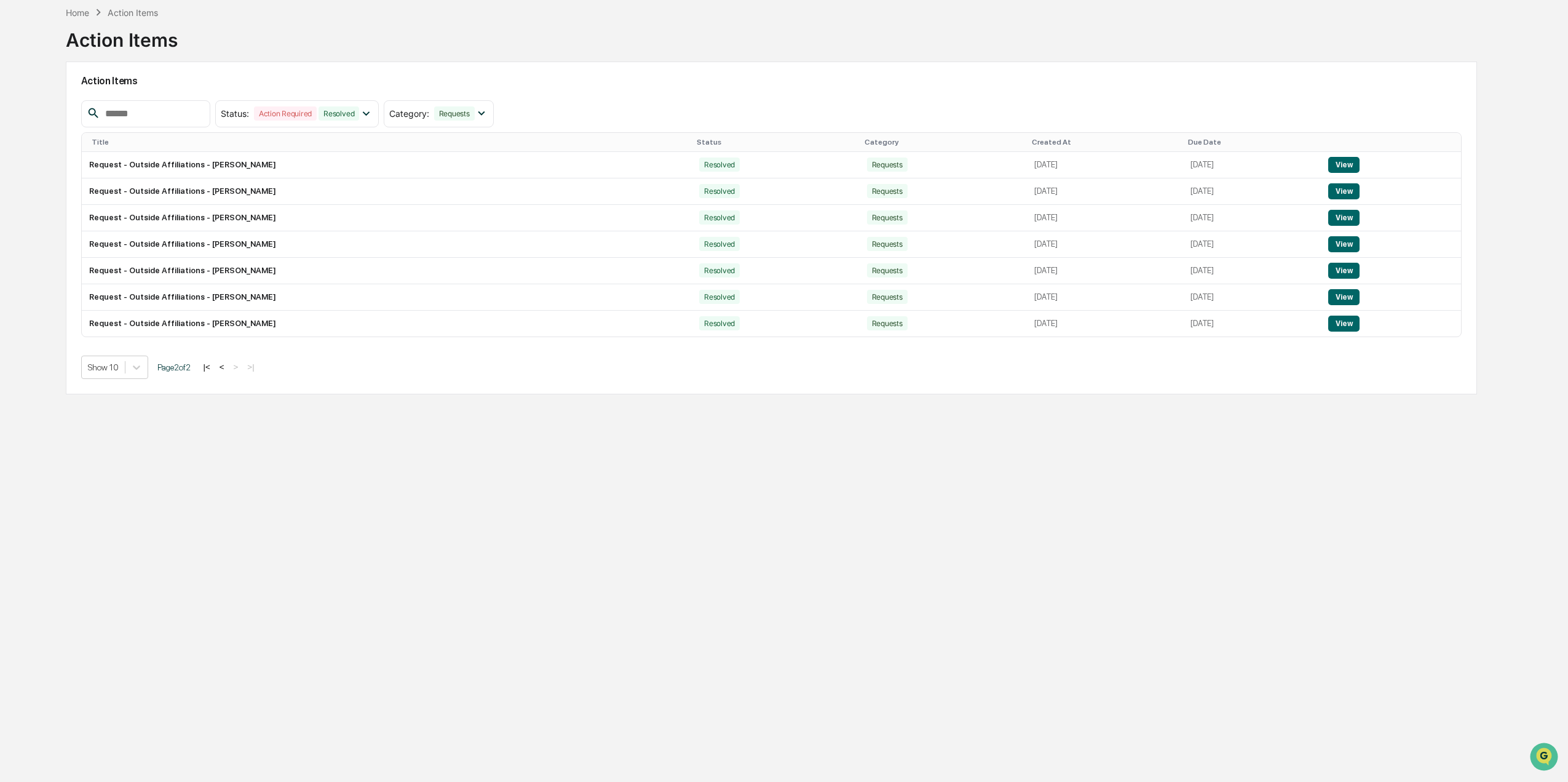
click at [226, 370] on button "<" at bounding box center [222, 366] width 13 height 10
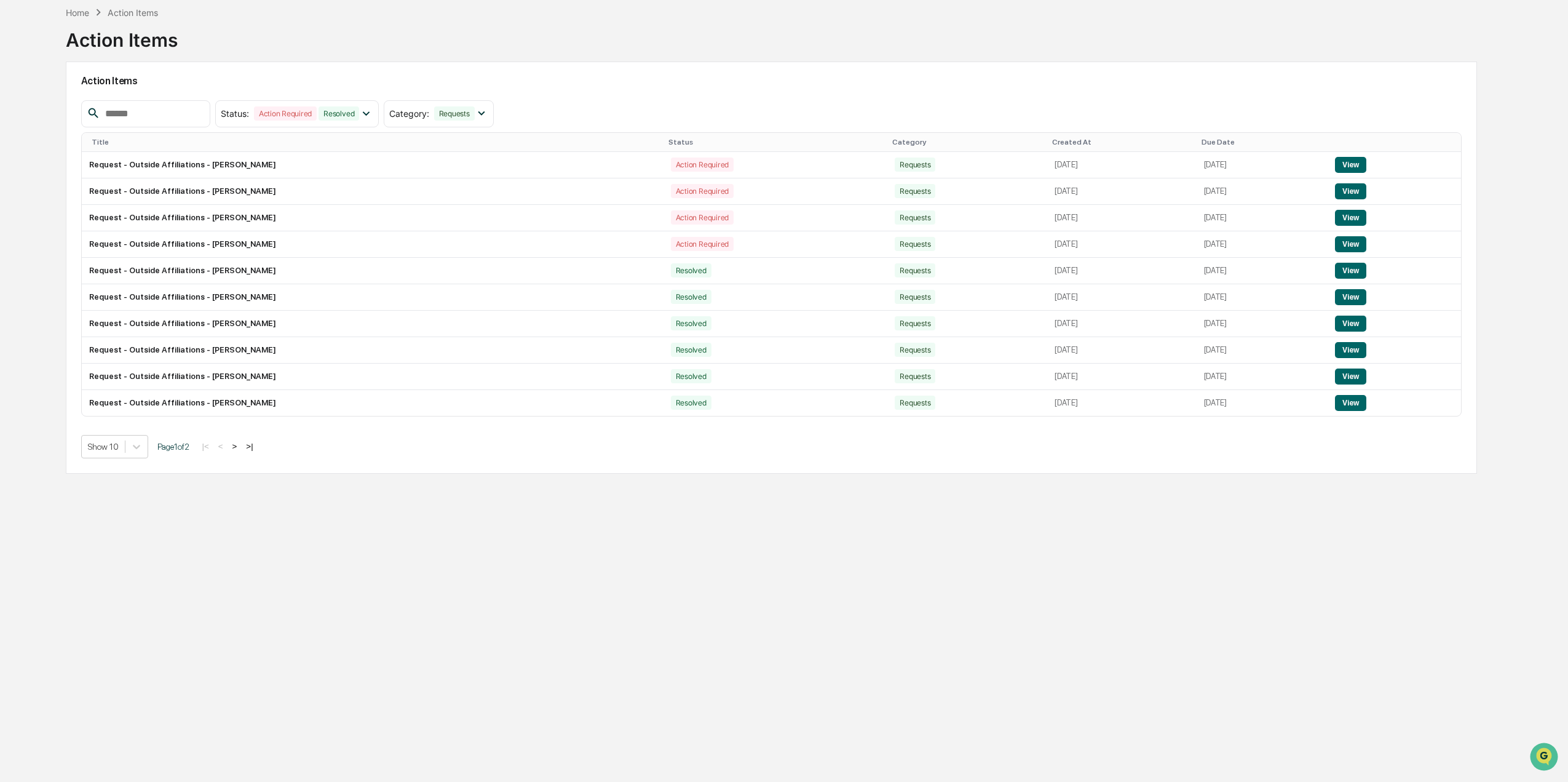
click at [240, 447] on button ">" at bounding box center [235, 446] width 13 height 10
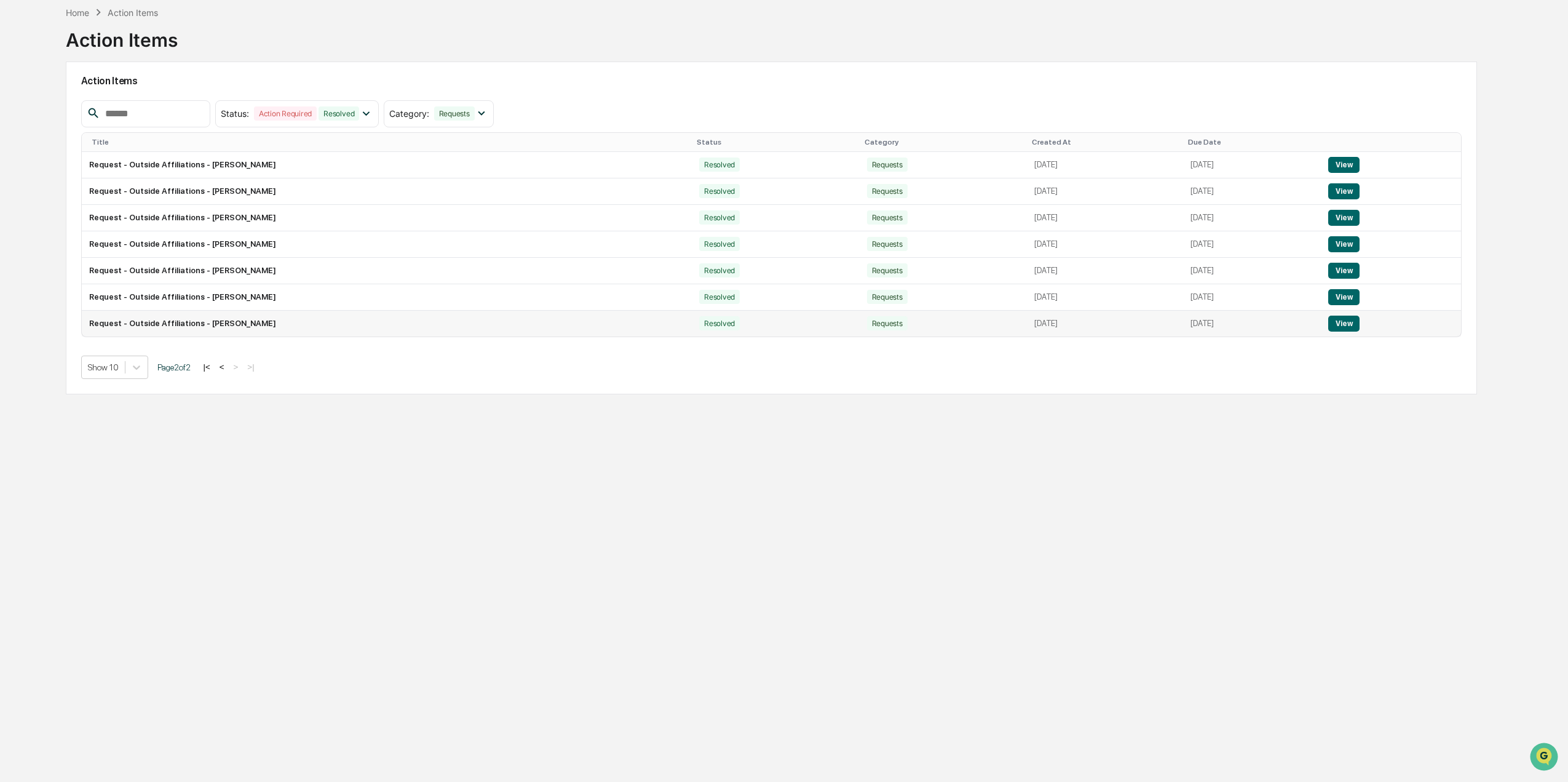
click at [1349, 323] on button "View" at bounding box center [1344, 324] width 32 height 16
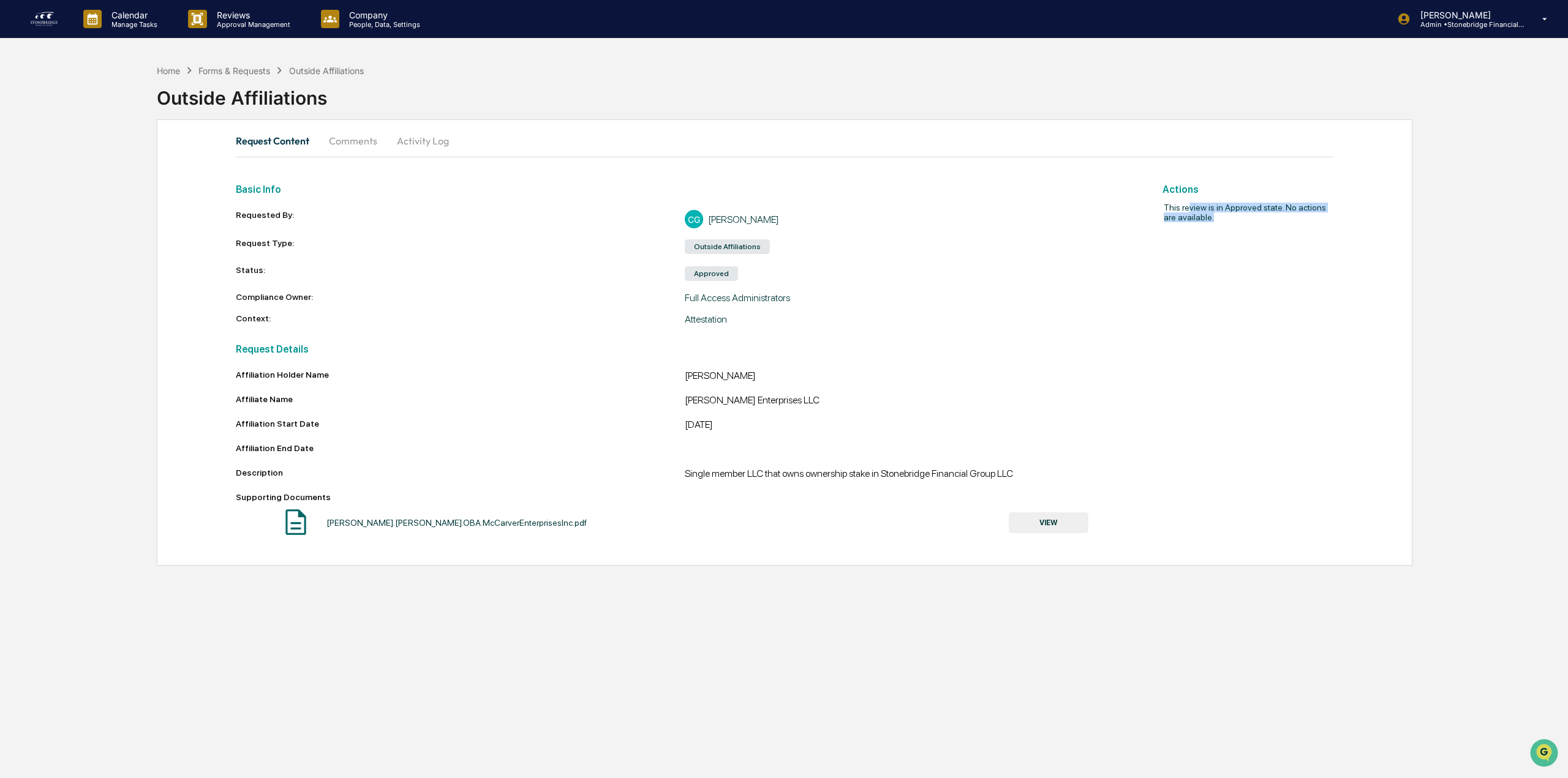
drag, startPoint x: 1197, startPoint y: 211, endPoint x: 1286, endPoint y: 223, distance: 89.8
click at [1286, 223] on div "This review is in Approved state. No actions are available." at bounding box center [1233, 211] width 201 height 34
click at [402, 148] on button "Activity Log" at bounding box center [422, 140] width 72 height 29
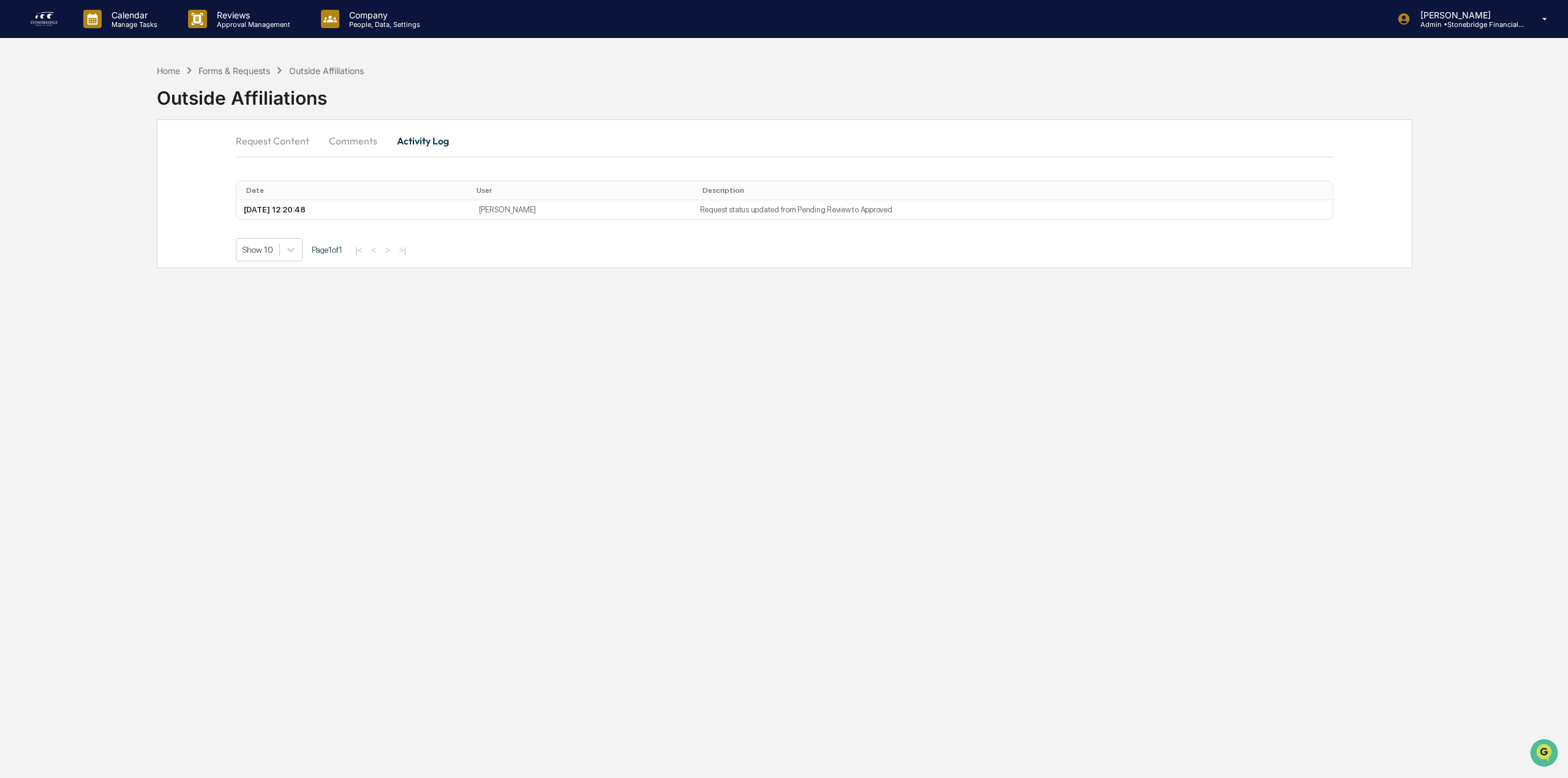
click at [347, 146] on button "Comments" at bounding box center [353, 140] width 68 height 29
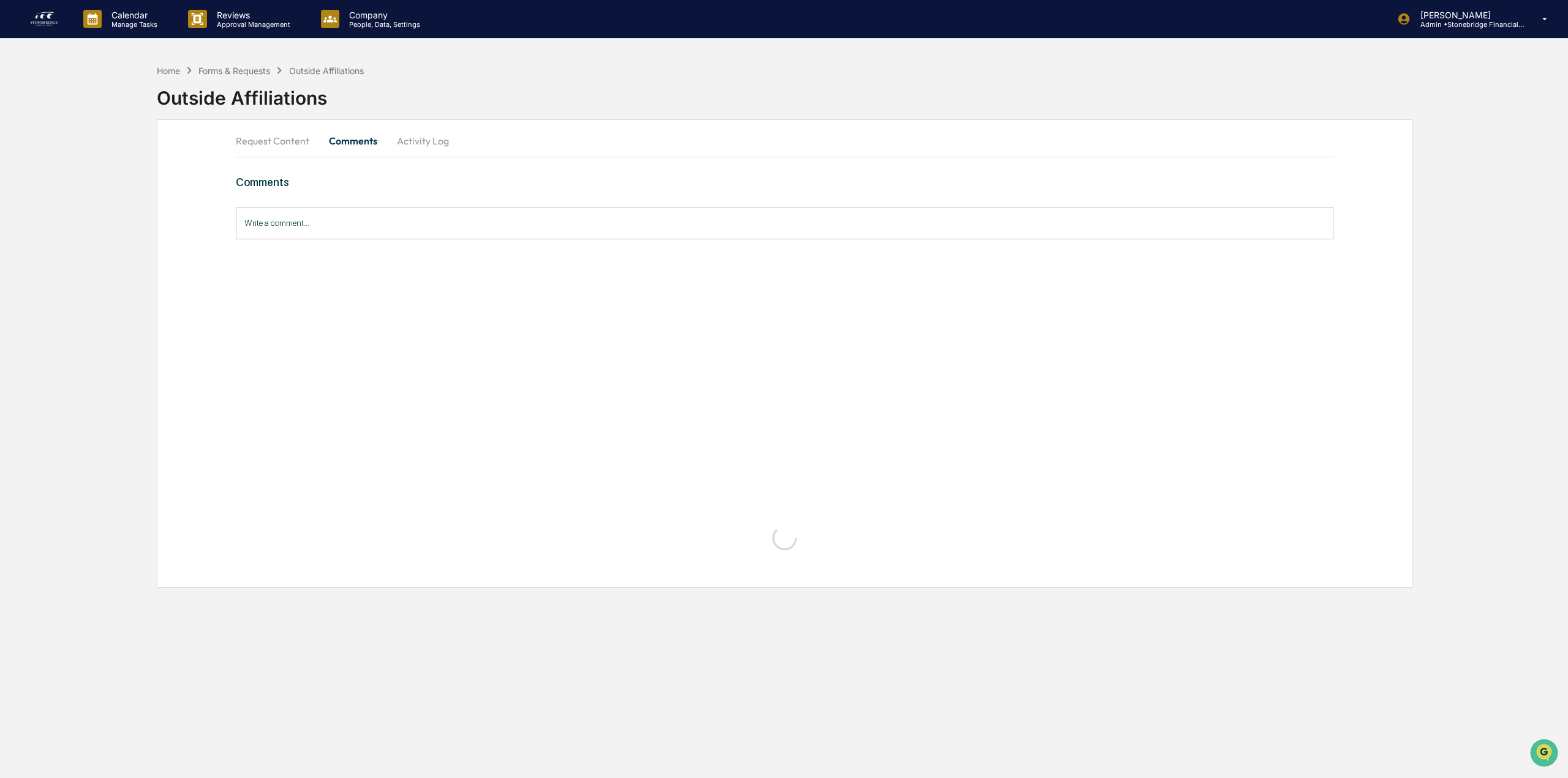
click at [275, 137] on button "Request Content" at bounding box center [277, 140] width 83 height 29
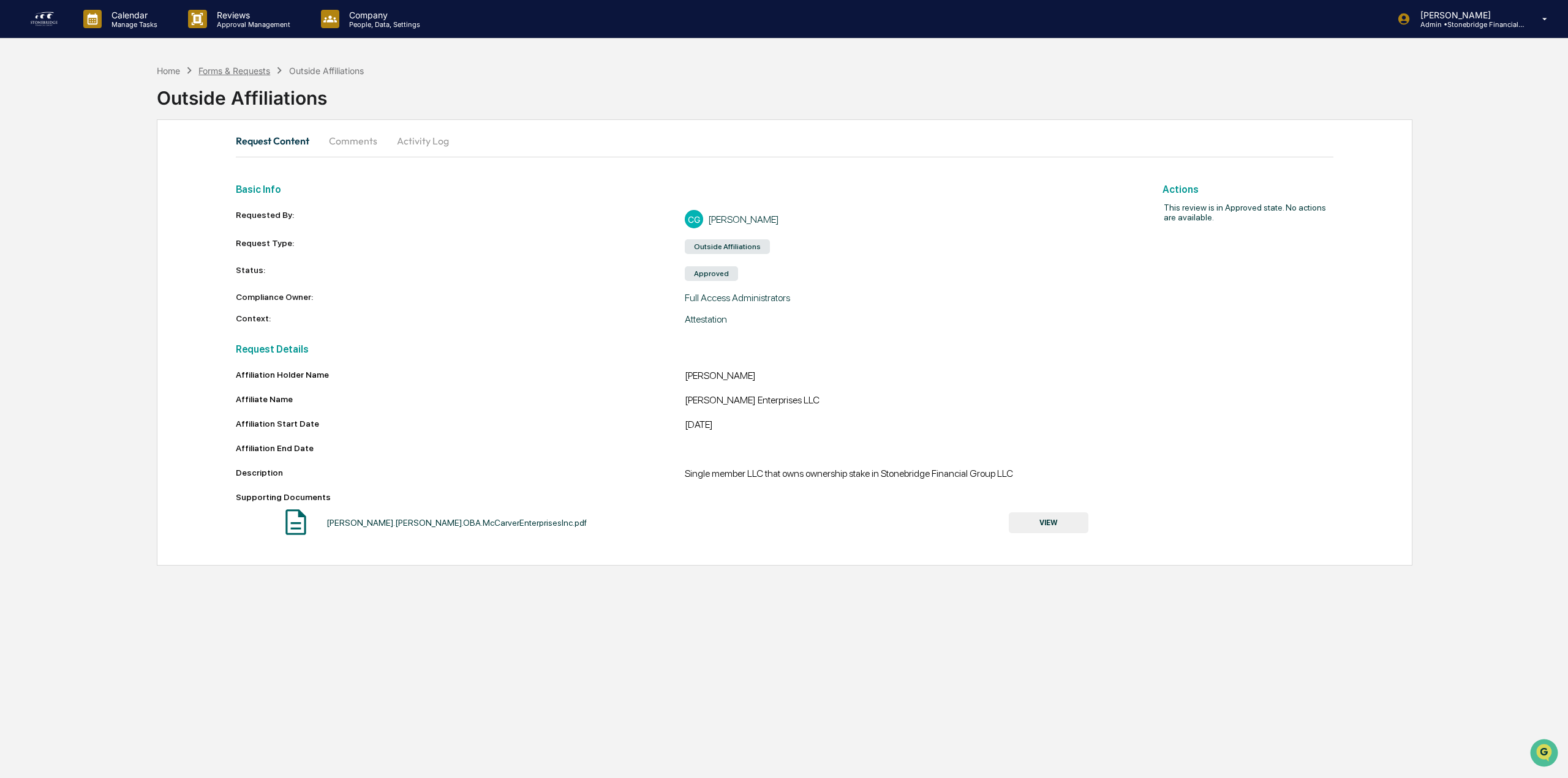
click at [245, 73] on div "Forms & Requests" at bounding box center [234, 70] width 72 height 10
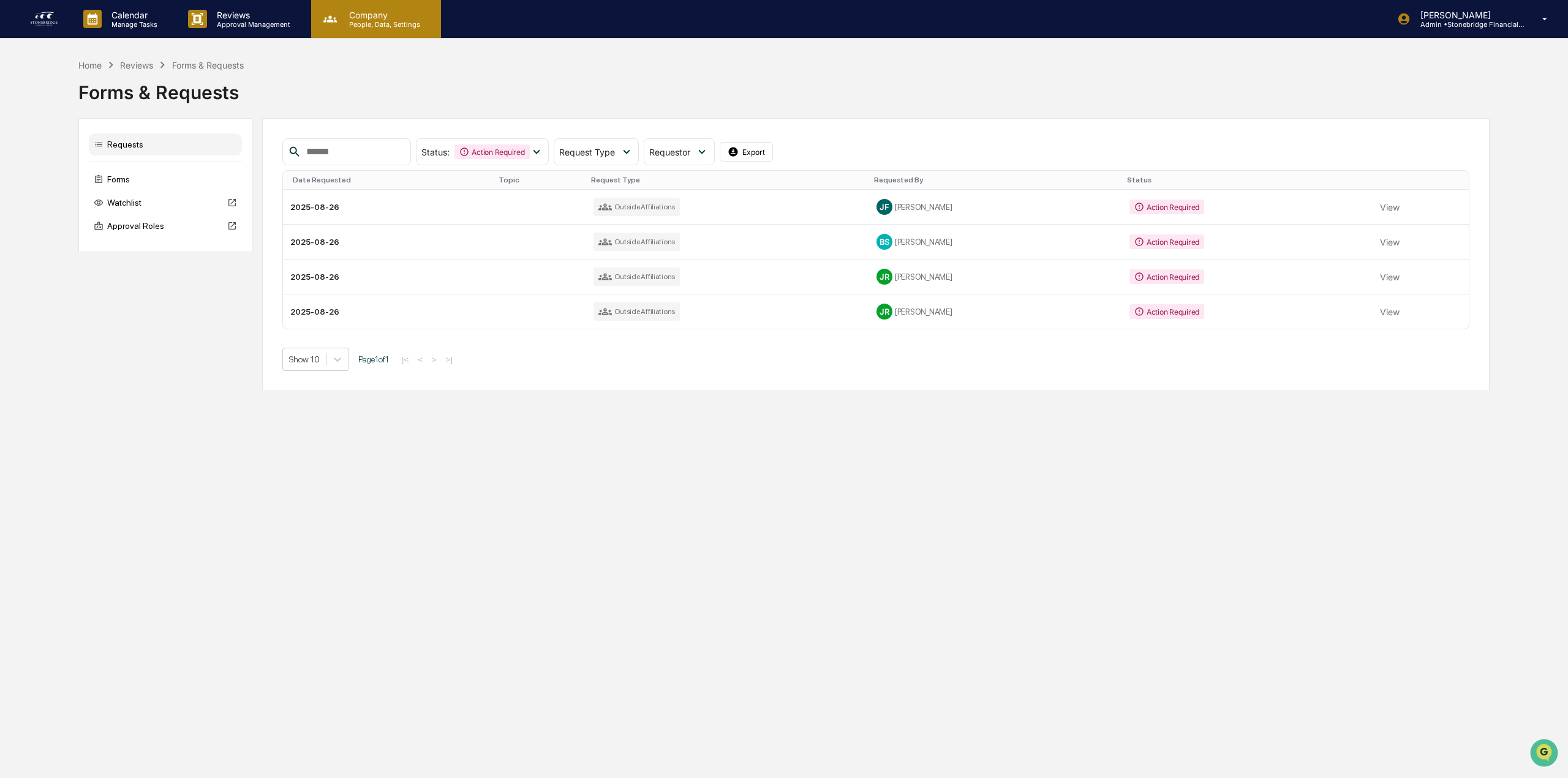
click at [375, 21] on p "People, Data, Settings" at bounding box center [383, 24] width 87 height 9
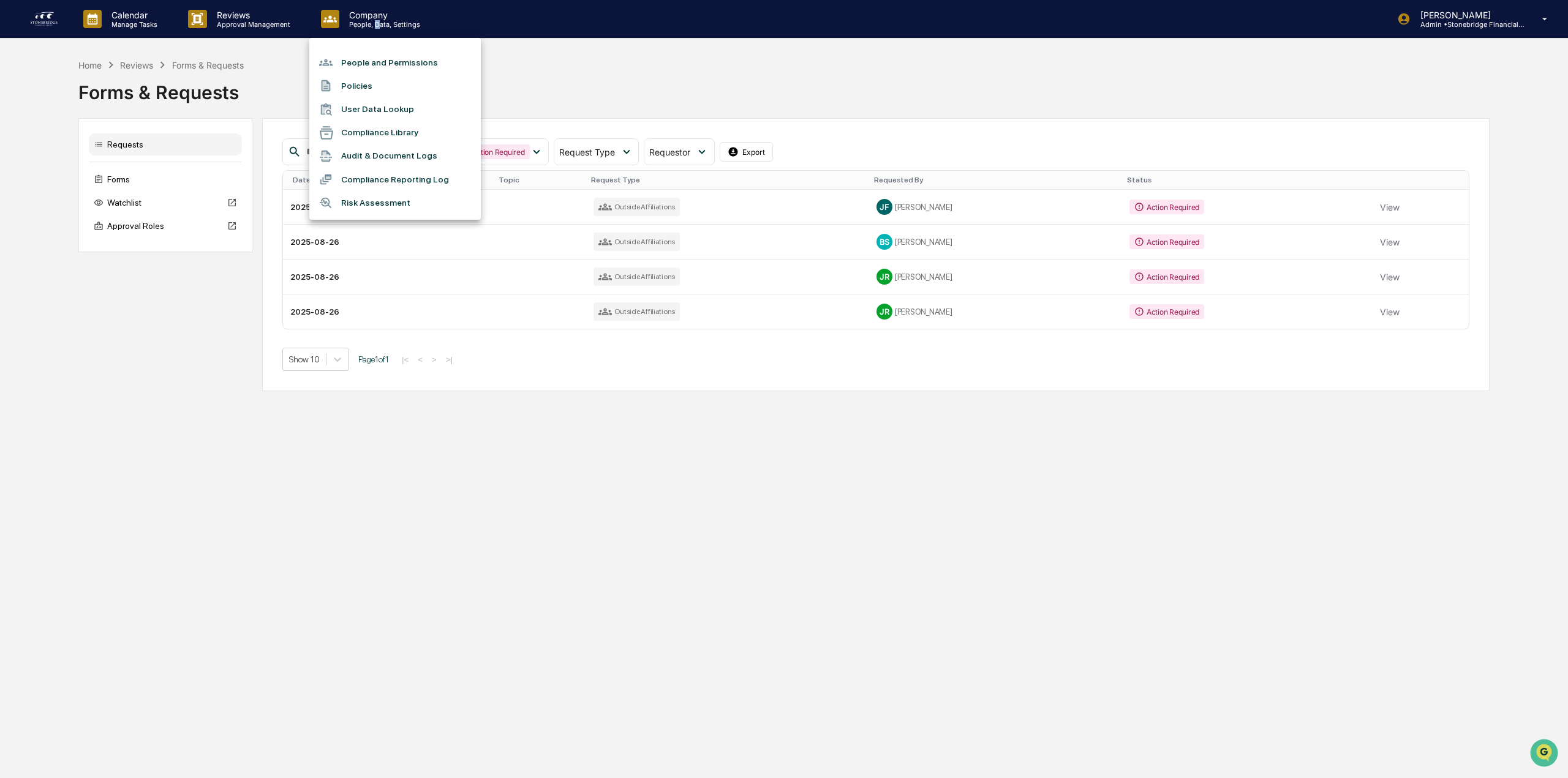
click at [370, 53] on li "People and Permissions" at bounding box center [395, 62] width 171 height 23
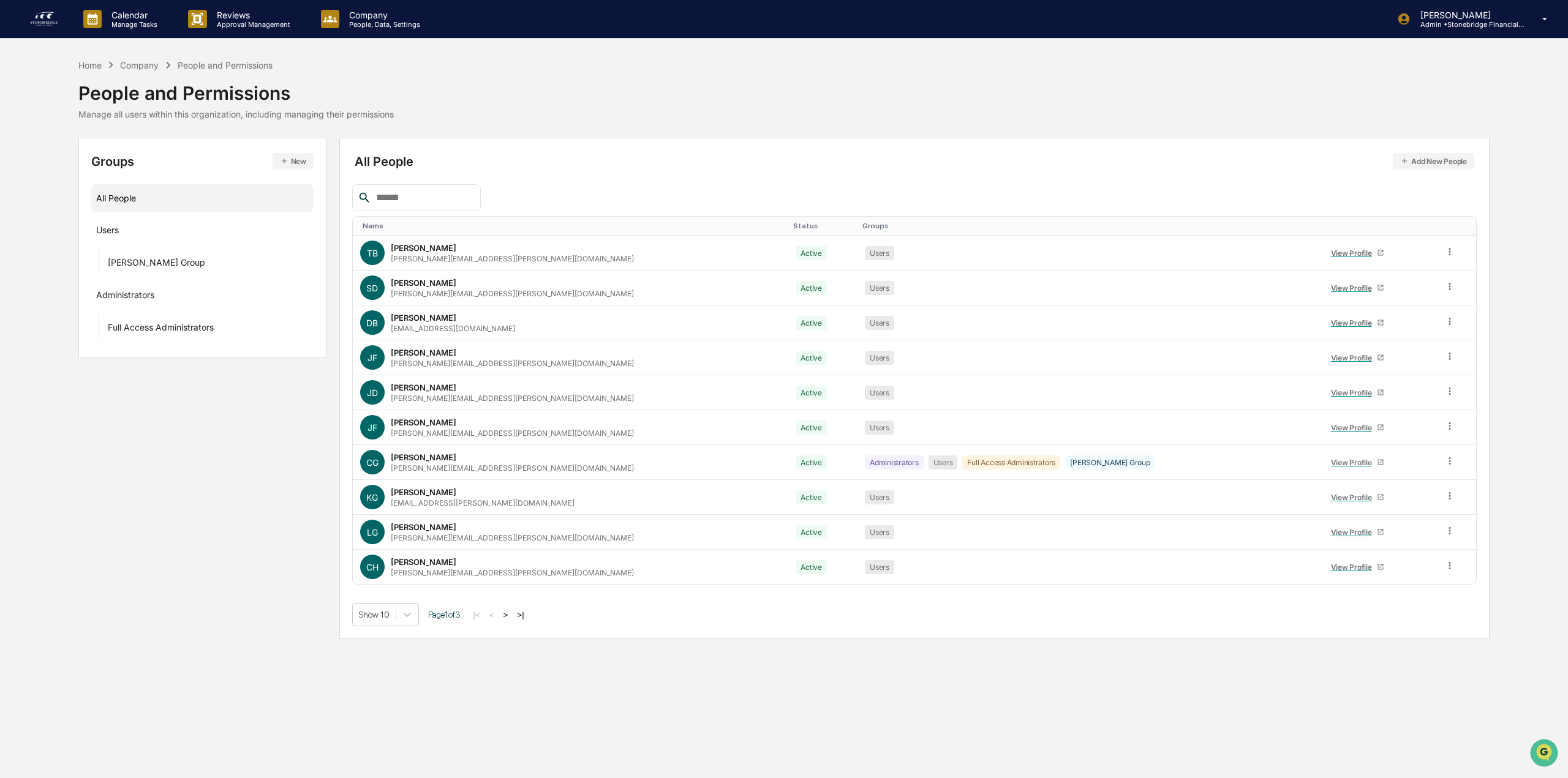
click at [506, 612] on button ">" at bounding box center [506, 615] width 13 height 10
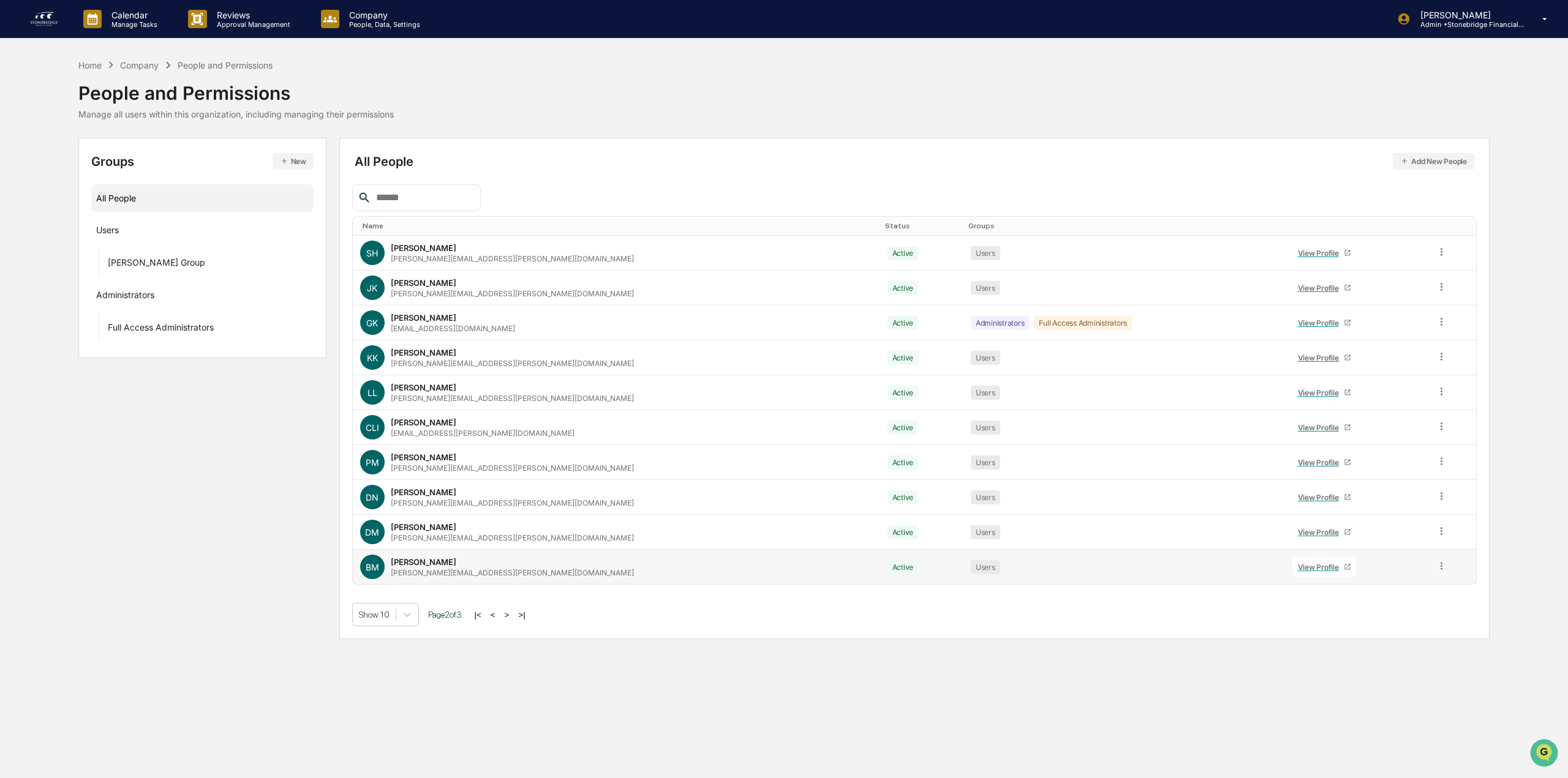
click at [473, 569] on div "[PERSON_NAME][EMAIL_ADDRESS][PERSON_NAME][DOMAIN_NAME]" at bounding box center [512, 573] width 243 height 9
click at [1298, 563] on div "View Profile" at bounding box center [1321, 567] width 46 height 9
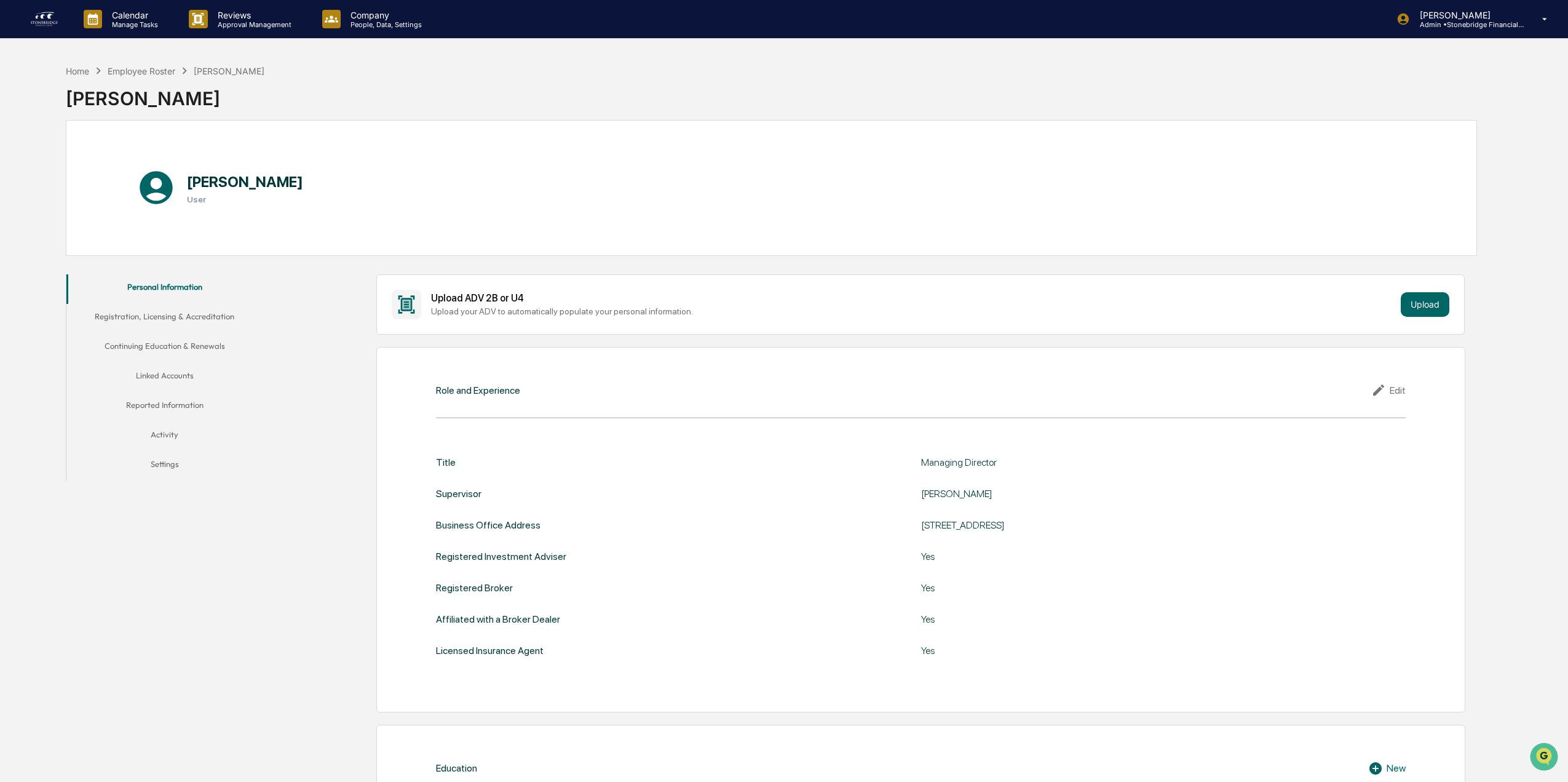
click at [176, 414] on button "Reported Information" at bounding box center [165, 407] width 197 height 29
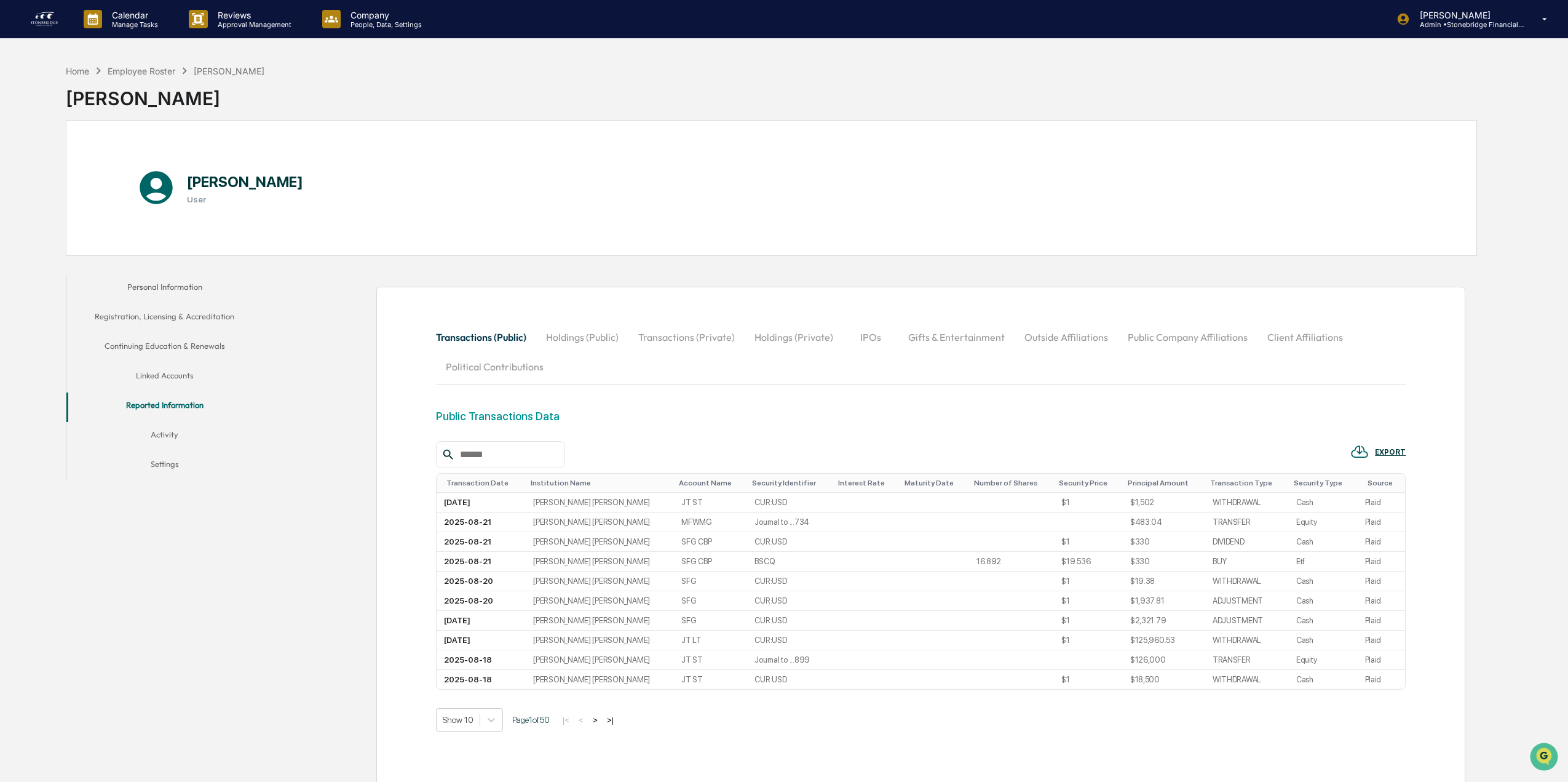
click at [1080, 342] on button "Outside Affiliations" at bounding box center [1066, 336] width 103 height 29
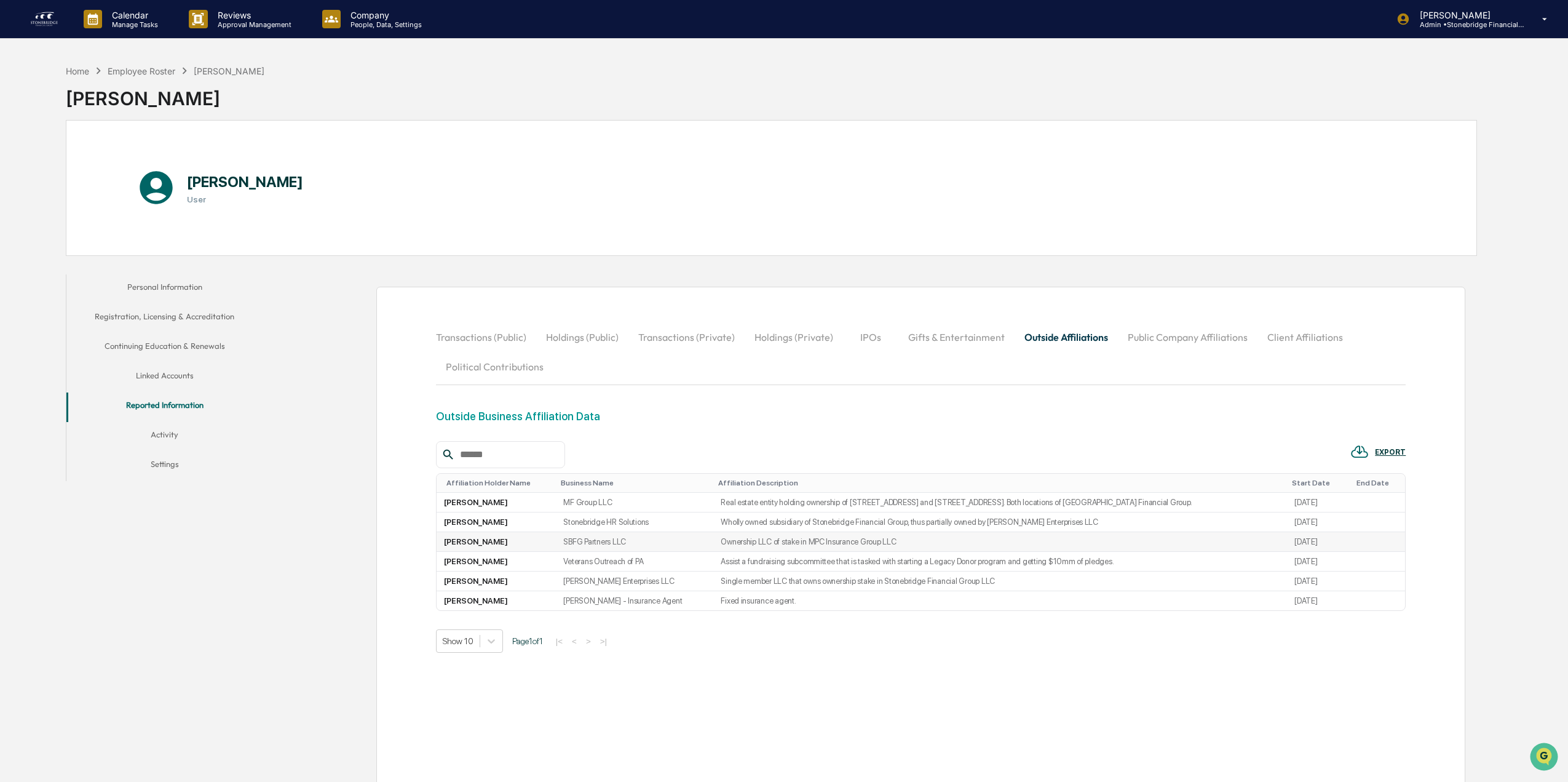
click at [577, 539] on td "SBFG Partners LLC" at bounding box center [634, 542] width 158 height 20
click at [603, 580] on td "[PERSON_NAME] Enterprises LLC" at bounding box center [634, 581] width 158 height 20
click at [1342, 583] on td "[DATE]" at bounding box center [1317, 581] width 59 height 20
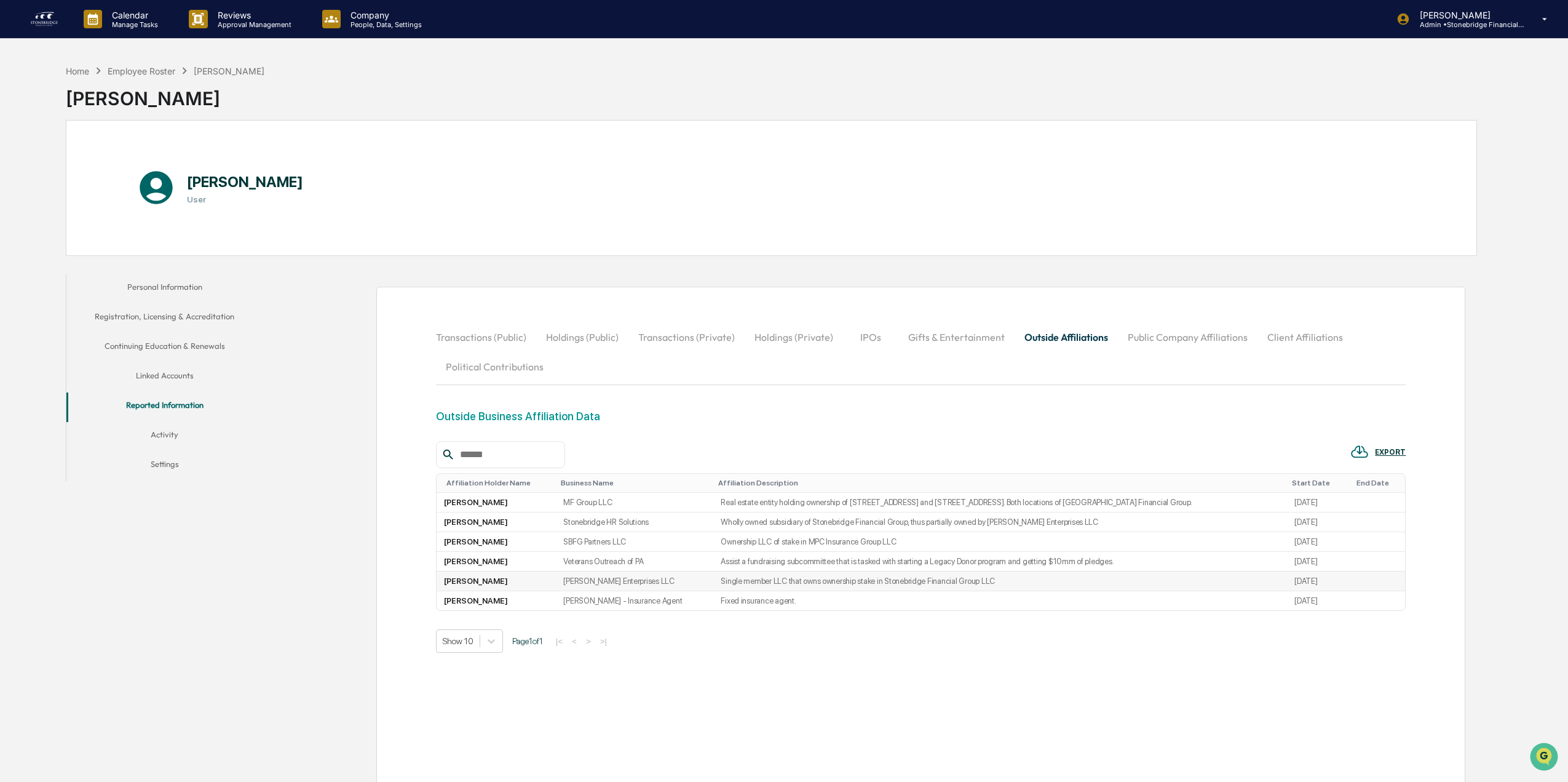
click at [1342, 583] on td "[DATE]" at bounding box center [1317, 581] width 59 height 20
click at [617, 580] on td "[PERSON_NAME] Enterprises LLC" at bounding box center [634, 581] width 158 height 20
click at [528, 596] on td "[PERSON_NAME]" at bounding box center [496, 600] width 120 height 19
click at [528, 595] on td "[PERSON_NAME]" at bounding box center [496, 600] width 120 height 19
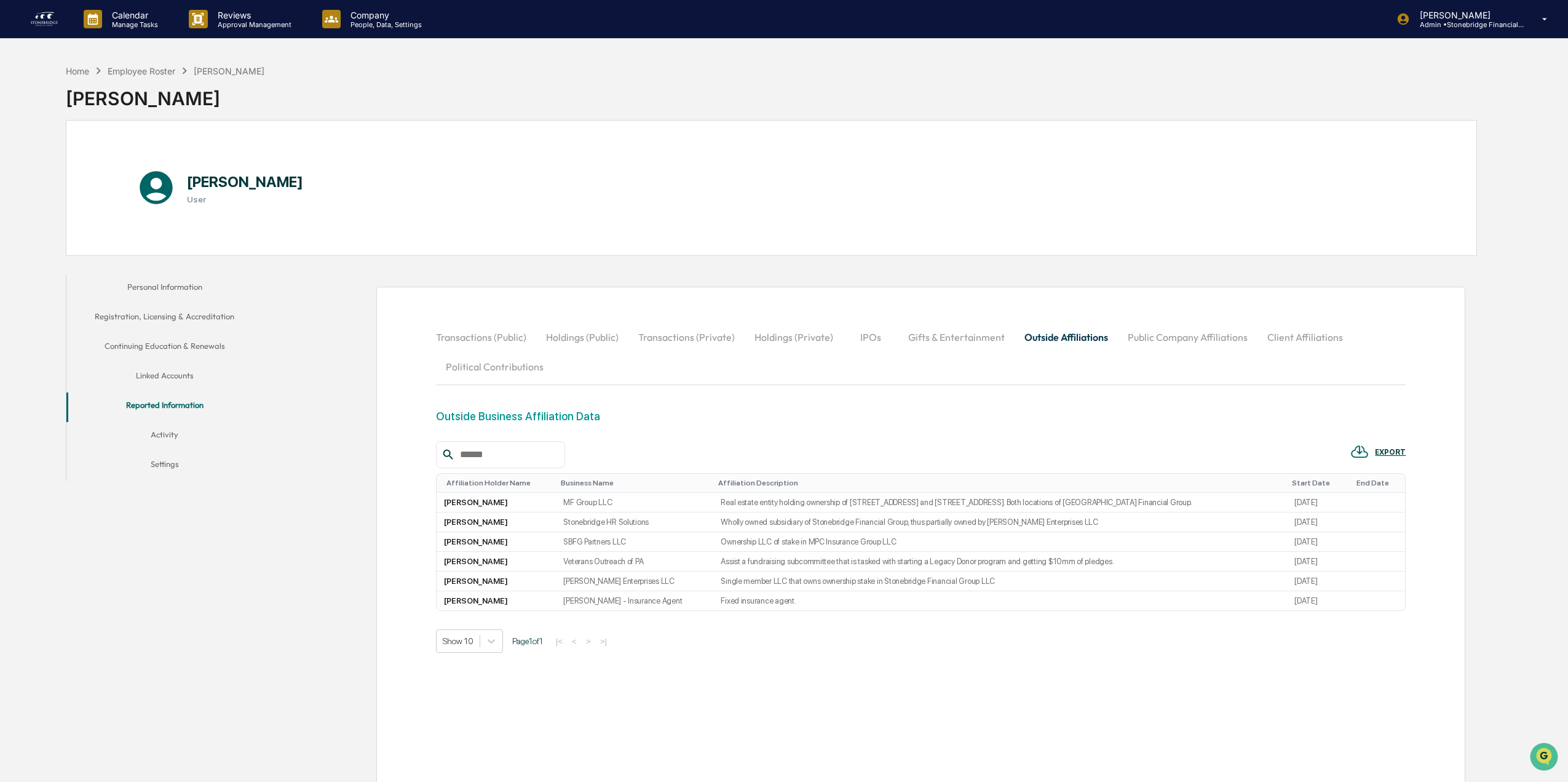
click at [167, 445] on button "Activity" at bounding box center [165, 436] width 197 height 29
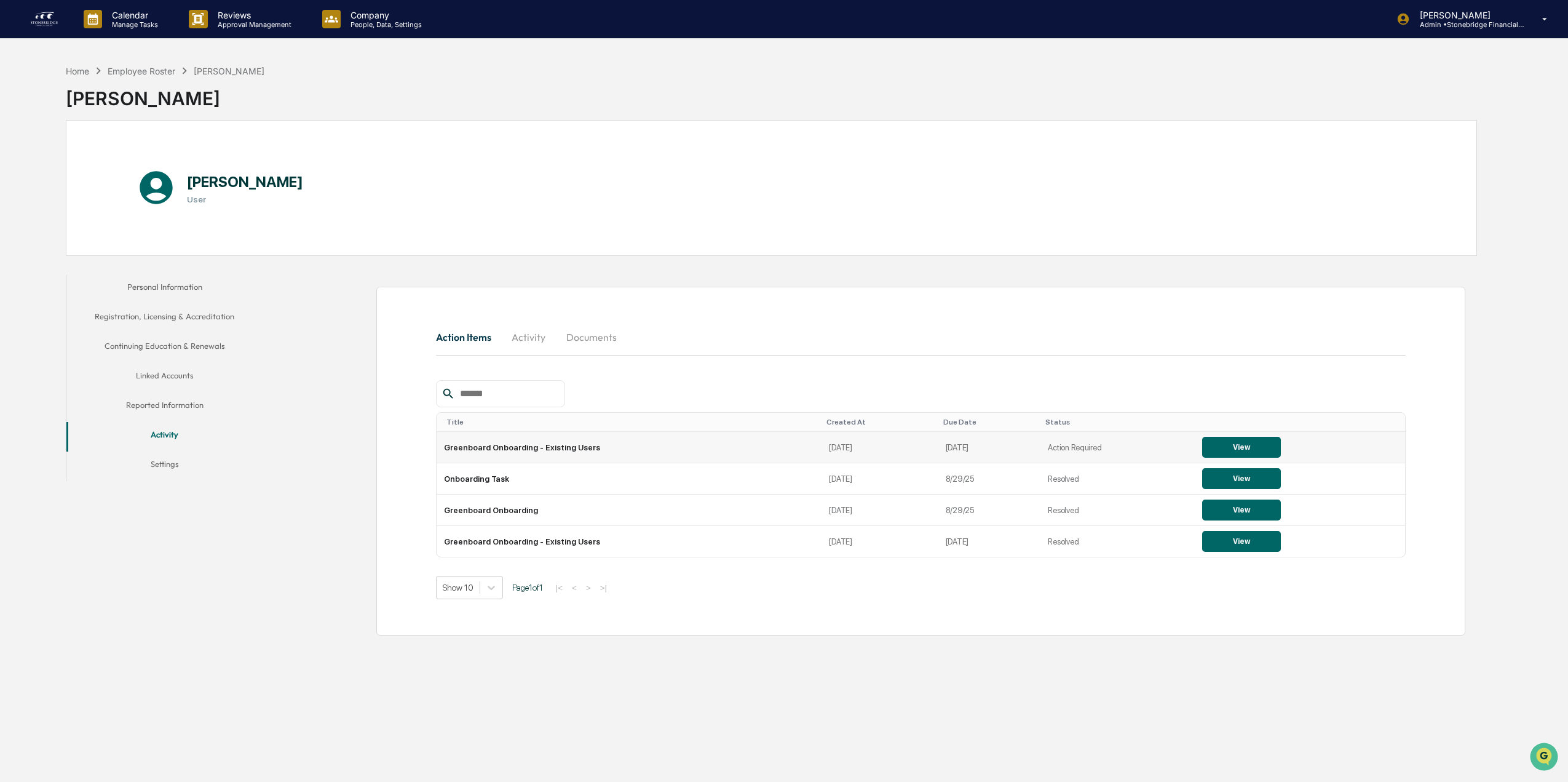
click at [1245, 449] on button "View" at bounding box center [1241, 447] width 78 height 21
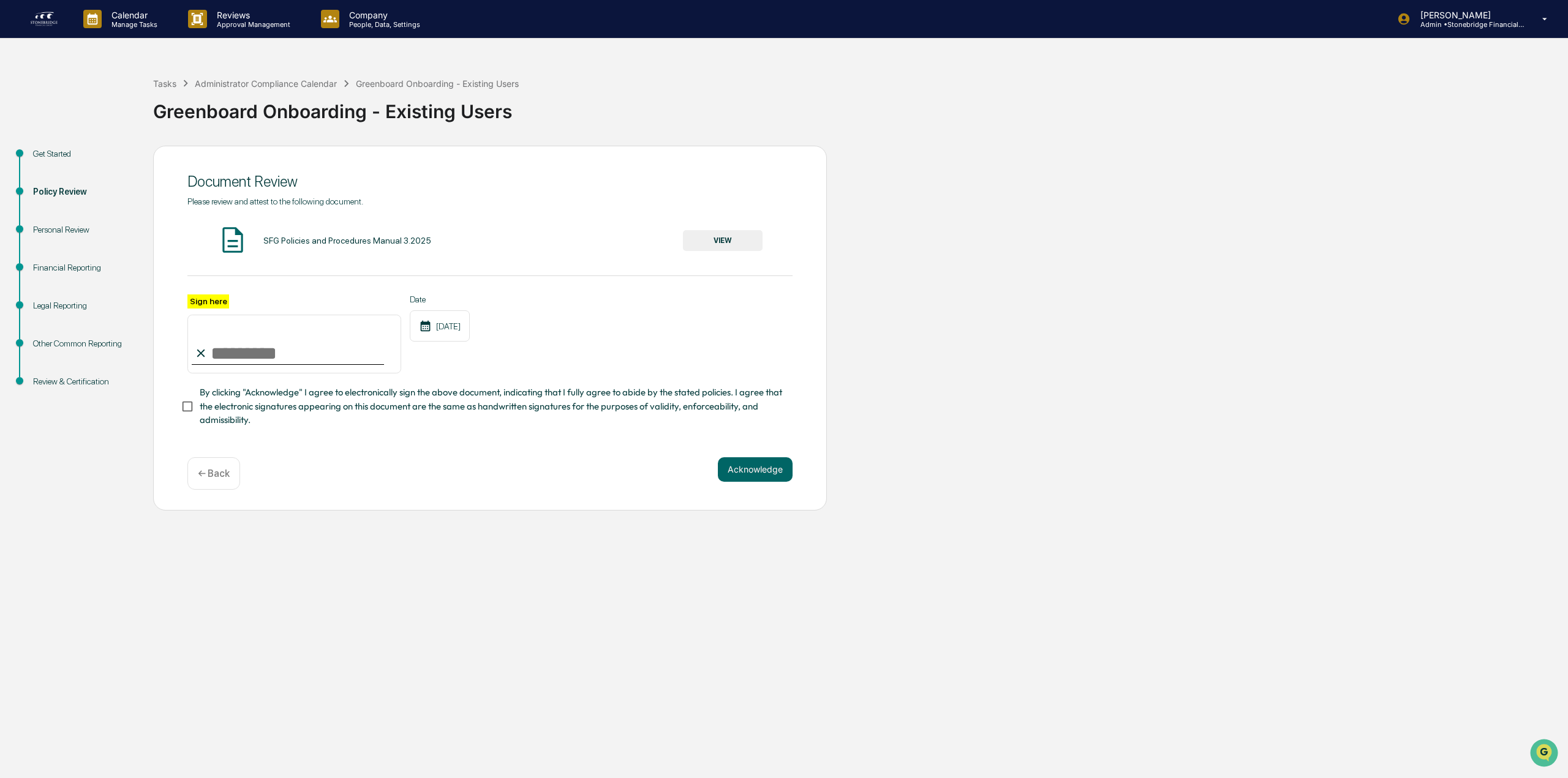
click at [72, 302] on div "Legal Reporting" at bounding box center [83, 305] width 100 height 13
click at [76, 268] on div "Financial Reporting" at bounding box center [83, 267] width 100 height 13
click at [87, 346] on div "Other Common Reporting" at bounding box center [83, 343] width 100 height 13
click at [85, 344] on div "Other Common Reporting" at bounding box center [83, 343] width 100 height 13
click at [294, 82] on div "Administrator Compliance Calendar" at bounding box center [266, 83] width 142 height 10
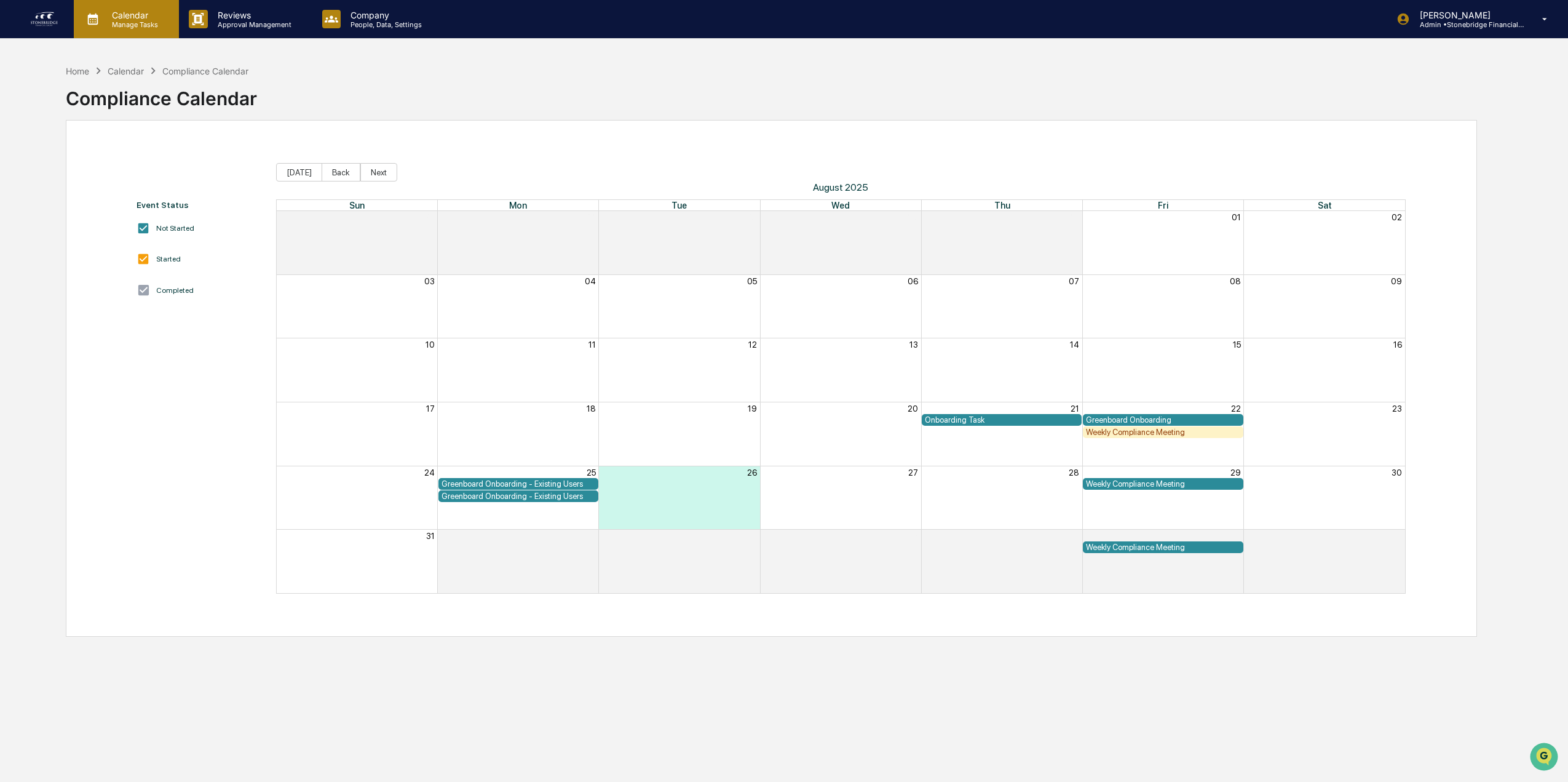
click at [111, 27] on p "Manage Tasks" at bounding box center [133, 25] width 62 height 9
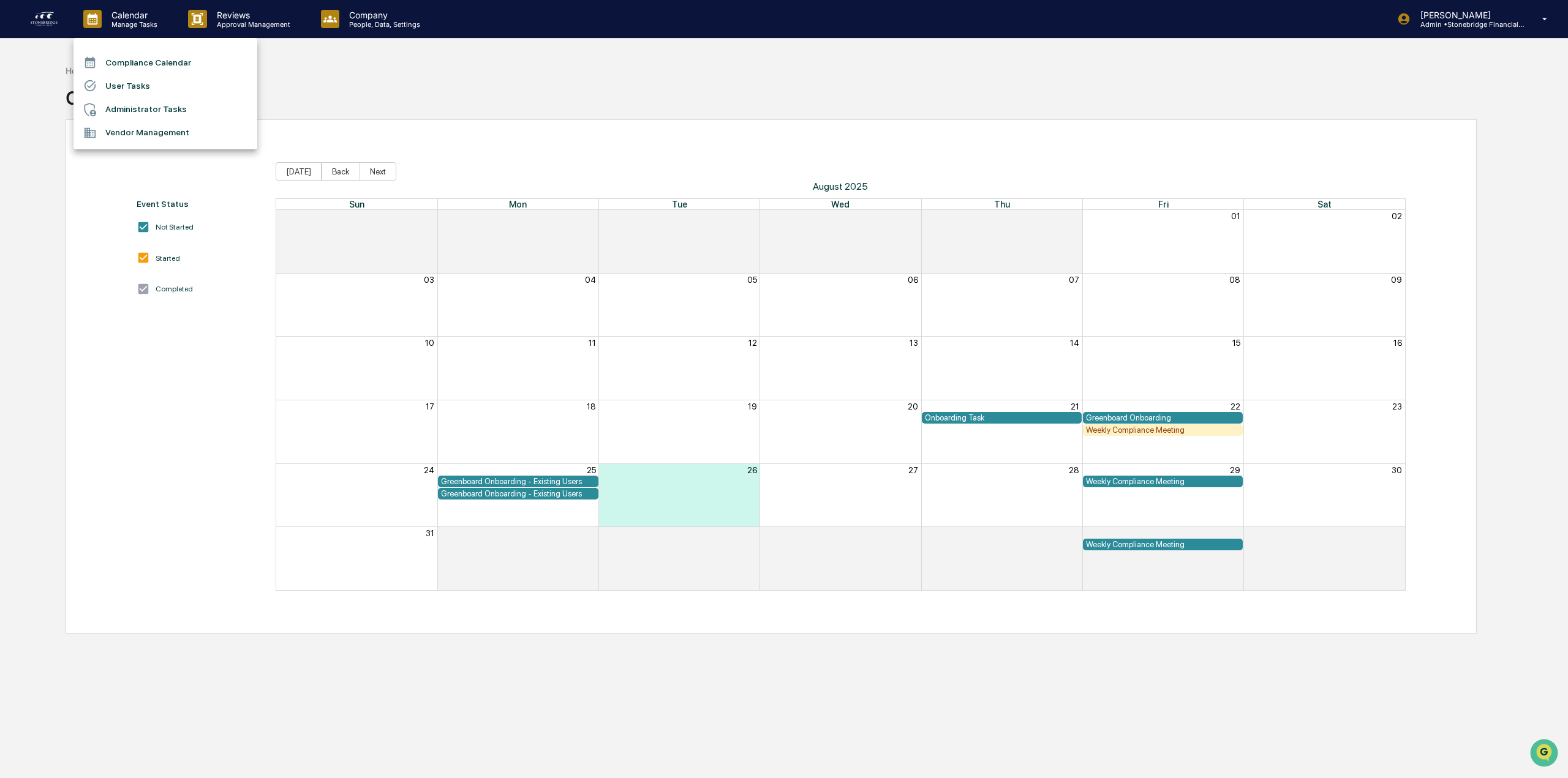
drag, startPoint x: 51, startPoint y: 45, endPoint x: 48, endPoint y: 36, distance: 9.5
click at [51, 45] on div at bounding box center [784, 389] width 1568 height 778
click at [47, 21] on img at bounding box center [43, 19] width 29 height 20
